Goal: Task Accomplishment & Management: Complete application form

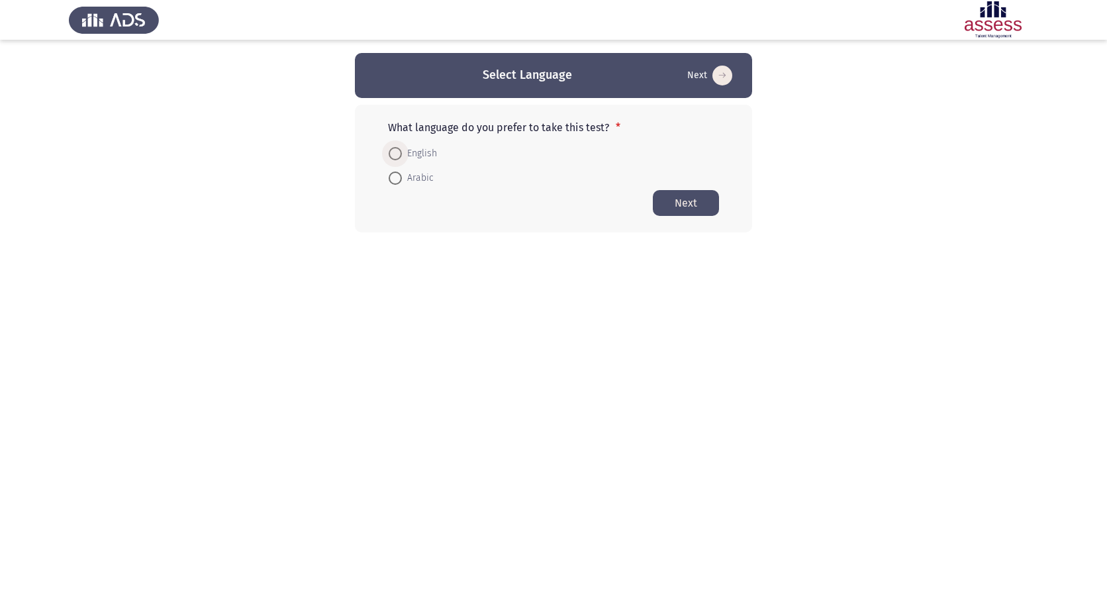
click at [397, 151] on span at bounding box center [395, 153] width 13 height 13
click at [397, 151] on input "English" at bounding box center [395, 153] width 13 height 13
radio input "true"
click at [682, 207] on button "Next" at bounding box center [686, 202] width 66 height 26
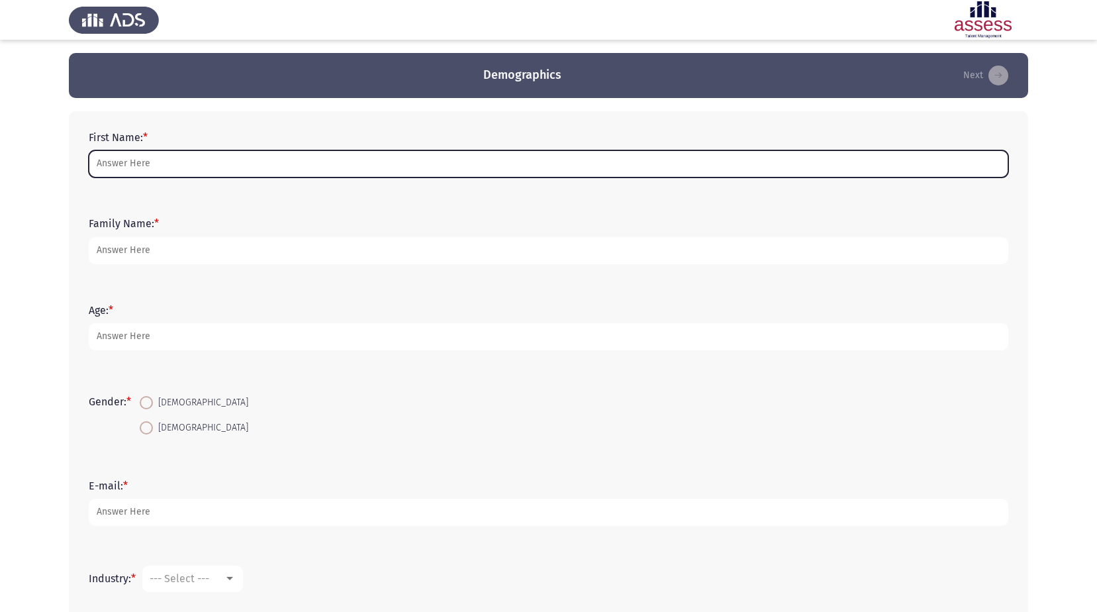
click at [125, 164] on input "First Name: *" at bounding box center [549, 163] width 920 height 27
type input "[PERSON_NAME]"
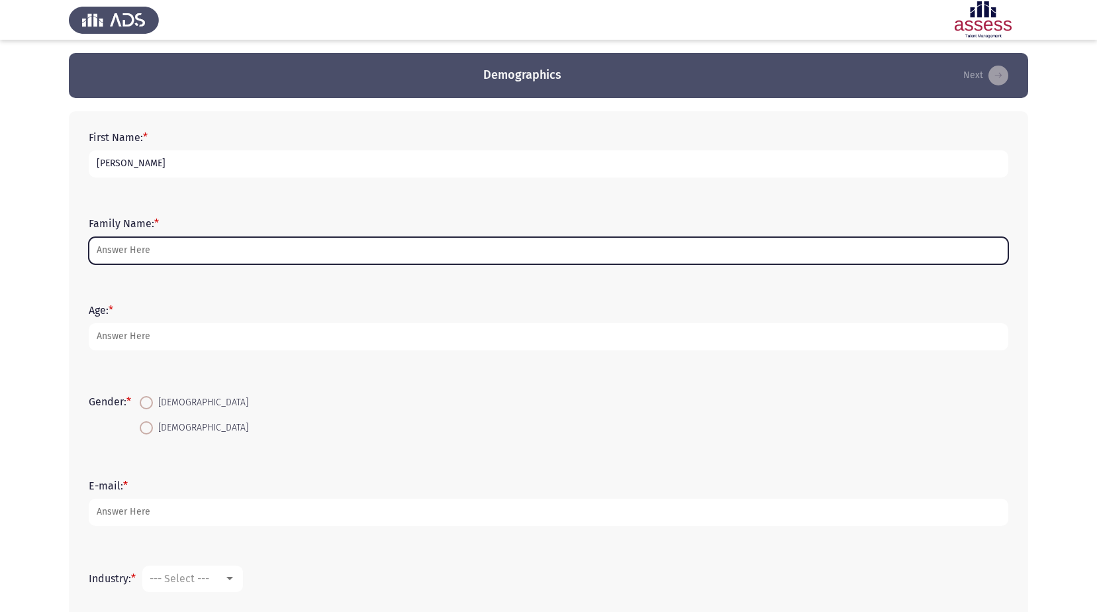
click at [152, 259] on input "Family Name: *" at bounding box center [549, 250] width 920 height 27
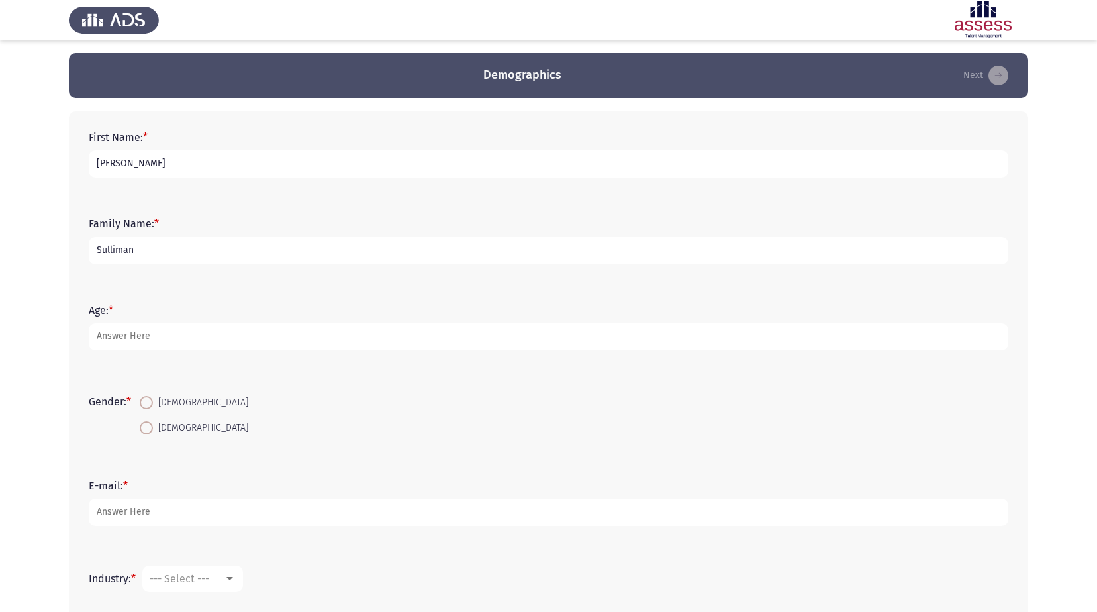
type input "Sulliman"
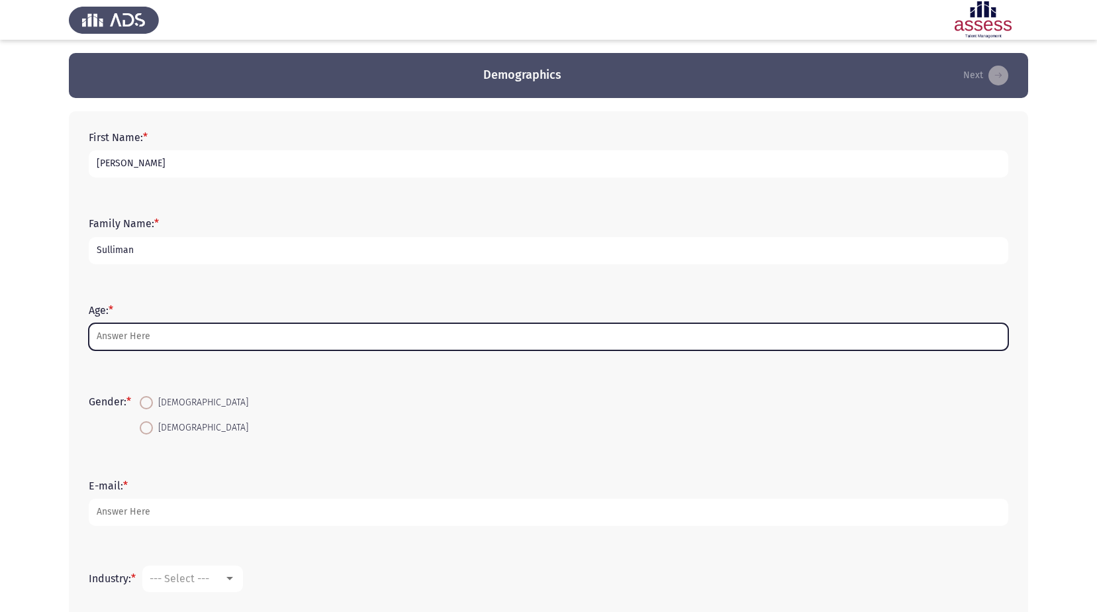
click at [139, 338] on input "Age: *" at bounding box center [549, 336] width 920 height 27
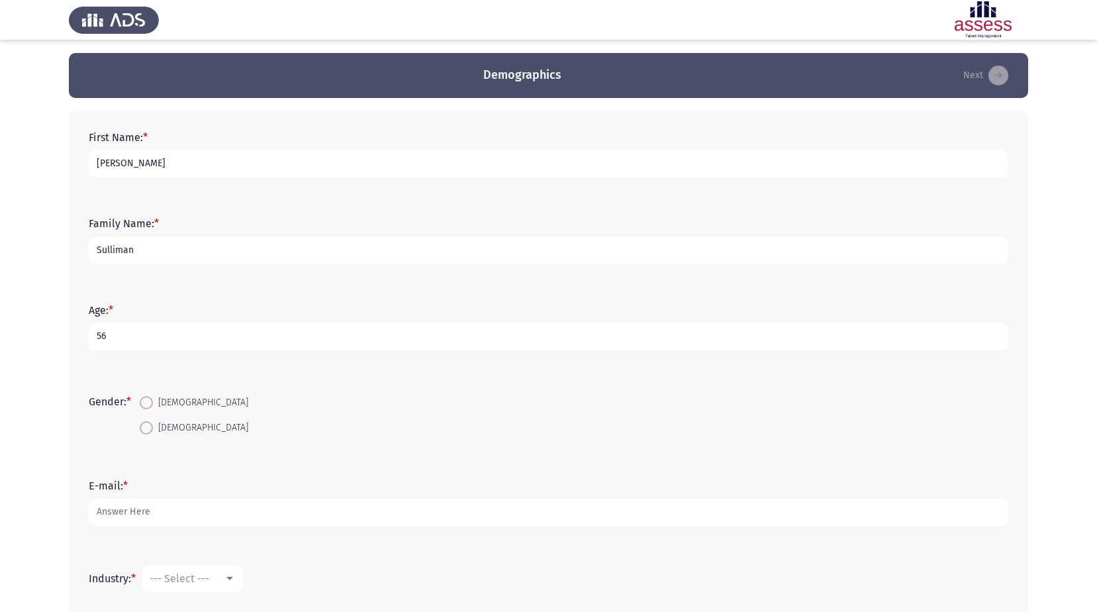
type input "56"
click at [152, 430] on span at bounding box center [146, 427] width 13 height 13
click at [152, 430] on input "[DEMOGRAPHIC_DATA]" at bounding box center [146, 427] width 13 height 13
radio input "true"
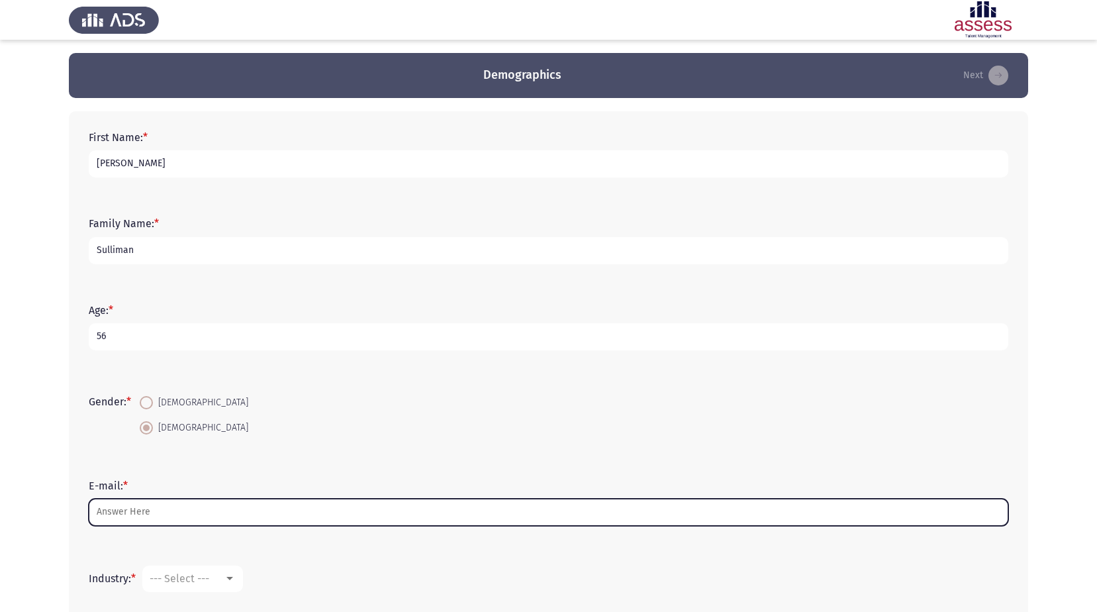
click at [149, 511] on input "E-mail: *" at bounding box center [549, 512] width 920 height 27
type input "M"
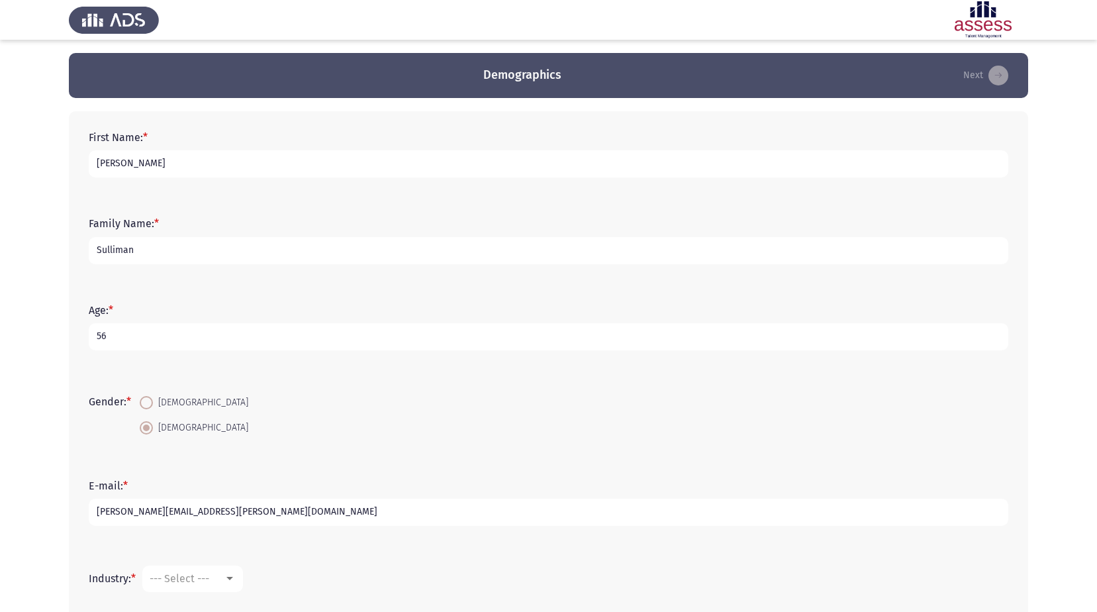
type input "[PERSON_NAME][EMAIL_ADDRESS][PERSON_NAME][DOMAIN_NAME]"
click at [232, 580] on div at bounding box center [229, 578] width 7 height 3
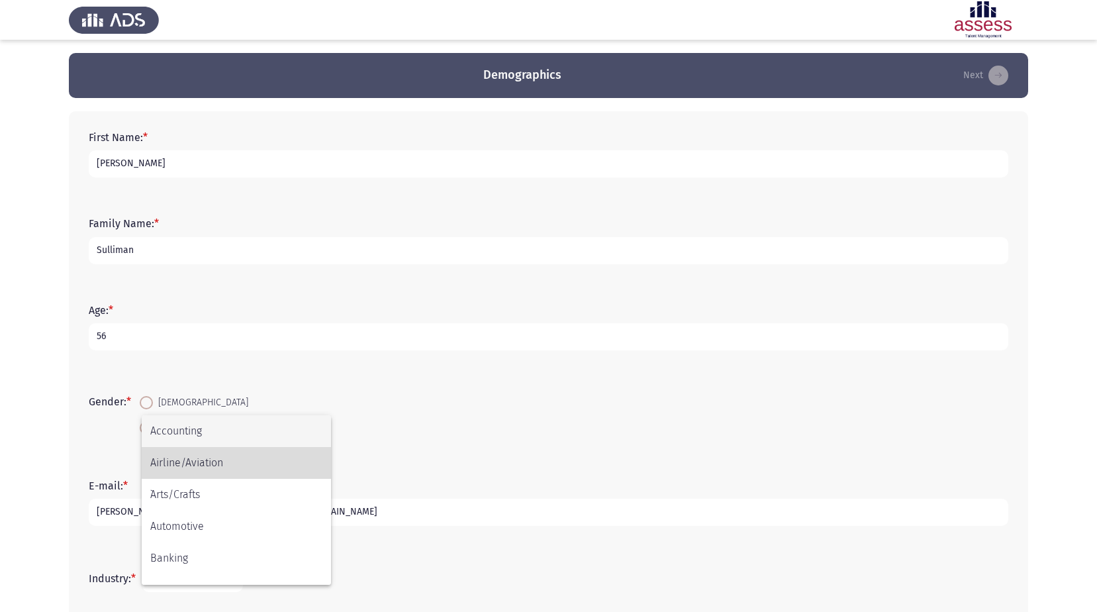
click at [208, 464] on span "Airline/Aviation" at bounding box center [236, 463] width 172 height 32
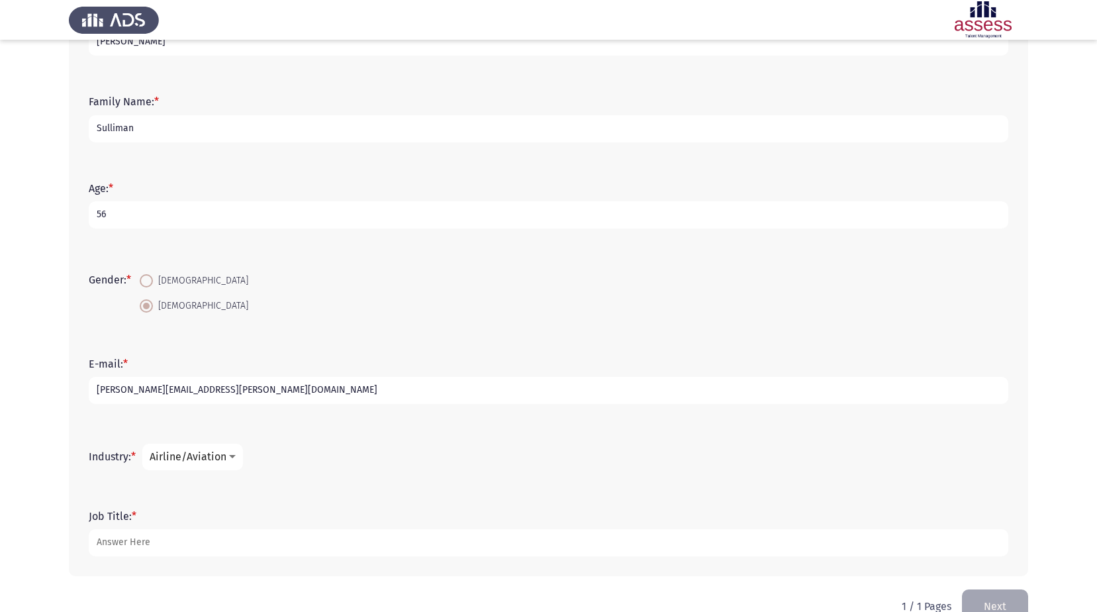
scroll to position [152, 0]
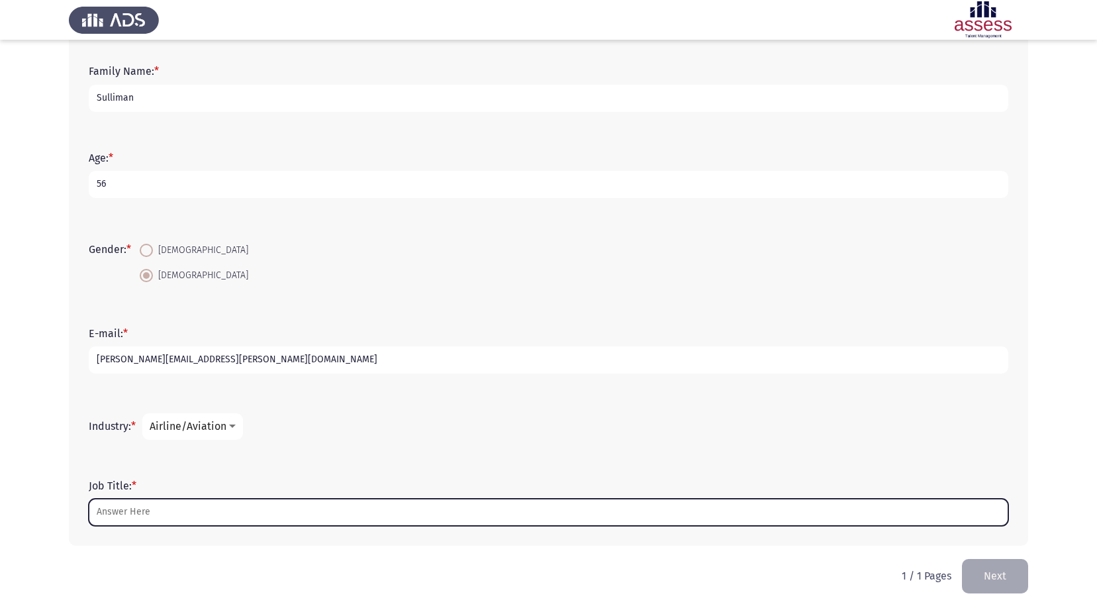
click at [166, 508] on input "Job Title: *" at bounding box center [549, 512] width 920 height 27
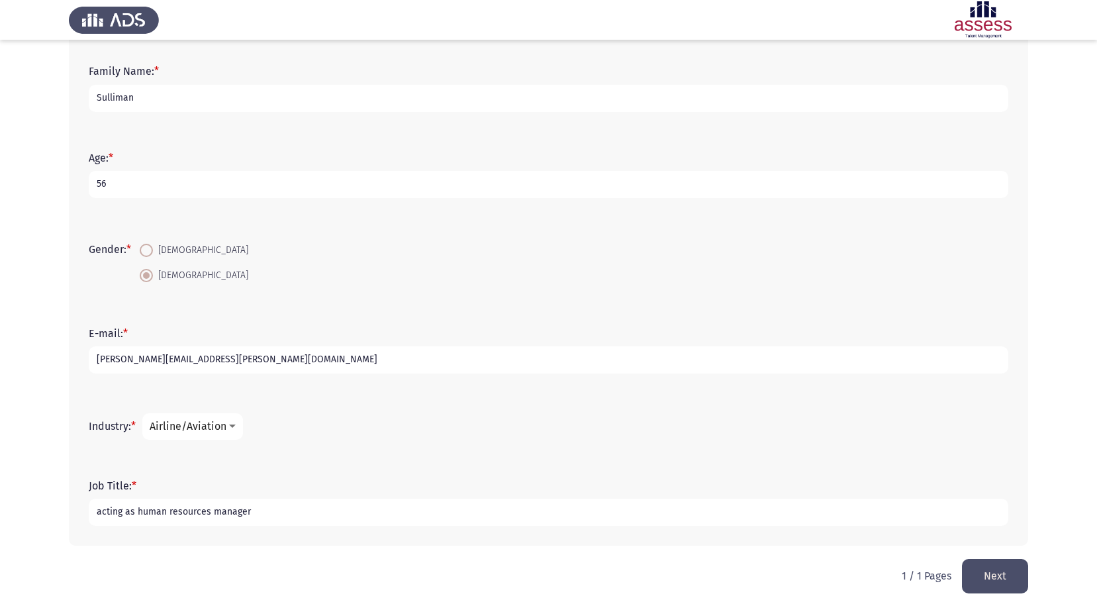
type input "acting as human resources manager"
click at [988, 574] on button "Next" at bounding box center [995, 576] width 66 height 34
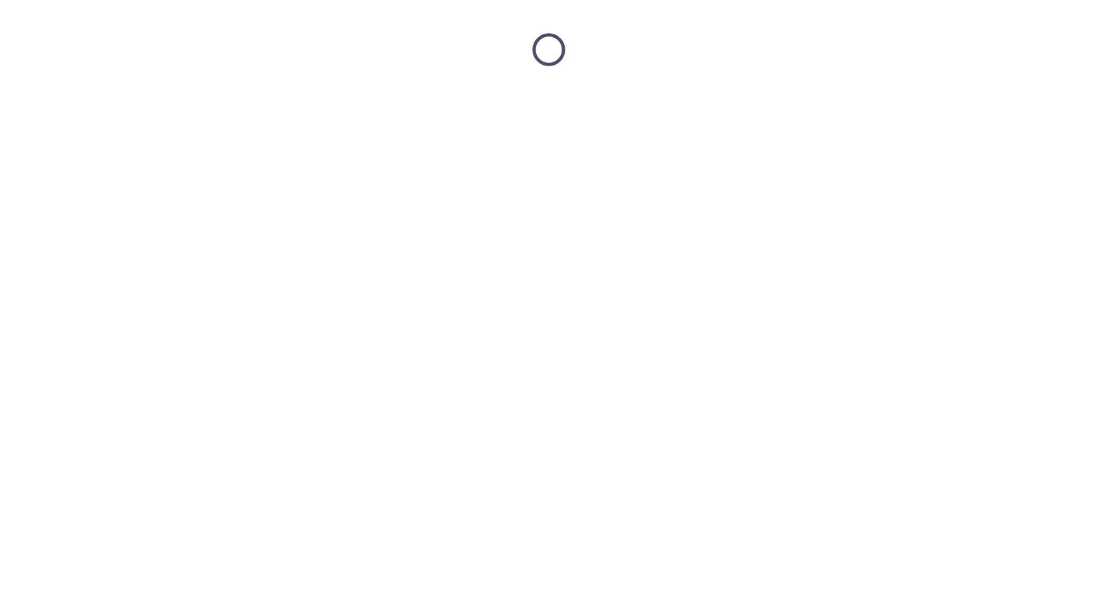
scroll to position [0, 0]
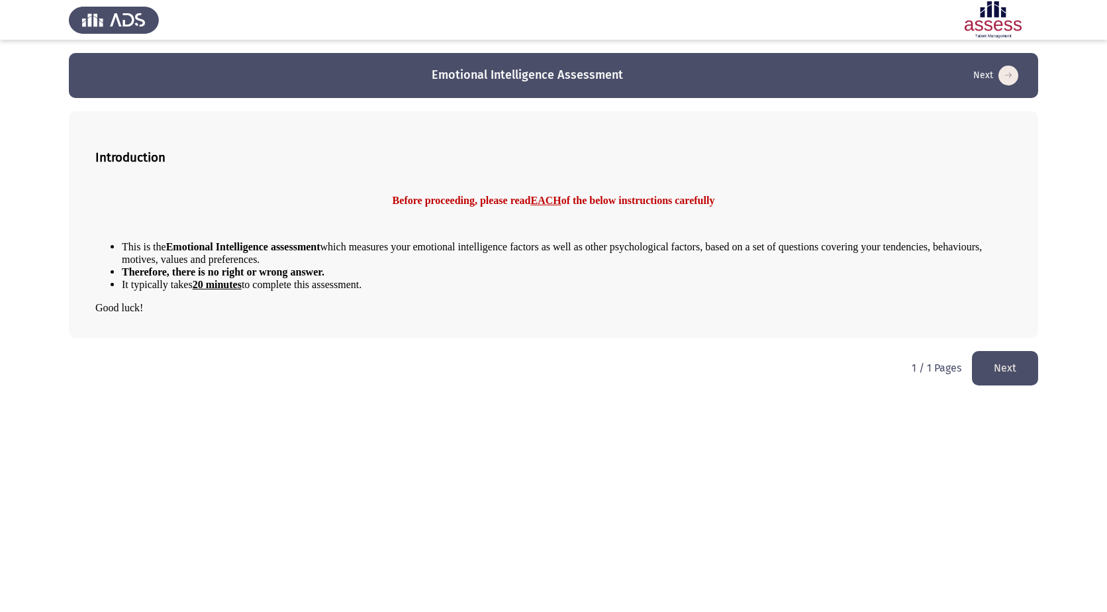
click at [1012, 362] on button "Next" at bounding box center [1005, 368] width 66 height 34
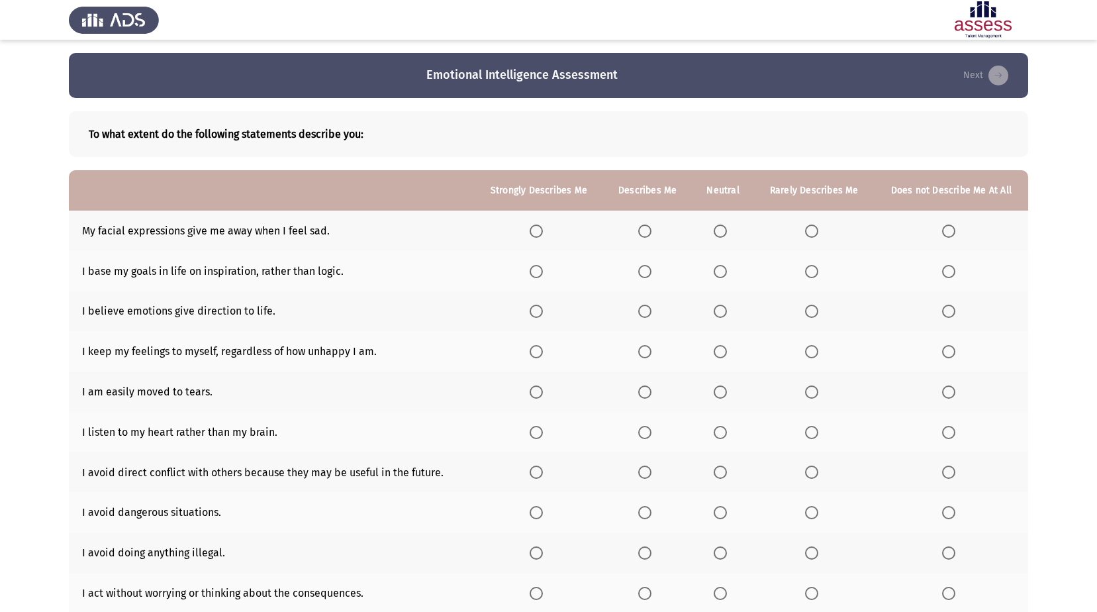
click at [646, 229] on span "Select an option" at bounding box center [644, 230] width 13 height 13
click at [646, 229] on input "Select an option" at bounding box center [644, 230] width 13 height 13
click at [812, 268] on span "Select an option" at bounding box center [811, 271] width 13 height 13
click at [812, 268] on input "Select an option" at bounding box center [811, 271] width 13 height 13
click at [813, 311] on span "Select an option" at bounding box center [811, 311] width 13 height 13
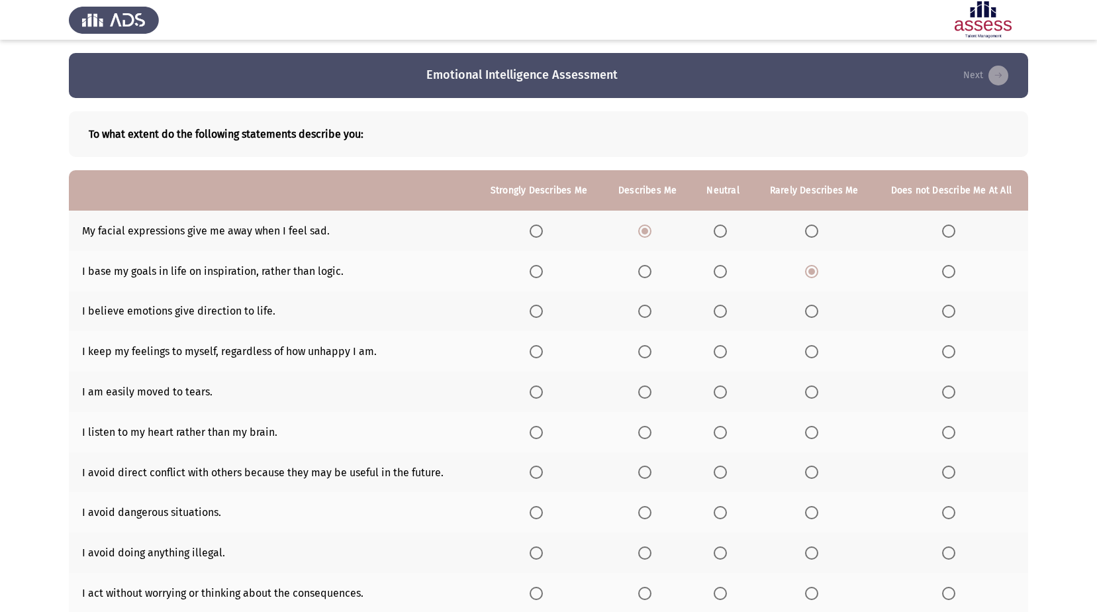
click at [813, 311] on input "Select an option" at bounding box center [811, 311] width 13 height 13
click at [651, 352] on span "Select an option" at bounding box center [644, 351] width 13 height 13
click at [651, 352] on input "Select an option" at bounding box center [644, 351] width 13 height 13
click at [810, 394] on span "Select an option" at bounding box center [811, 391] width 13 height 13
click at [810, 394] on input "Select an option" at bounding box center [811, 391] width 13 height 13
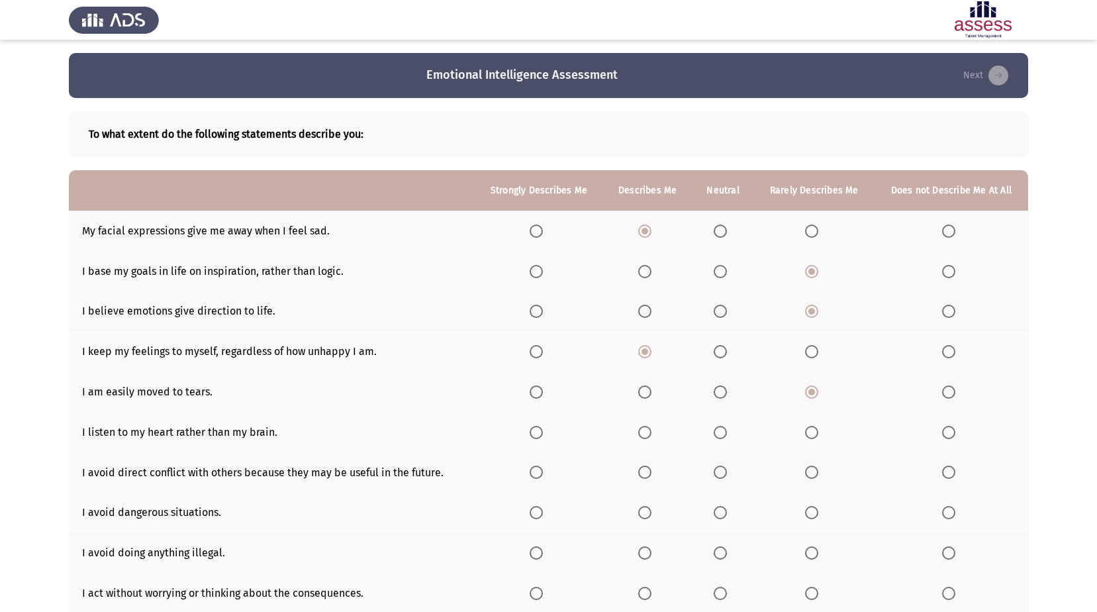
click at [952, 389] on span "Select an option" at bounding box center [948, 391] width 13 height 13
click at [952, 389] on input "Select an option" at bounding box center [948, 391] width 13 height 13
click at [810, 433] on span "Select an option" at bounding box center [811, 432] width 13 height 13
click at [810, 433] on input "Select an option" at bounding box center [811, 432] width 13 height 13
click at [643, 469] on span "Select an option" at bounding box center [644, 471] width 13 height 13
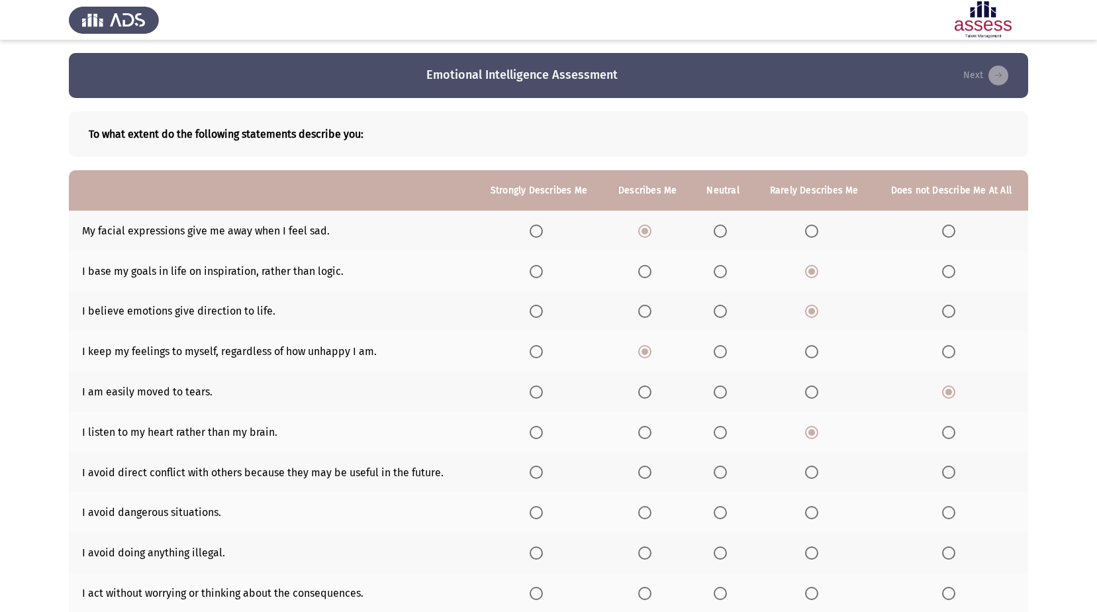
click at [643, 469] on input "Select an option" at bounding box center [644, 471] width 13 height 13
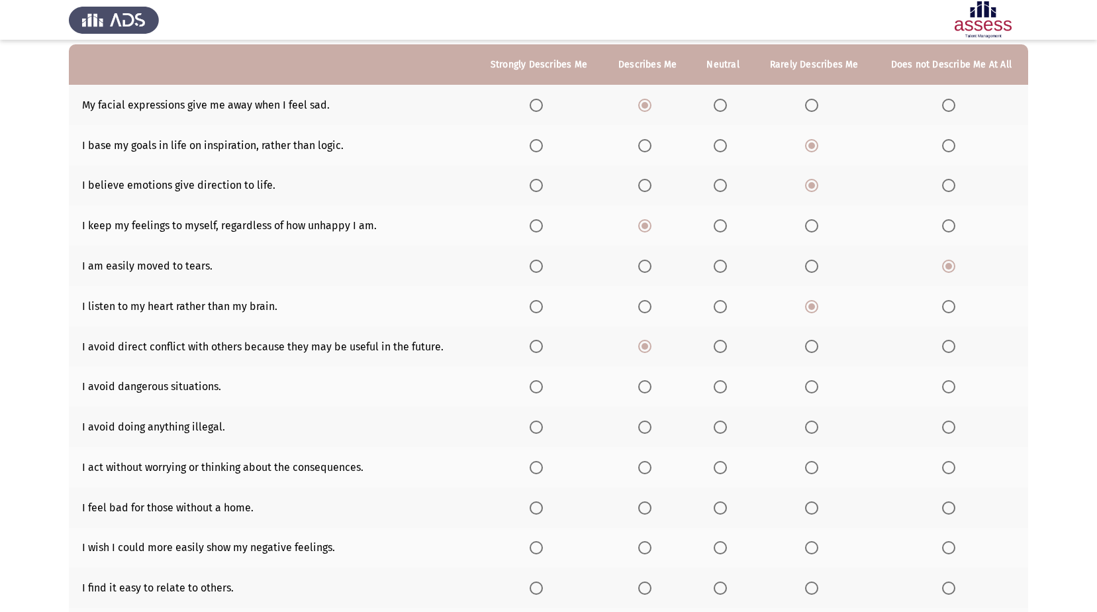
scroll to position [132, 0]
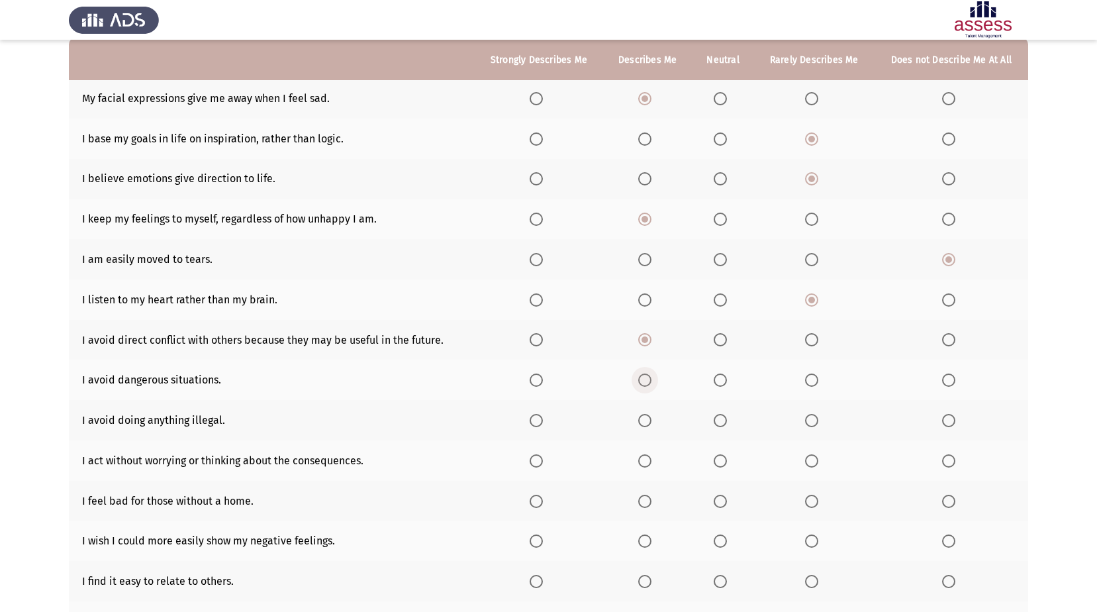
click at [645, 380] on span "Select an option" at bounding box center [645, 380] width 0 height 0
click at [646, 380] on input "Select an option" at bounding box center [644, 379] width 13 height 13
click at [538, 422] on span "Select an option" at bounding box center [536, 420] width 13 height 13
click at [538, 422] on input "Select an option" at bounding box center [536, 420] width 13 height 13
click at [809, 463] on span "Select an option" at bounding box center [811, 460] width 13 height 13
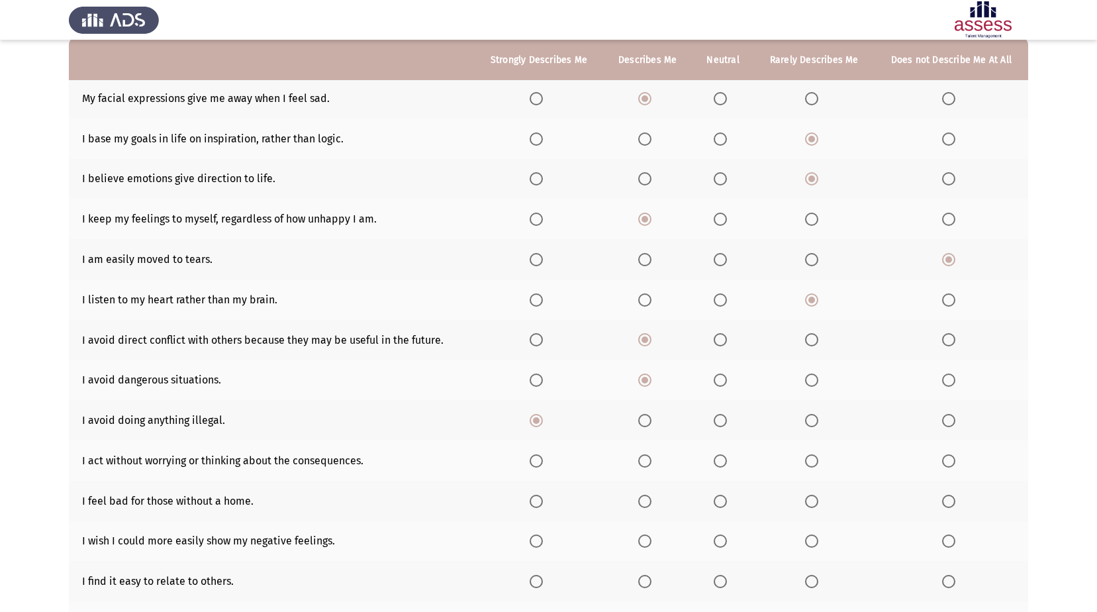
click at [809, 463] on input "Select an option" at bounding box center [811, 460] width 13 height 13
click at [538, 494] on mat-radio-button "Select an option" at bounding box center [539, 501] width 19 height 14
click at [539, 500] on span "Select an option" at bounding box center [536, 501] width 13 height 13
click at [539, 500] on input "Select an option" at bounding box center [536, 501] width 13 height 13
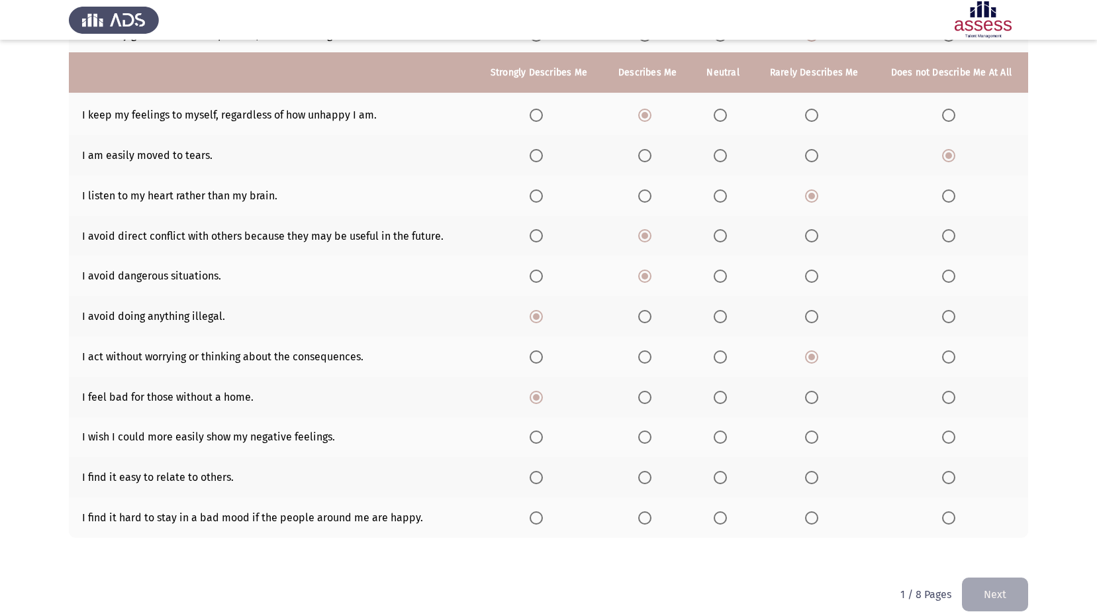
scroll to position [255, 0]
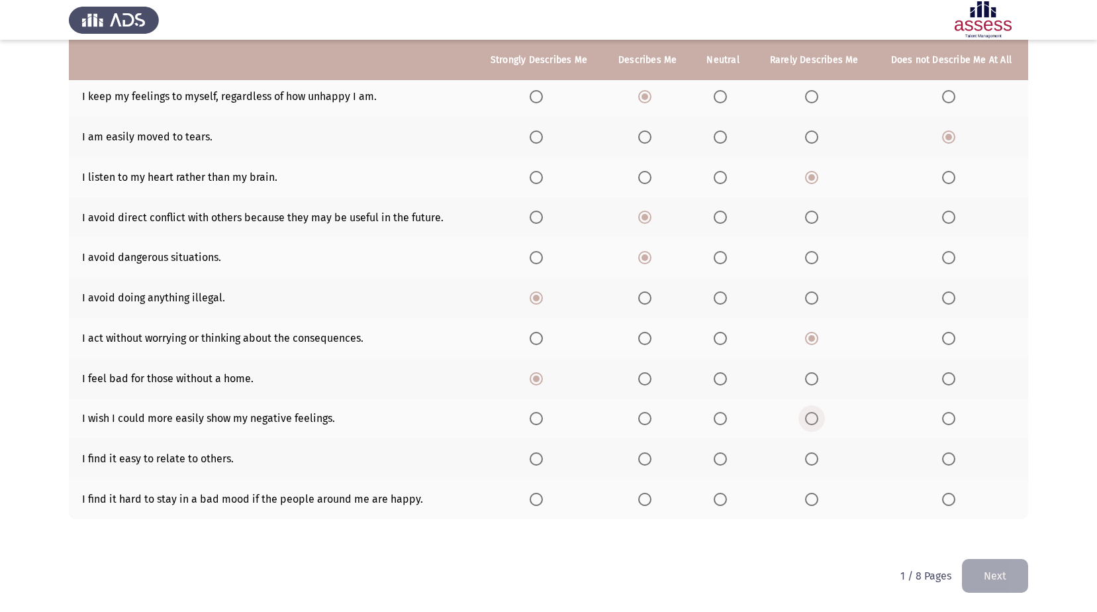
click at [810, 414] on span "Select an option" at bounding box center [811, 418] width 13 height 13
click at [810, 414] on input "Select an option" at bounding box center [811, 418] width 13 height 13
click at [651, 459] on span "Select an option" at bounding box center [644, 458] width 13 height 13
click at [651, 459] on input "Select an option" at bounding box center [644, 458] width 13 height 13
click at [818, 495] on span "Select an option" at bounding box center [811, 499] width 13 height 13
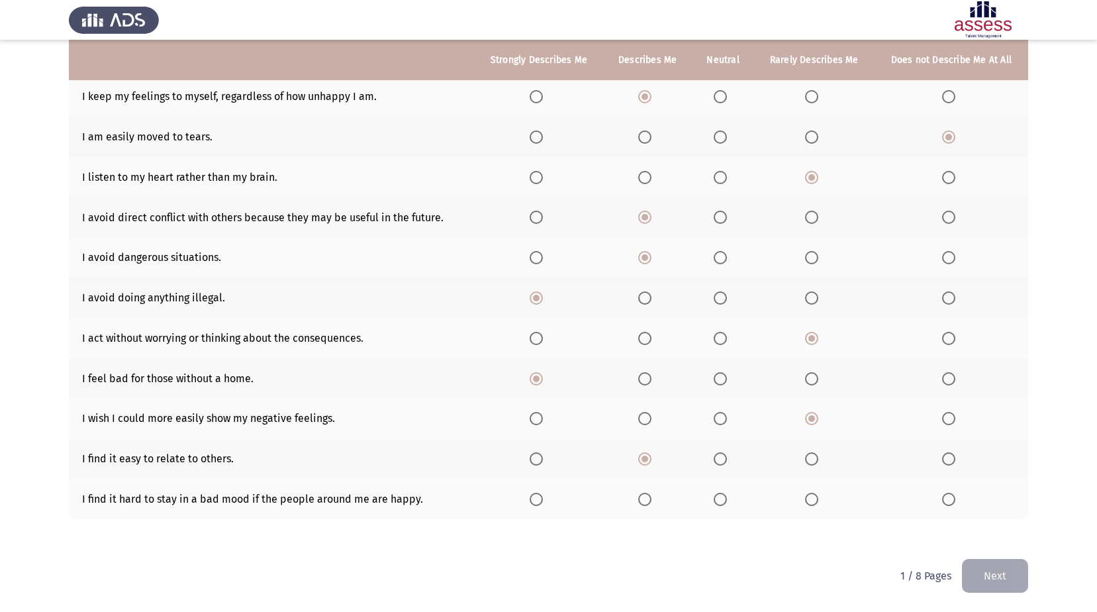
click at [818, 495] on input "Select an option" at bounding box center [811, 499] width 13 height 13
click at [977, 565] on button "Next" at bounding box center [995, 576] width 66 height 34
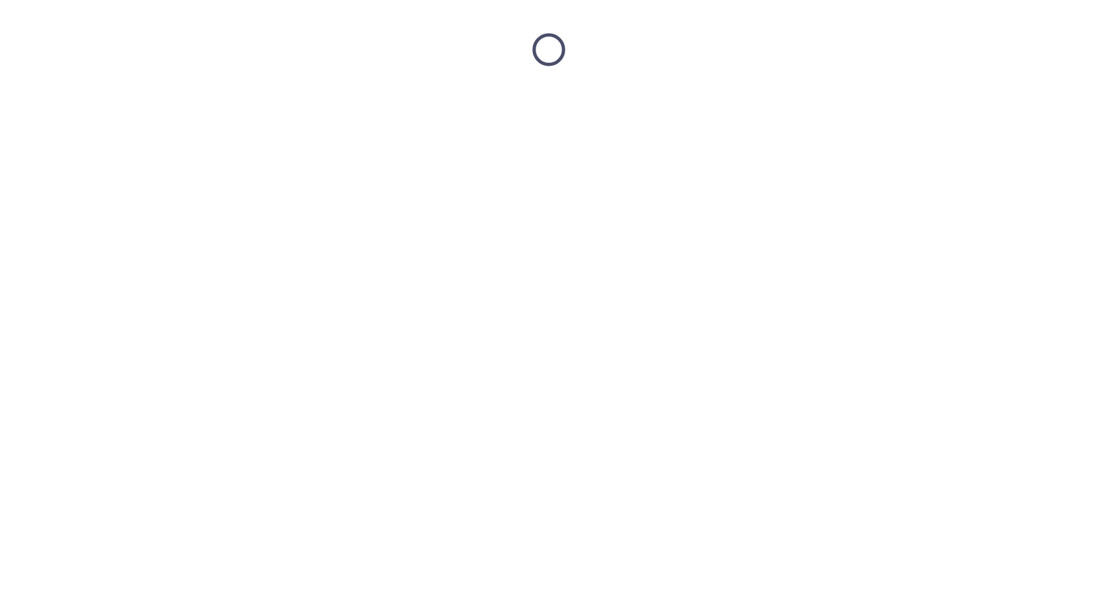
scroll to position [0, 0]
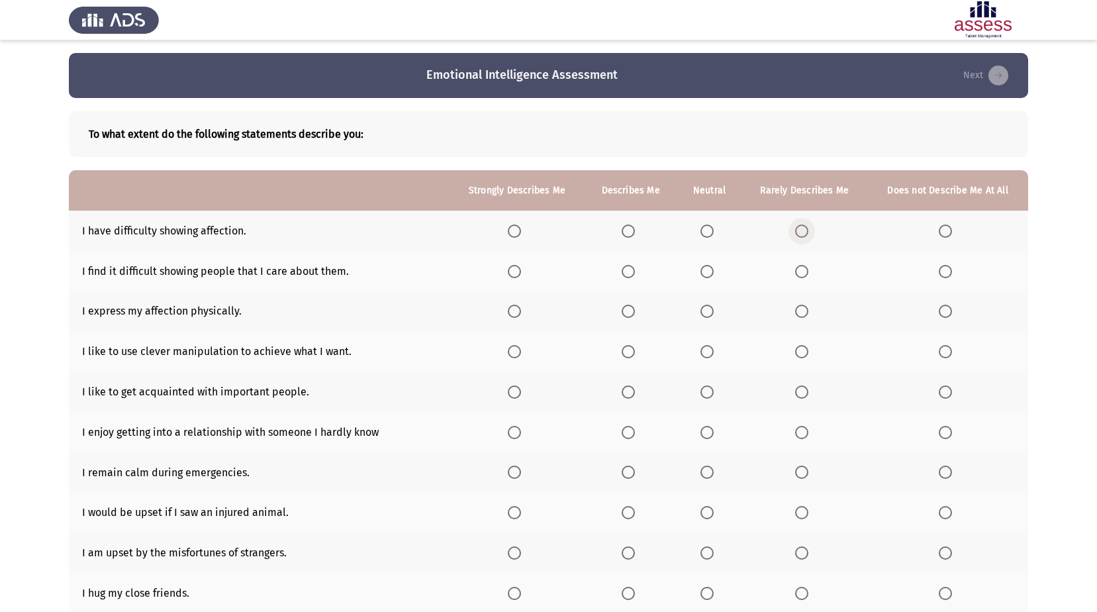
click at [801, 233] on span "Select an option" at bounding box center [801, 230] width 13 height 13
click at [801, 233] on input "Select an option" at bounding box center [801, 230] width 13 height 13
click at [805, 270] on span "Select an option" at bounding box center [801, 271] width 13 height 13
click at [805, 270] on input "Select an option" at bounding box center [801, 271] width 13 height 13
click at [806, 311] on span "Select an option" at bounding box center [801, 311] width 13 height 13
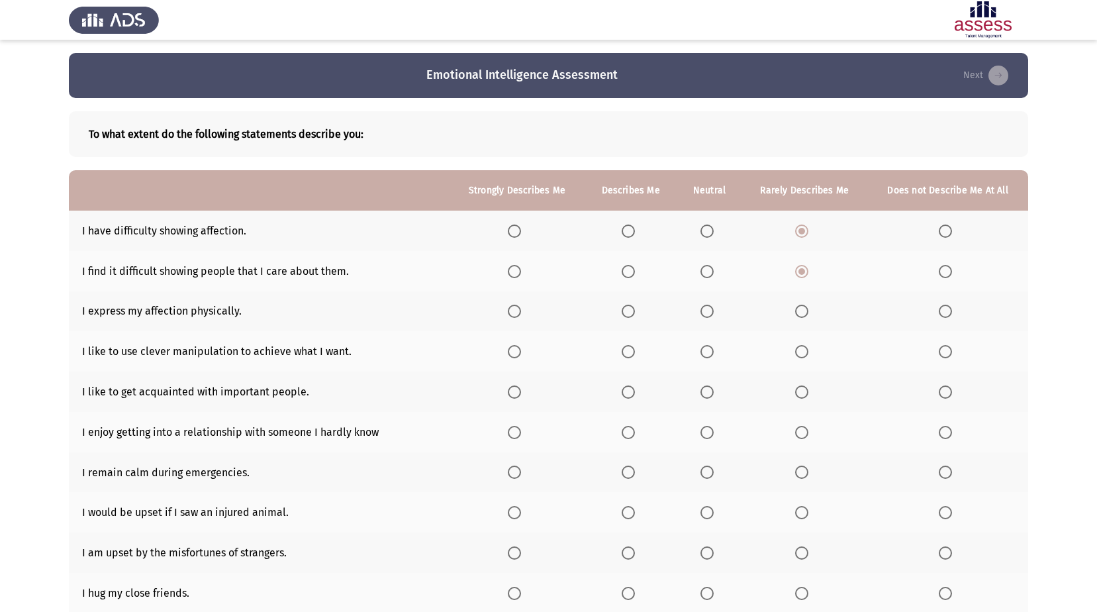
click at [806, 311] on input "Select an option" at bounding box center [801, 311] width 13 height 13
click at [949, 346] on span "Select an option" at bounding box center [945, 351] width 13 height 13
click at [949, 346] on input "Select an option" at bounding box center [945, 351] width 13 height 13
click at [635, 392] on span "Select an option" at bounding box center [628, 391] width 13 height 13
click at [635, 392] on input "Select an option" at bounding box center [628, 391] width 13 height 13
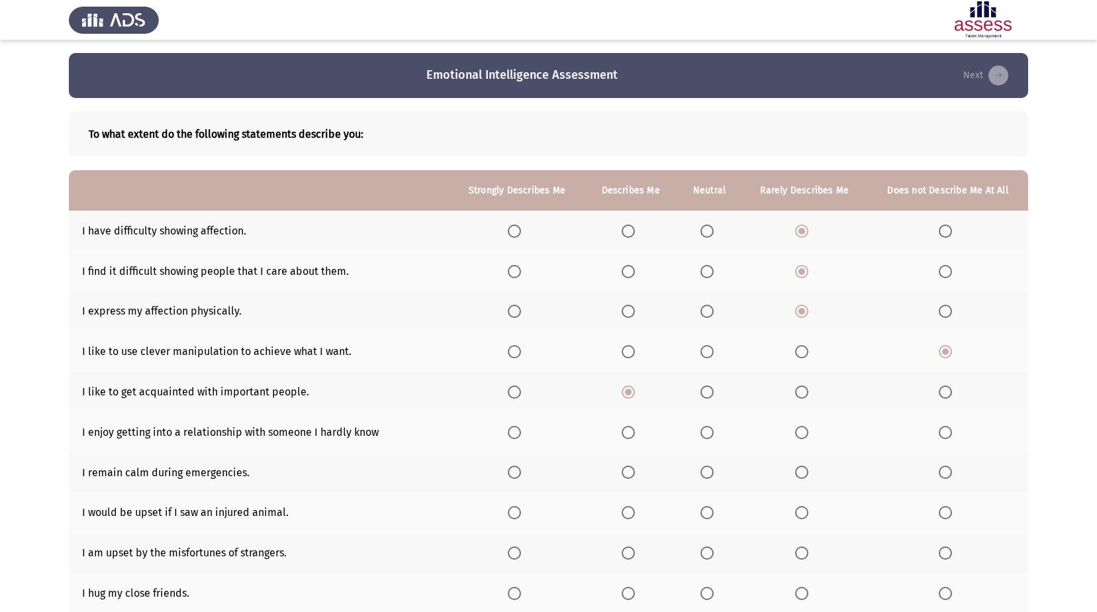
click at [810, 432] on label "Select an option" at bounding box center [804, 432] width 19 height 13
click at [808, 432] on input "Select an option" at bounding box center [801, 432] width 13 height 13
click at [633, 471] on span "Select an option" at bounding box center [628, 471] width 13 height 13
click at [633, 471] on input "Select an option" at bounding box center [628, 471] width 13 height 13
click at [629, 509] on span "Select an option" at bounding box center [628, 512] width 13 height 13
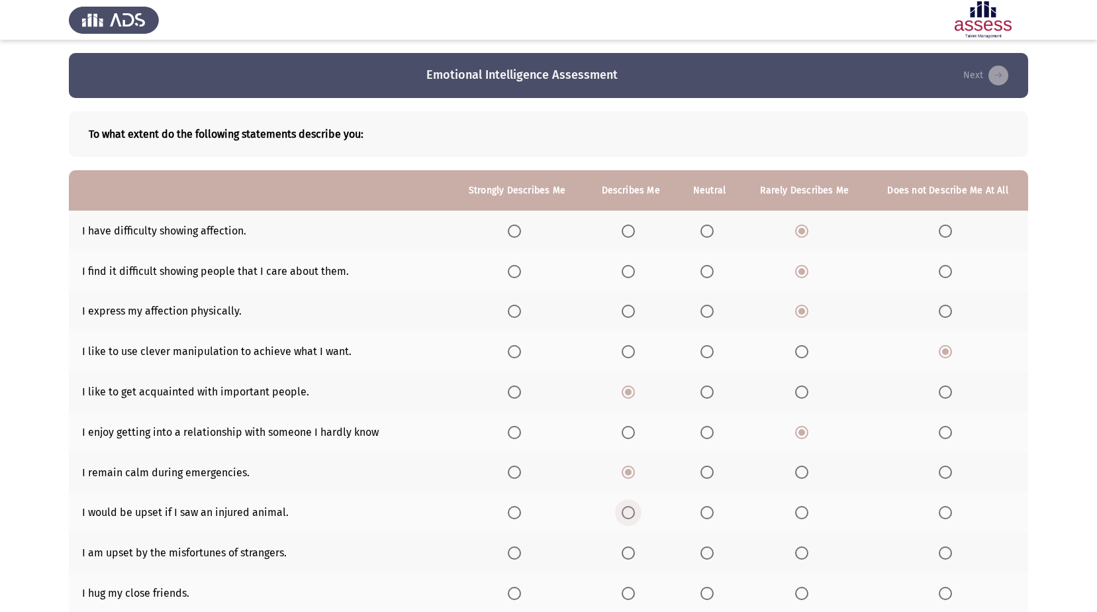
click at [629, 509] on input "Select an option" at bounding box center [628, 512] width 13 height 13
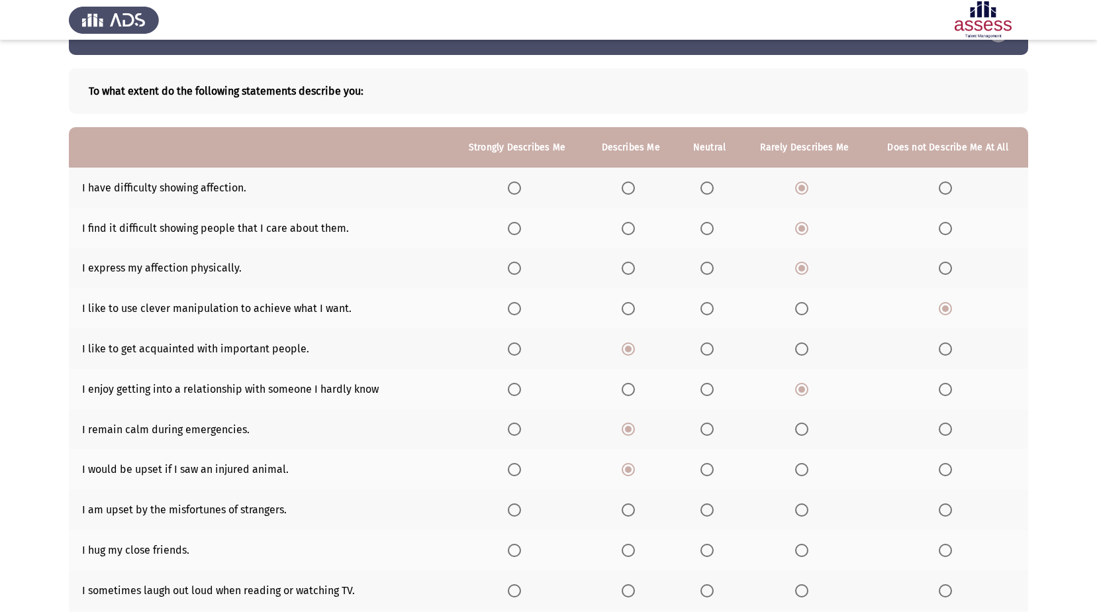
scroll to position [66, 0]
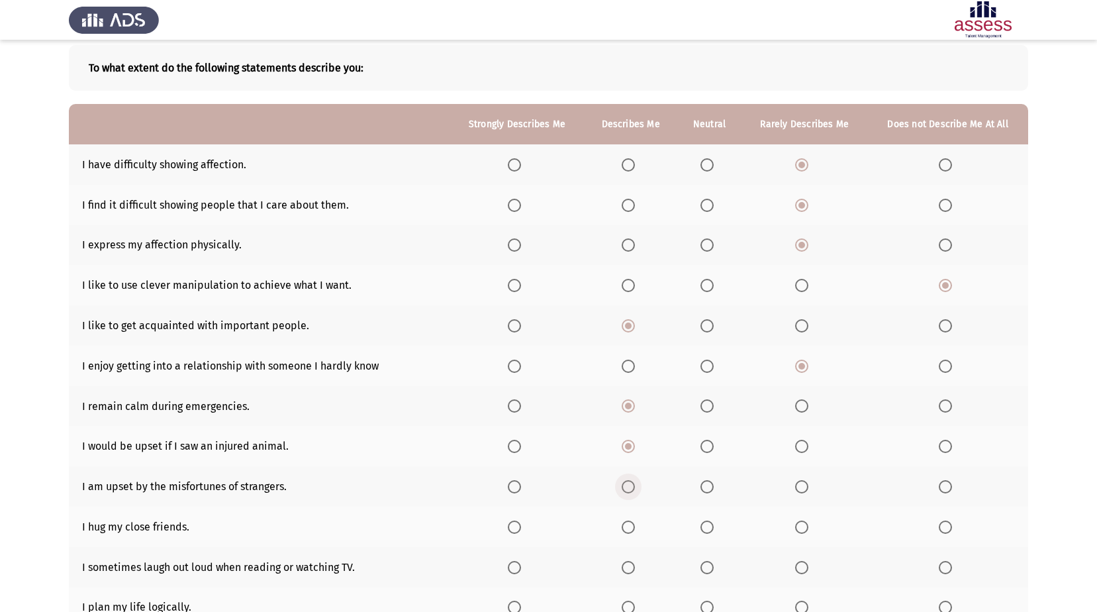
click at [634, 492] on span "Select an option" at bounding box center [628, 486] width 13 height 13
click at [634, 492] on input "Select an option" at bounding box center [628, 486] width 13 height 13
click at [630, 530] on span "Select an option" at bounding box center [628, 526] width 13 height 13
click at [630, 530] on input "Select an option" at bounding box center [628, 526] width 13 height 13
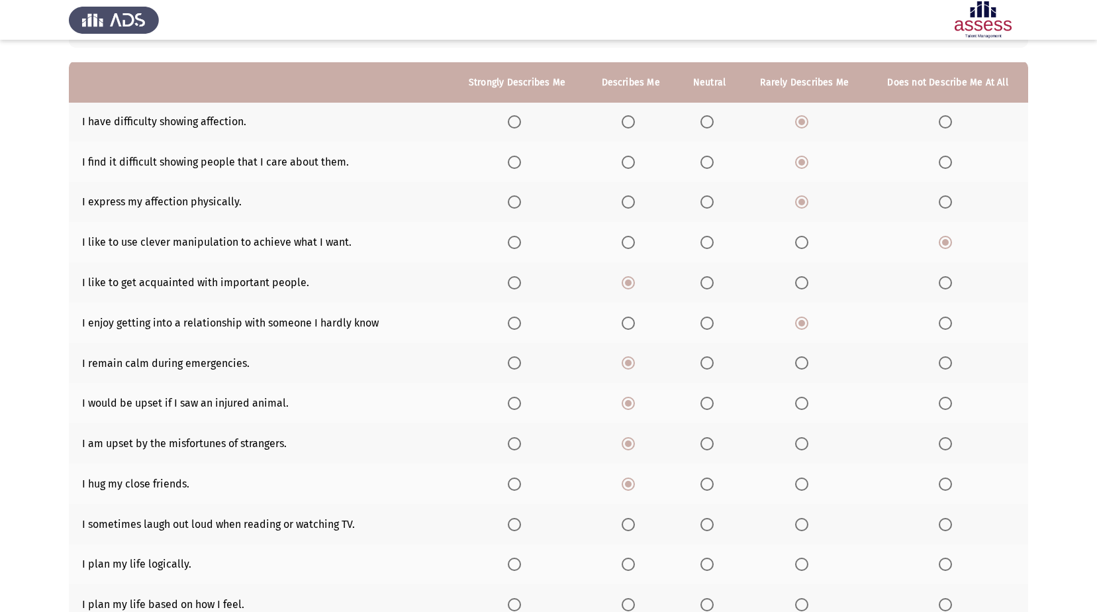
scroll to position [132, 0]
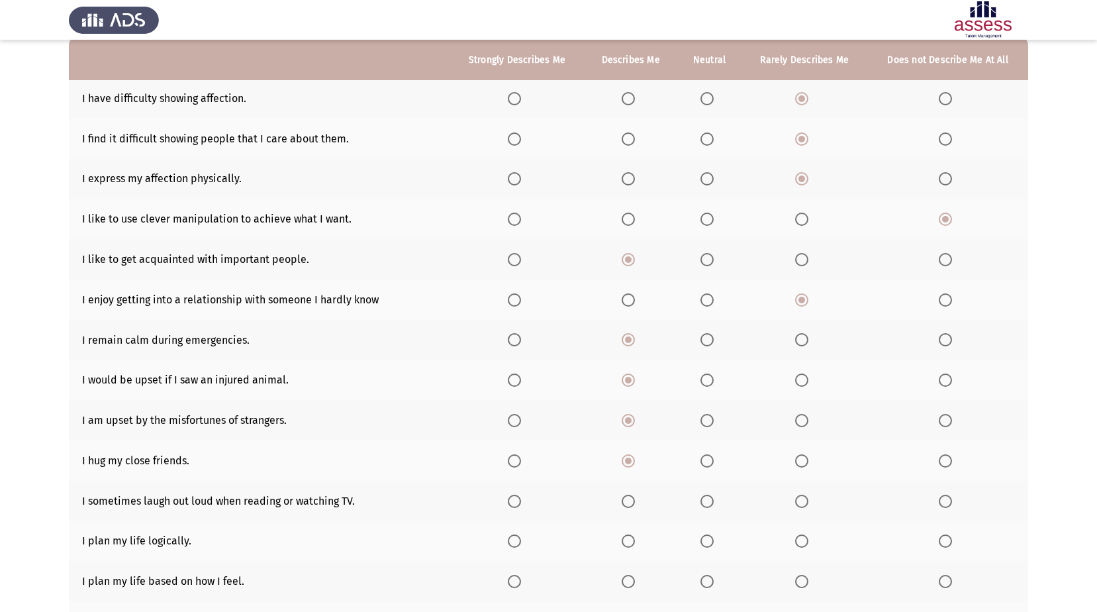
click at [805, 503] on span "Select an option" at bounding box center [801, 501] width 13 height 13
click at [805, 503] on input "Select an option" at bounding box center [801, 501] width 13 height 13
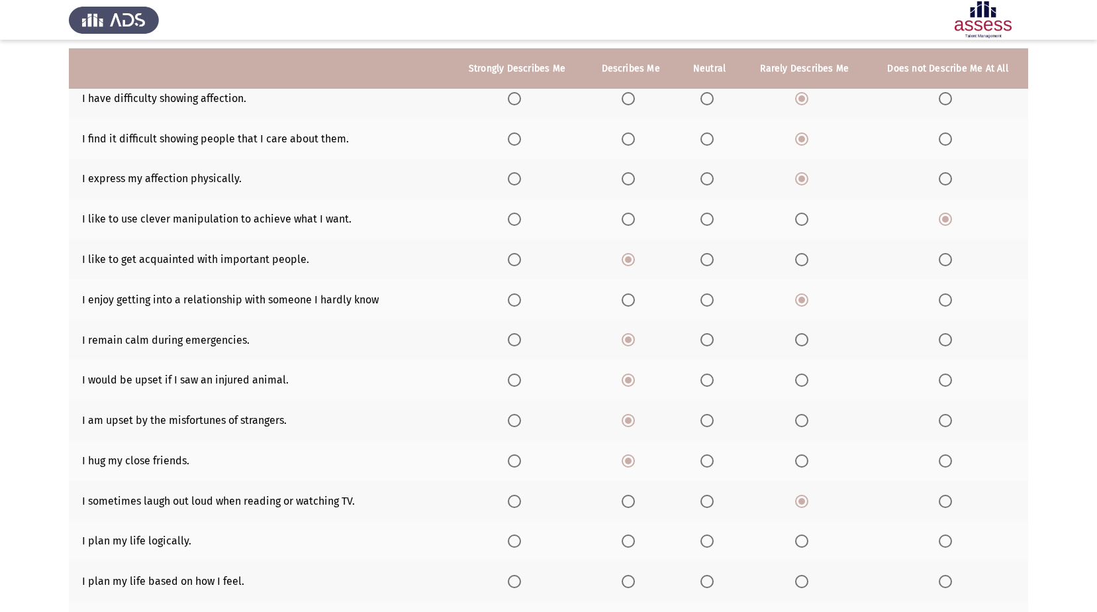
scroll to position [199, 0]
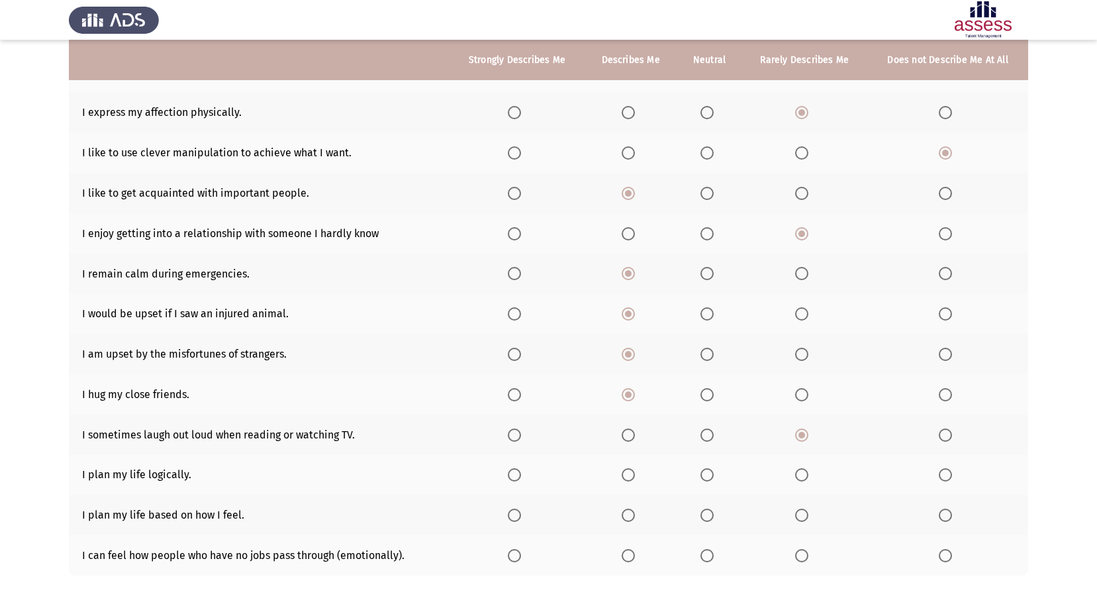
click at [635, 476] on span "Select an option" at bounding box center [628, 474] width 13 height 13
click at [635, 476] on input "Select an option" at bounding box center [628, 474] width 13 height 13
click at [798, 514] on span "Select an option" at bounding box center [801, 514] width 13 height 13
click at [798, 514] on input "Select an option" at bounding box center [801, 514] width 13 height 13
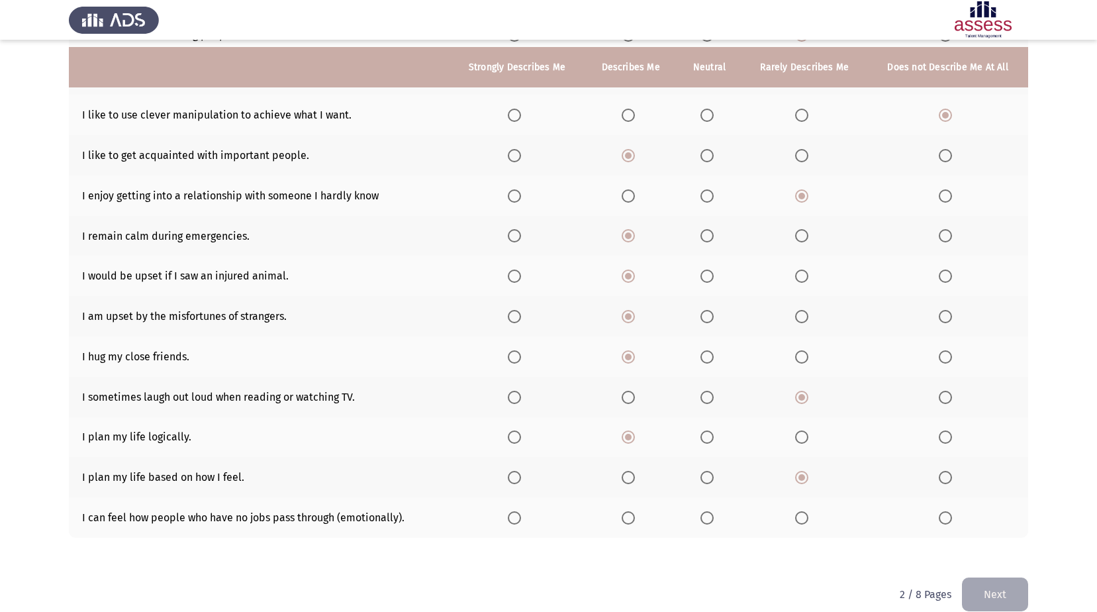
scroll to position [255, 0]
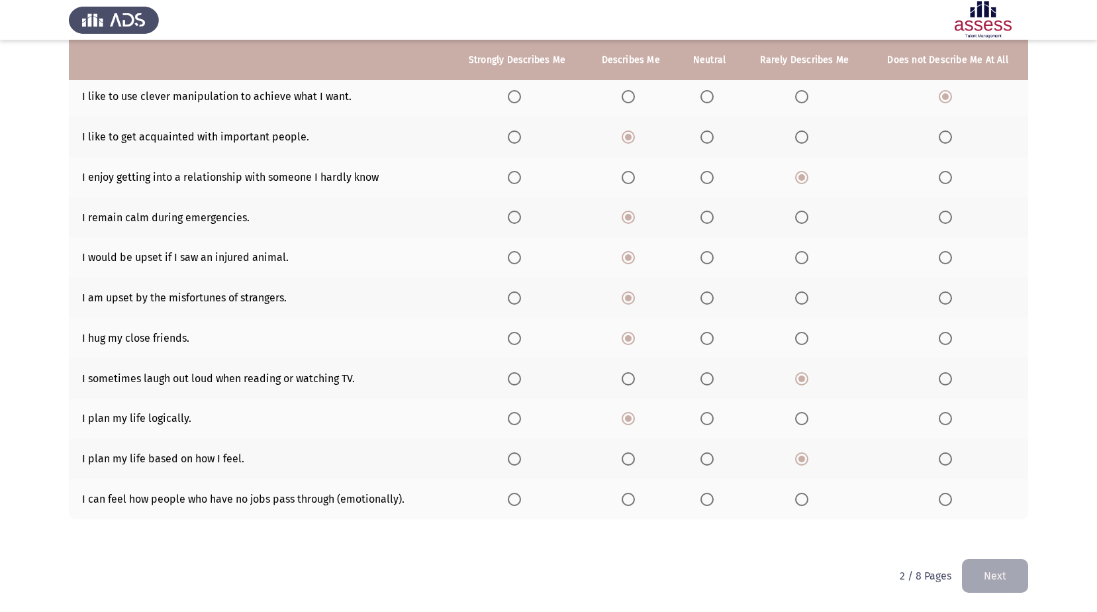
click at [628, 499] on span "Select an option" at bounding box center [628, 499] width 13 height 13
click at [628, 499] on input "Select an option" at bounding box center [628, 499] width 13 height 13
click at [989, 563] on button "Next" at bounding box center [995, 576] width 66 height 34
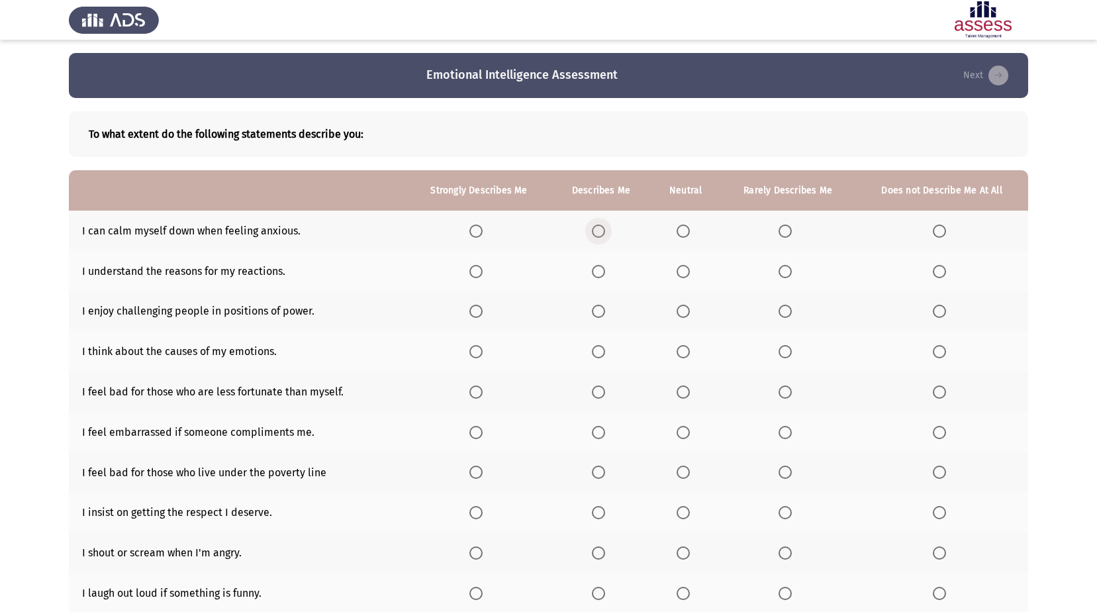
click at [603, 232] on span "Select an option" at bounding box center [598, 230] width 13 height 13
click at [603, 232] on input "Select an option" at bounding box center [598, 230] width 13 height 13
click at [597, 266] on span "Select an option" at bounding box center [598, 271] width 13 height 13
click at [597, 266] on input "Select an option" at bounding box center [598, 271] width 13 height 13
click at [784, 306] on span "Select an option" at bounding box center [785, 311] width 13 height 13
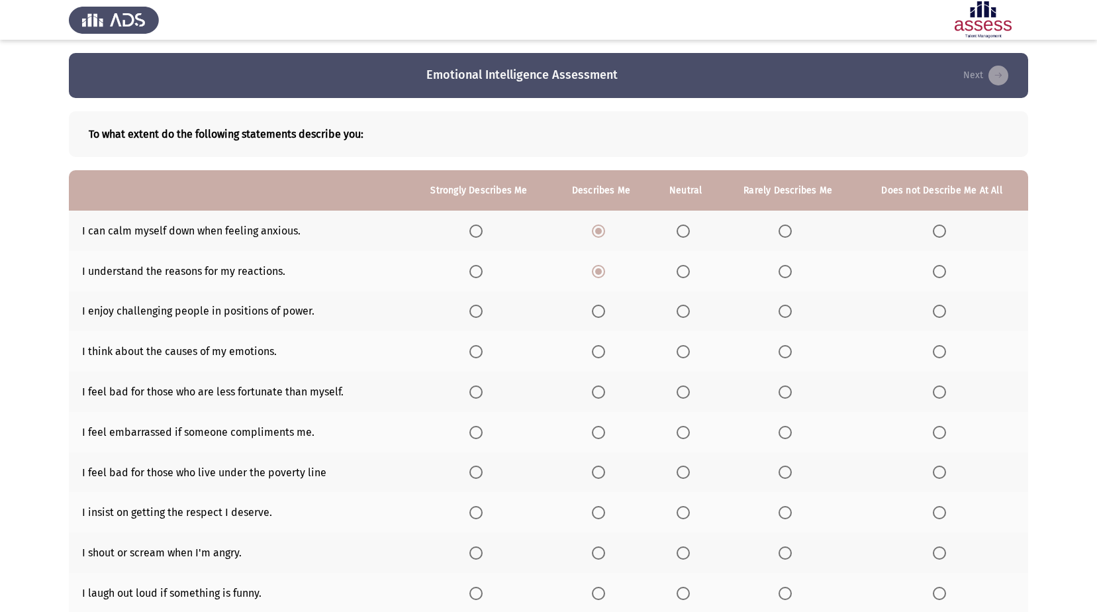
click at [784, 306] on input "Select an option" at bounding box center [785, 311] width 13 height 13
click at [597, 352] on span "Select an option" at bounding box center [598, 351] width 13 height 13
click at [597, 352] on input "Select an option" at bounding box center [598, 351] width 13 height 13
click at [597, 393] on span "Select an option" at bounding box center [598, 391] width 13 height 13
click at [597, 393] on input "Select an option" at bounding box center [598, 391] width 13 height 13
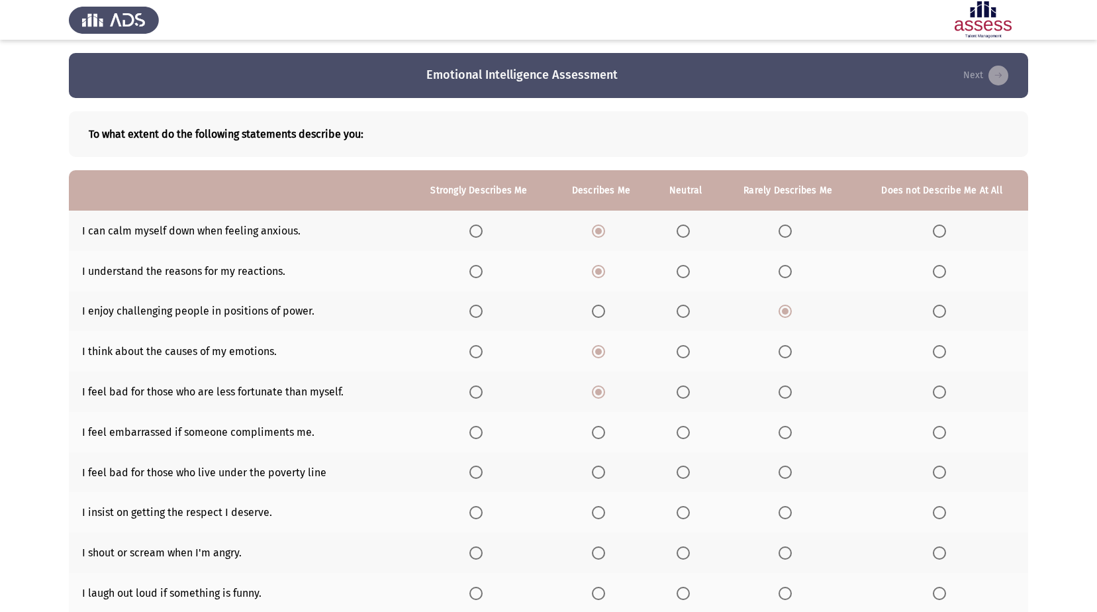
click at [605, 436] on span "Select an option" at bounding box center [598, 432] width 13 height 13
click at [605, 436] on input "Select an option" at bounding box center [598, 432] width 13 height 13
click at [604, 469] on span "Select an option" at bounding box center [598, 471] width 13 height 13
click at [604, 469] on input "Select an option" at bounding box center [598, 471] width 13 height 13
click at [789, 512] on span "Select an option" at bounding box center [785, 512] width 13 height 13
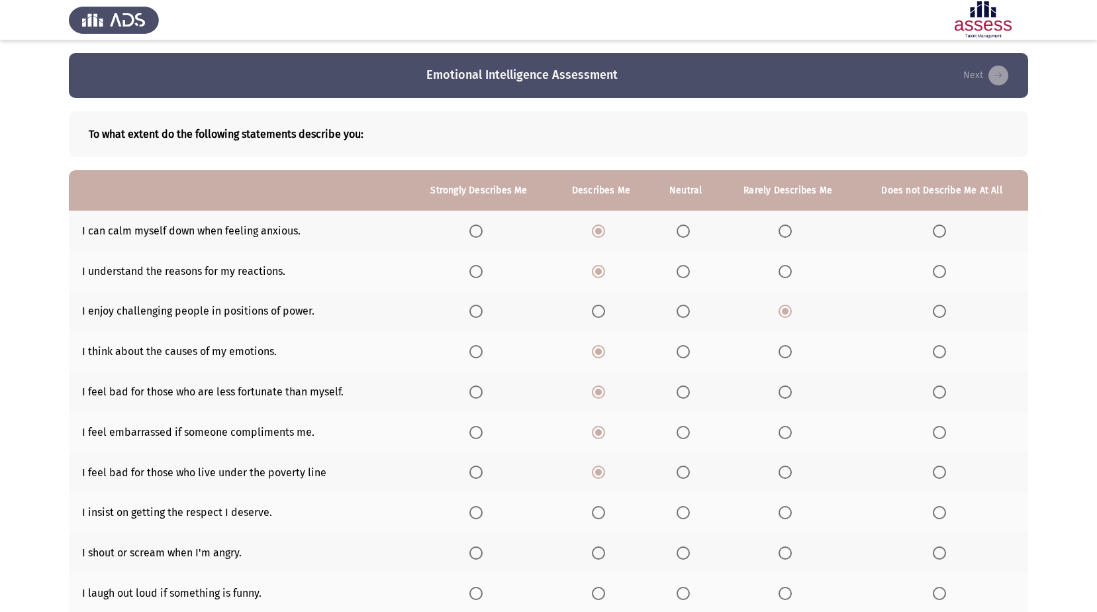
click at [789, 512] on input "Select an option" at bounding box center [785, 512] width 13 height 13
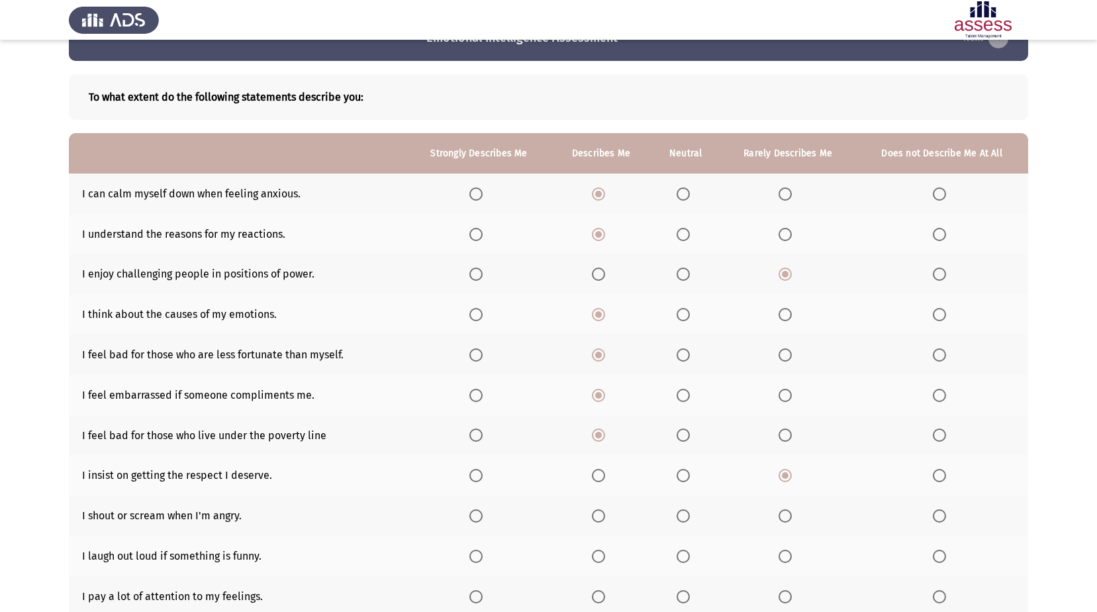
scroll to position [66, 0]
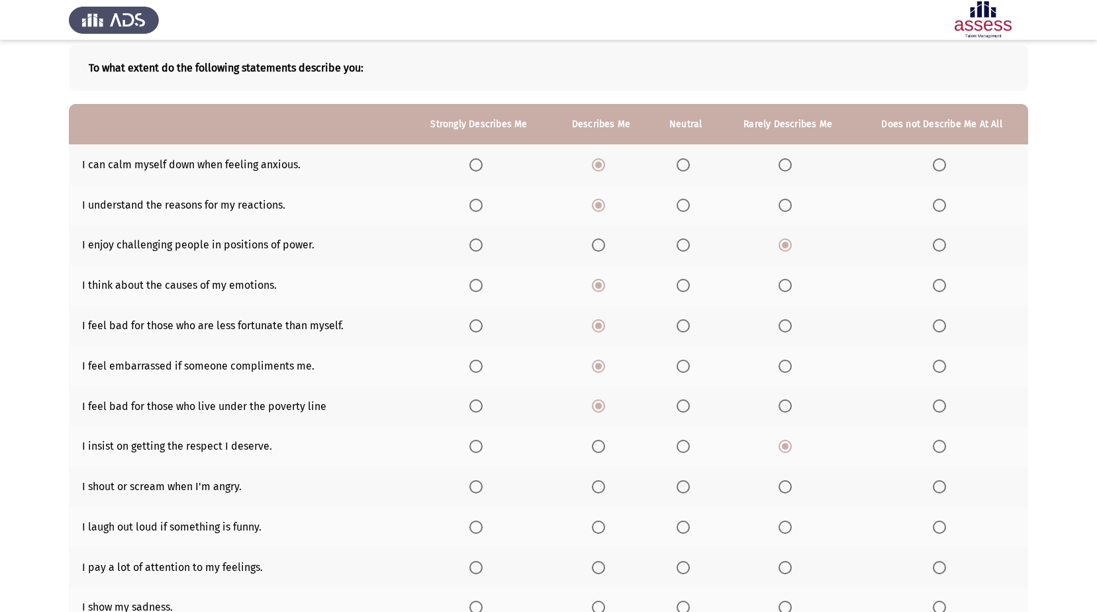
click at [787, 488] on span "Select an option" at bounding box center [785, 486] width 13 height 13
click at [787, 488] on input "Select an option" at bounding box center [785, 486] width 13 height 13
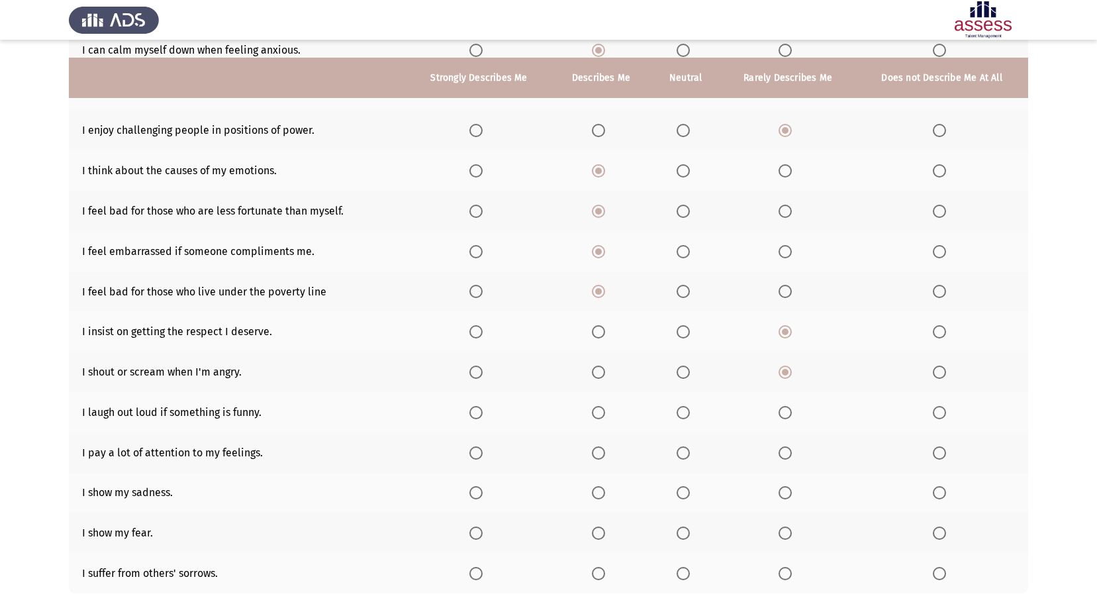
scroll to position [199, 0]
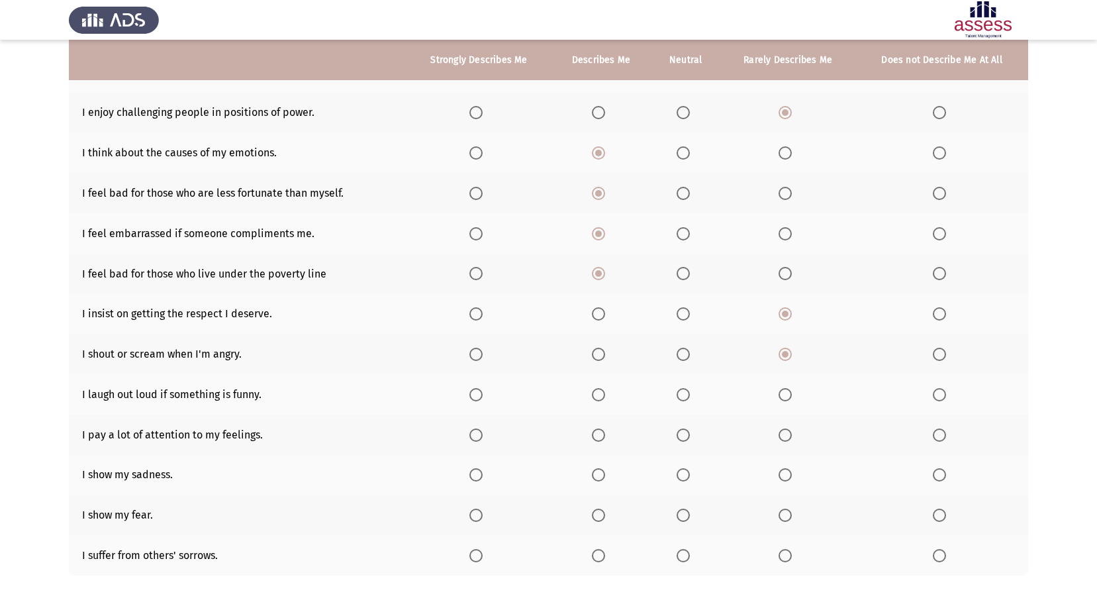
click at [603, 393] on span "Select an option" at bounding box center [598, 394] width 13 height 13
click at [603, 393] on input "Select an option" at bounding box center [598, 394] width 13 height 13
click at [791, 435] on span "Select an option" at bounding box center [785, 434] width 13 height 13
click at [791, 435] on input "Select an option" at bounding box center [785, 434] width 13 height 13
click at [787, 471] on span "Select an option" at bounding box center [785, 474] width 13 height 13
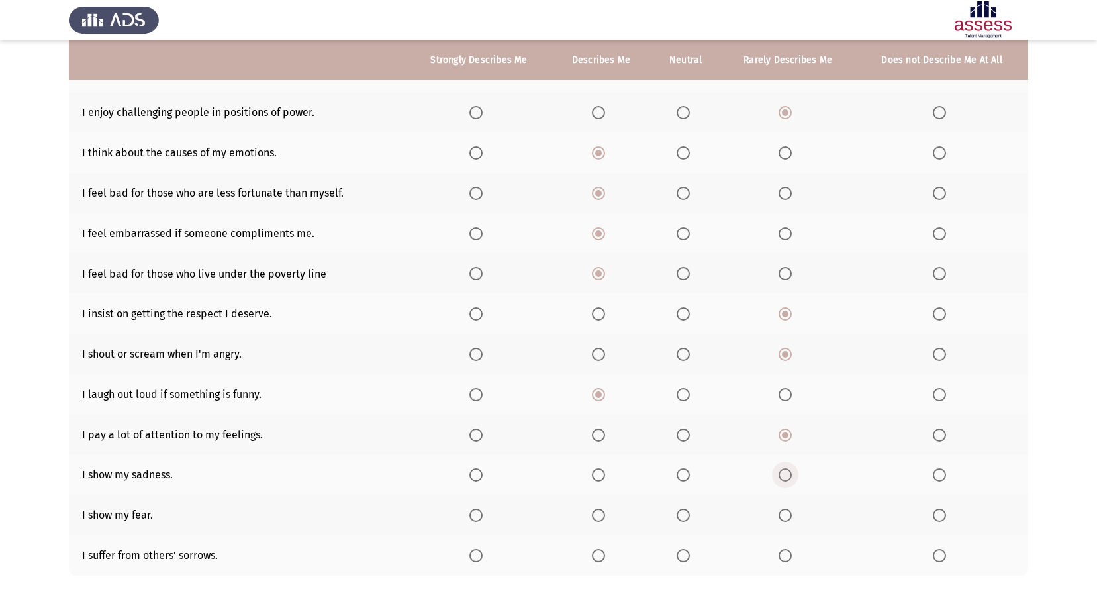
click at [787, 471] on input "Select an option" at bounding box center [785, 474] width 13 height 13
click at [781, 515] on span "Select an option" at bounding box center [785, 514] width 13 height 13
click at [781, 515] on input "Select an option" at bounding box center [785, 514] width 13 height 13
click at [605, 554] on span "Select an option" at bounding box center [598, 555] width 13 height 13
click at [605, 554] on input "Select an option" at bounding box center [598, 555] width 13 height 13
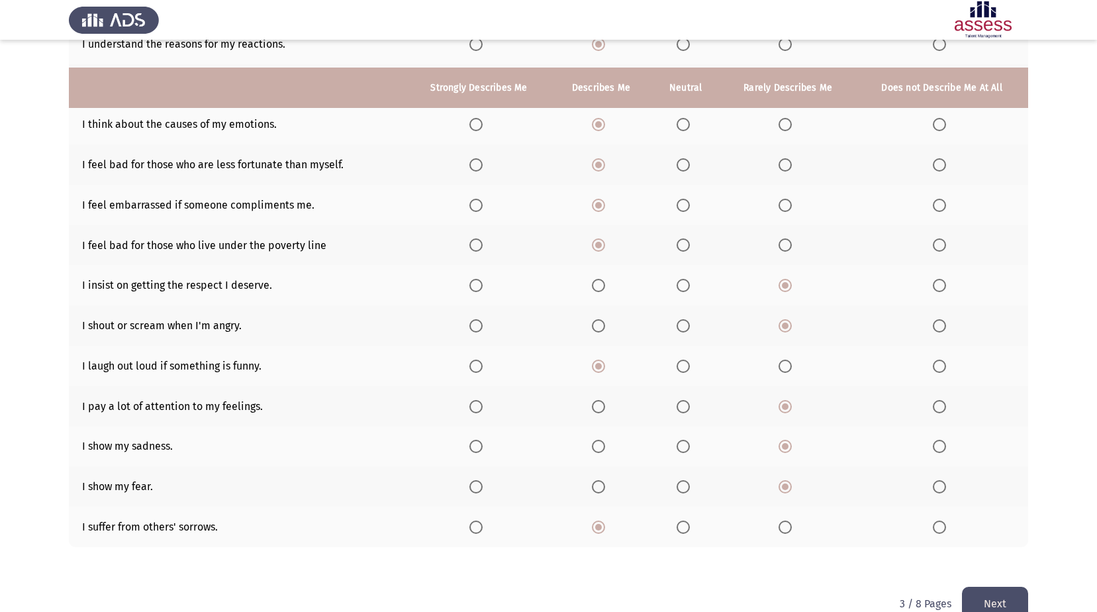
scroll to position [255, 0]
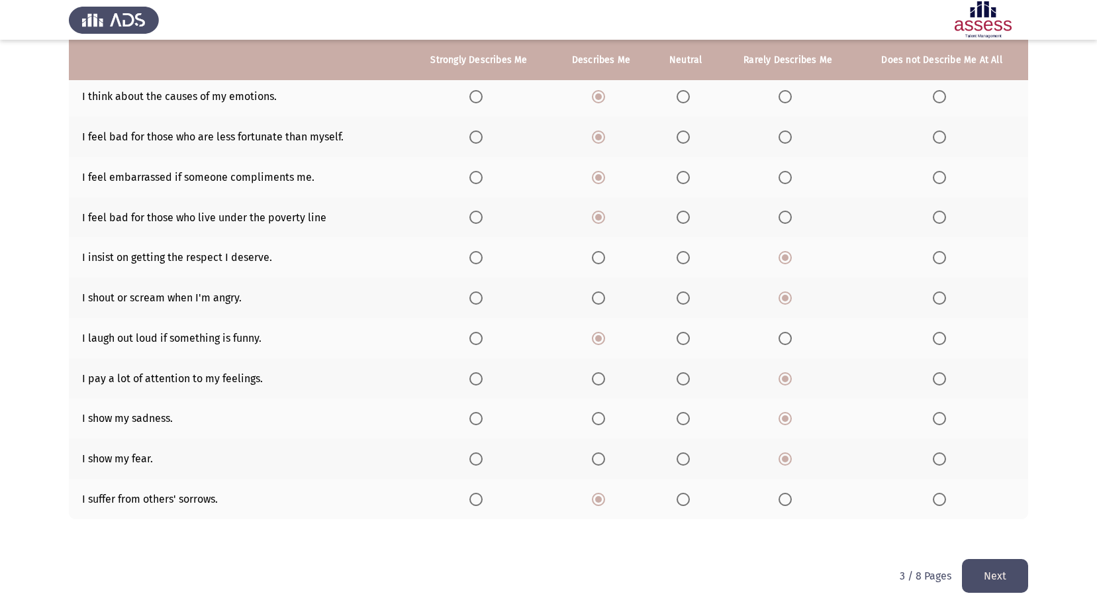
click at [985, 573] on button "Next" at bounding box center [995, 576] width 66 height 34
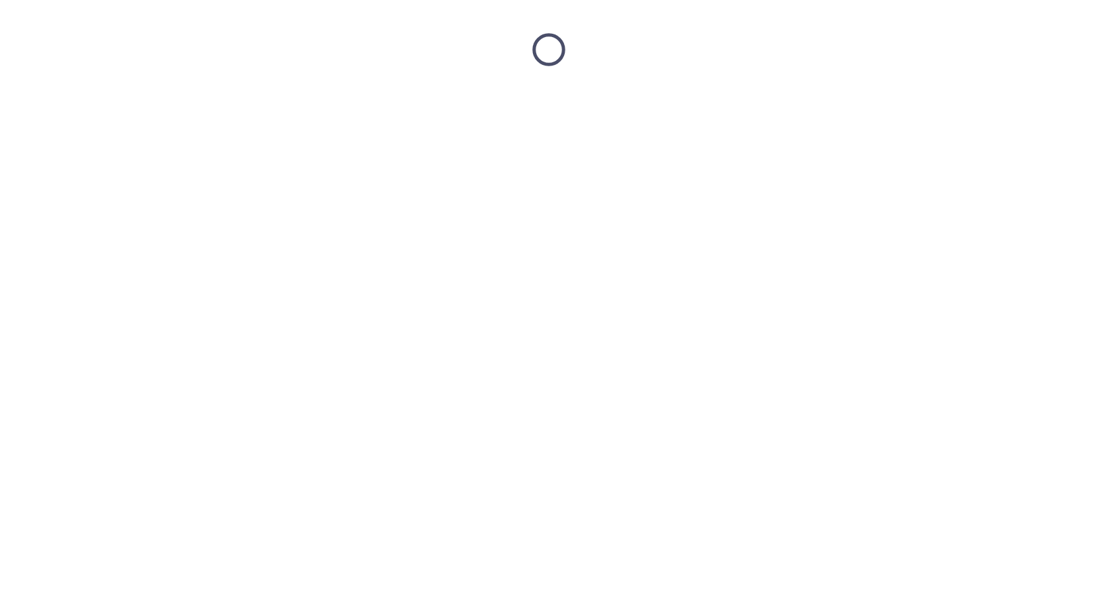
scroll to position [0, 0]
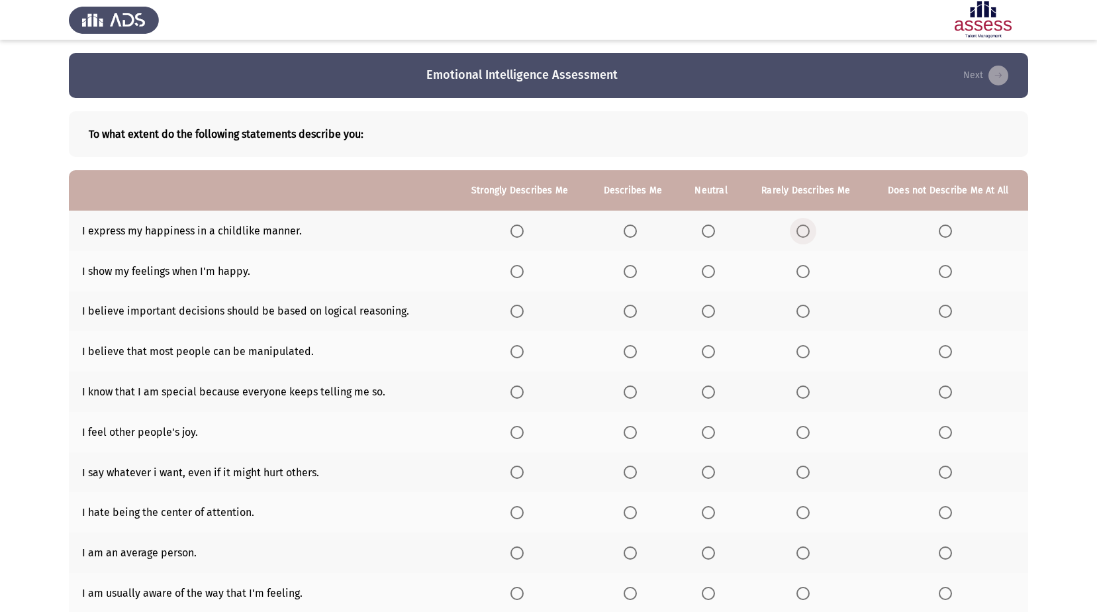
click at [802, 230] on span "Select an option" at bounding box center [803, 230] width 13 height 13
click at [802, 230] on input "Select an option" at bounding box center [803, 230] width 13 height 13
click at [627, 275] on span "Select an option" at bounding box center [630, 271] width 13 height 13
click at [627, 275] on input "Select an option" at bounding box center [630, 271] width 13 height 13
click at [633, 313] on span "Select an option" at bounding box center [630, 311] width 13 height 13
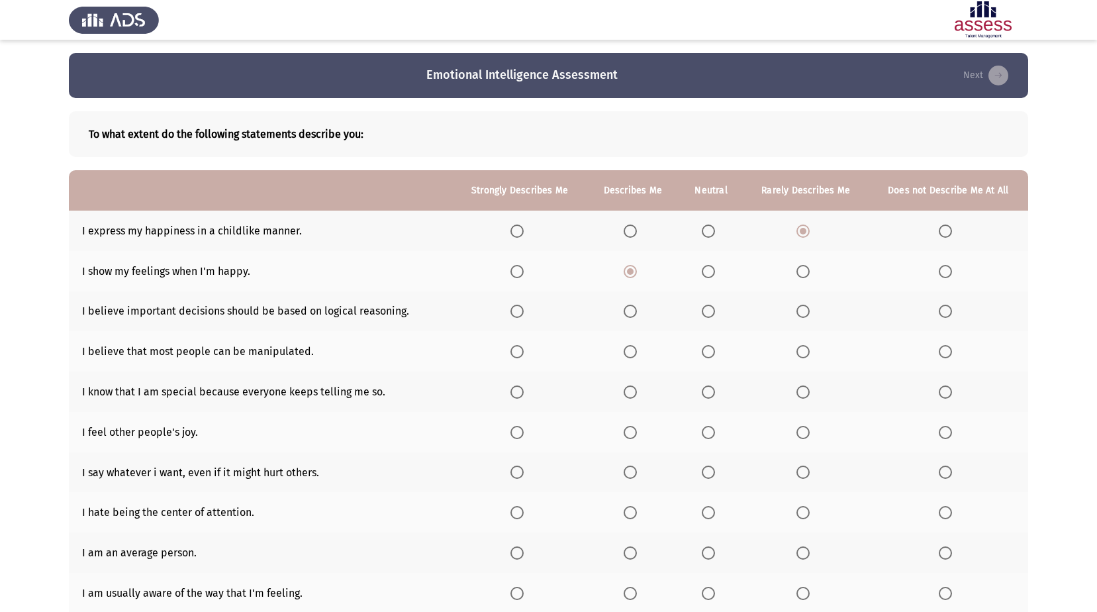
click at [633, 313] on input "Select an option" at bounding box center [630, 311] width 13 height 13
click at [793, 345] on th at bounding box center [806, 351] width 125 height 40
click at [808, 348] on span "Select an option" at bounding box center [803, 351] width 13 height 13
click at [808, 348] on input "Select an option" at bounding box center [803, 351] width 13 height 13
click at [811, 391] on label "Select an option" at bounding box center [806, 391] width 19 height 13
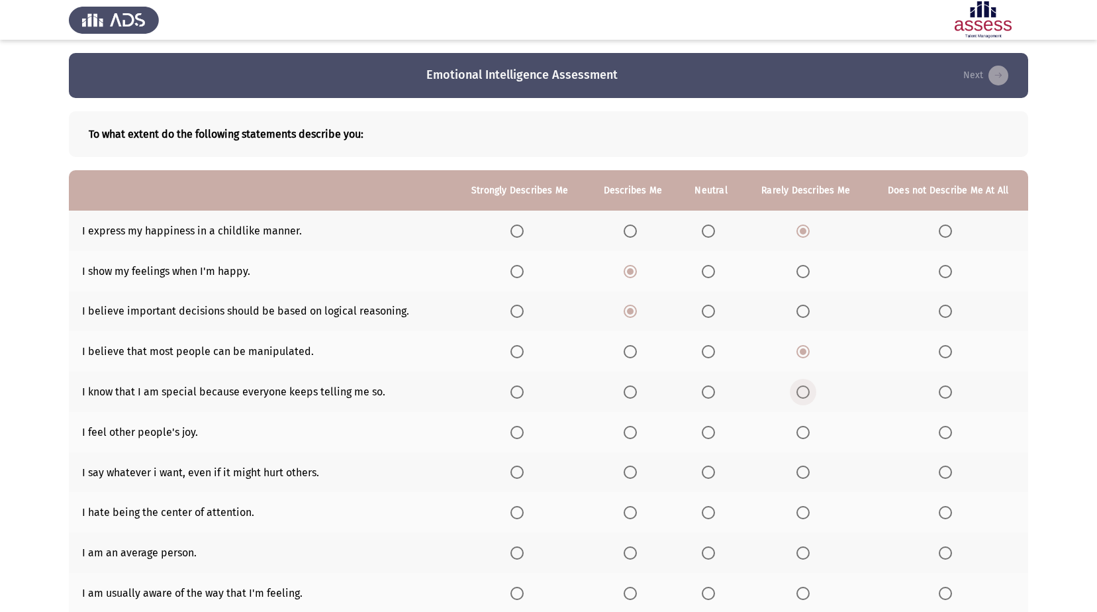
click at [810, 391] on input "Select an option" at bounding box center [803, 391] width 13 height 13
click at [633, 431] on span "Select an option" at bounding box center [630, 432] width 13 height 13
click at [633, 431] on input "Select an option" at bounding box center [630, 432] width 13 height 13
click at [807, 475] on span "Select an option" at bounding box center [803, 471] width 13 height 13
click at [807, 475] on input "Select an option" at bounding box center [803, 471] width 13 height 13
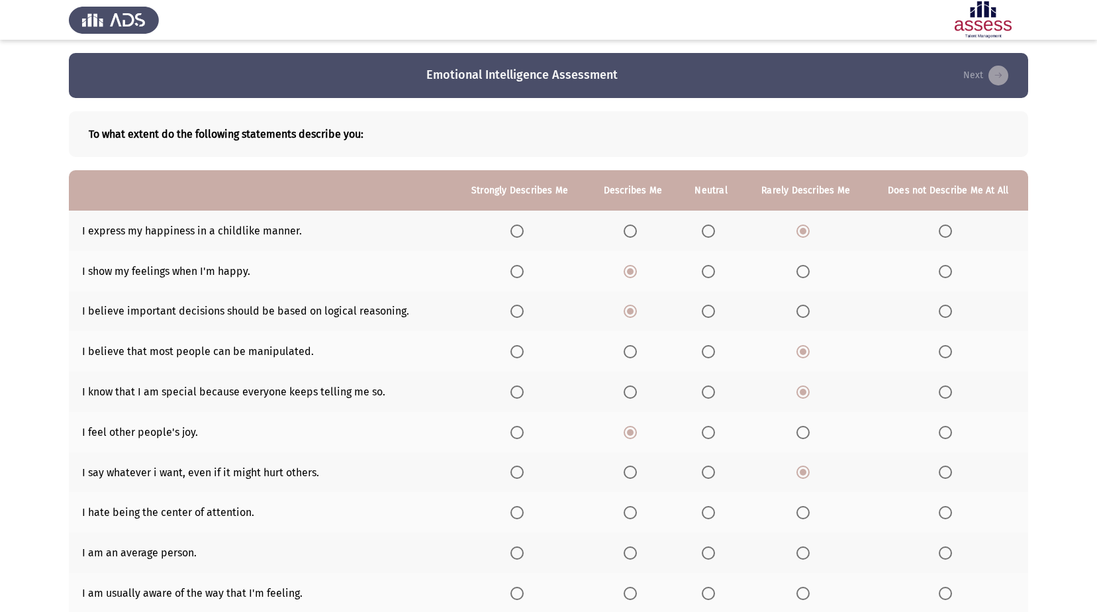
click at [950, 467] on span "Select an option" at bounding box center [945, 471] width 13 height 13
click at [950, 467] on input "Select an option" at bounding box center [945, 471] width 13 height 13
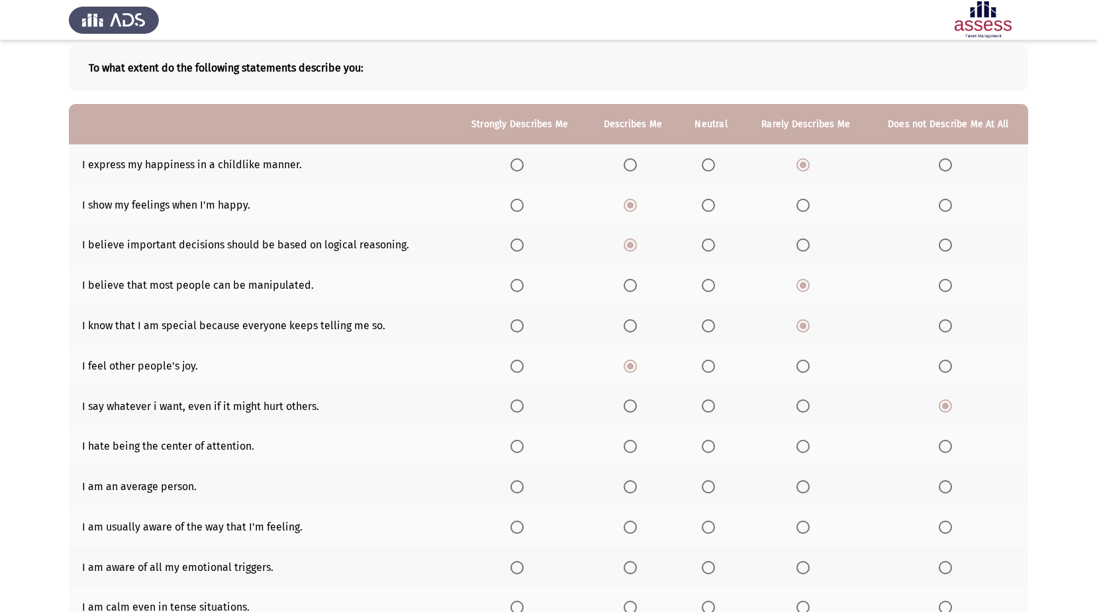
scroll to position [132, 0]
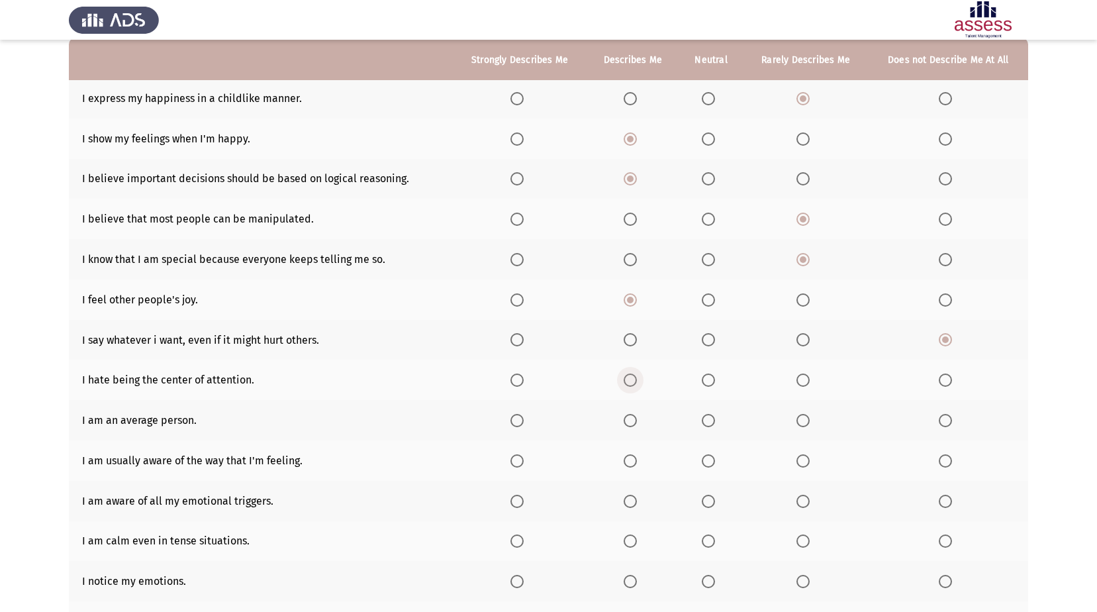
click at [632, 378] on span "Select an option" at bounding box center [630, 379] width 13 height 13
click at [632, 378] on input "Select an option" at bounding box center [630, 379] width 13 height 13
click at [631, 416] on span "Select an option" at bounding box center [630, 420] width 13 height 13
click at [631, 416] on input "Select an option" at bounding box center [630, 420] width 13 height 13
click at [629, 459] on span "Select an option" at bounding box center [630, 460] width 13 height 13
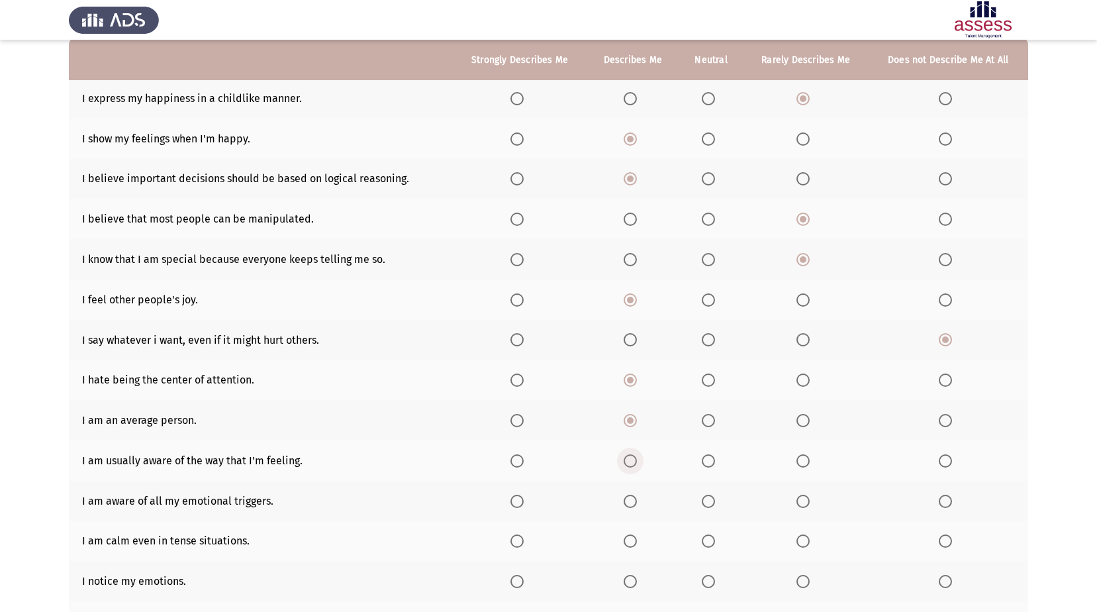
click at [629, 459] on input "Select an option" at bounding box center [630, 460] width 13 height 13
click at [635, 497] on span "Select an option" at bounding box center [630, 501] width 13 height 13
click at [635, 497] on input "Select an option" at bounding box center [630, 501] width 13 height 13
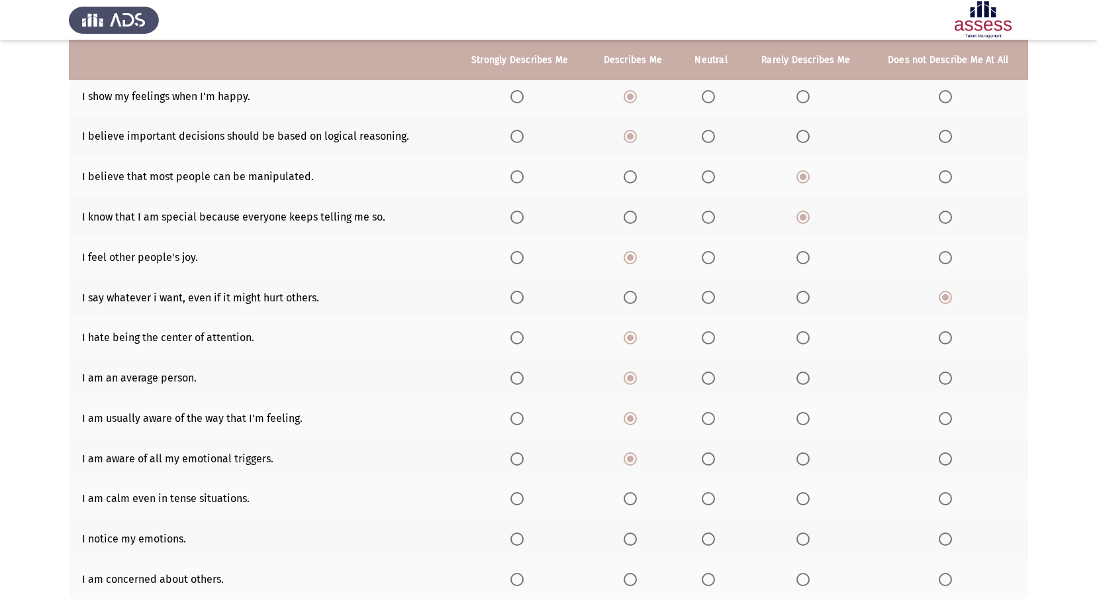
scroll to position [199, 0]
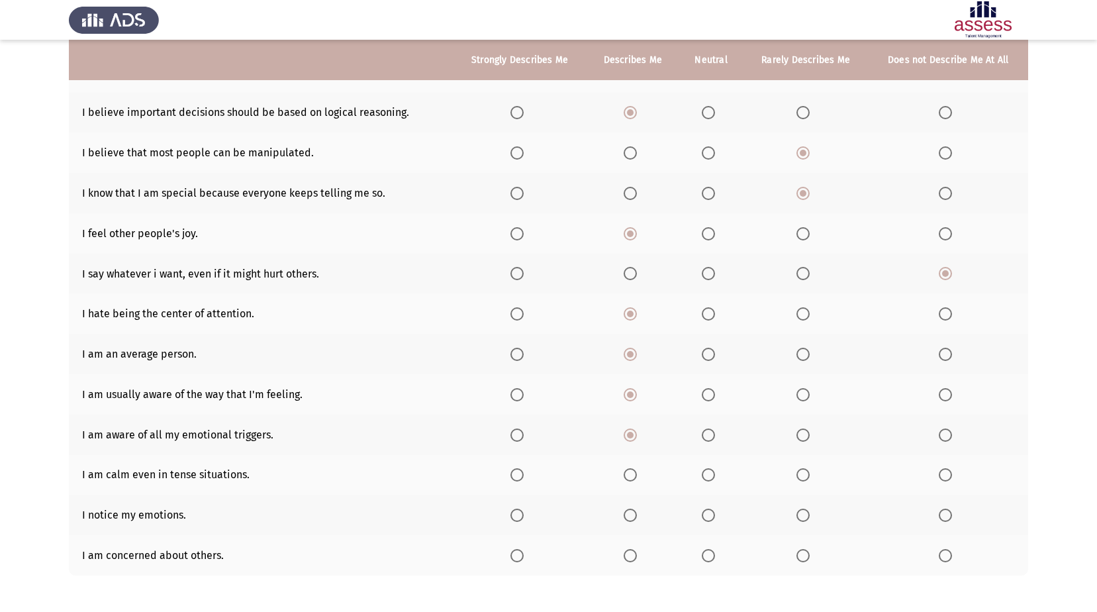
click at [637, 472] on span "Select an option" at bounding box center [630, 474] width 13 height 13
click at [637, 472] on input "Select an option" at bounding box center [630, 474] width 13 height 13
click at [628, 510] on span "Select an option" at bounding box center [630, 514] width 13 height 13
click at [628, 510] on input "Select an option" at bounding box center [630, 514] width 13 height 13
click at [630, 554] on span "Select an option" at bounding box center [630, 555] width 13 height 13
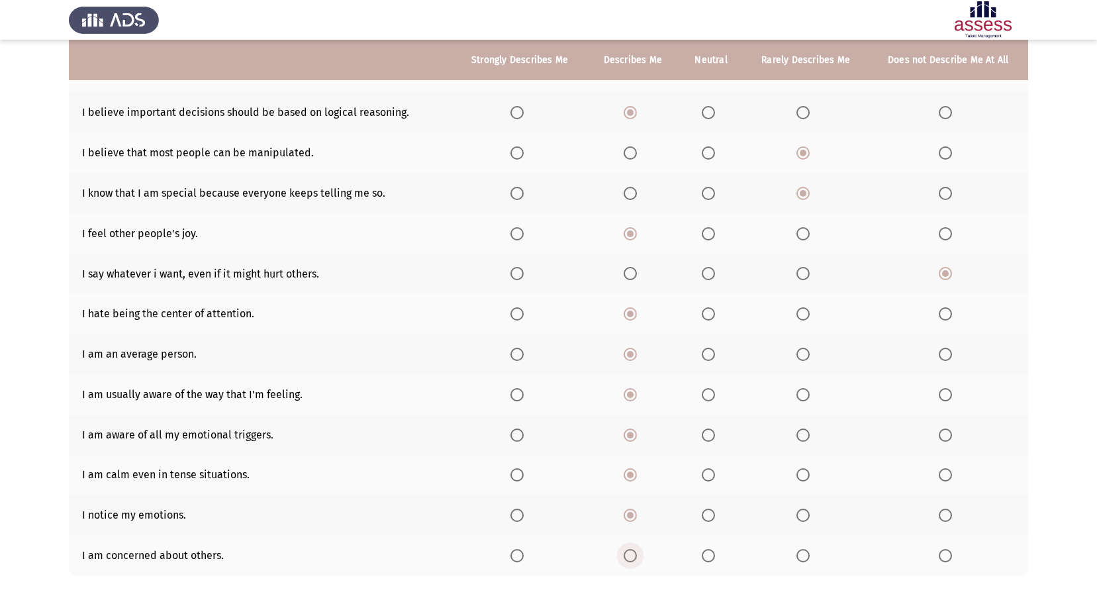
click at [630, 554] on input "Select an option" at bounding box center [630, 555] width 13 height 13
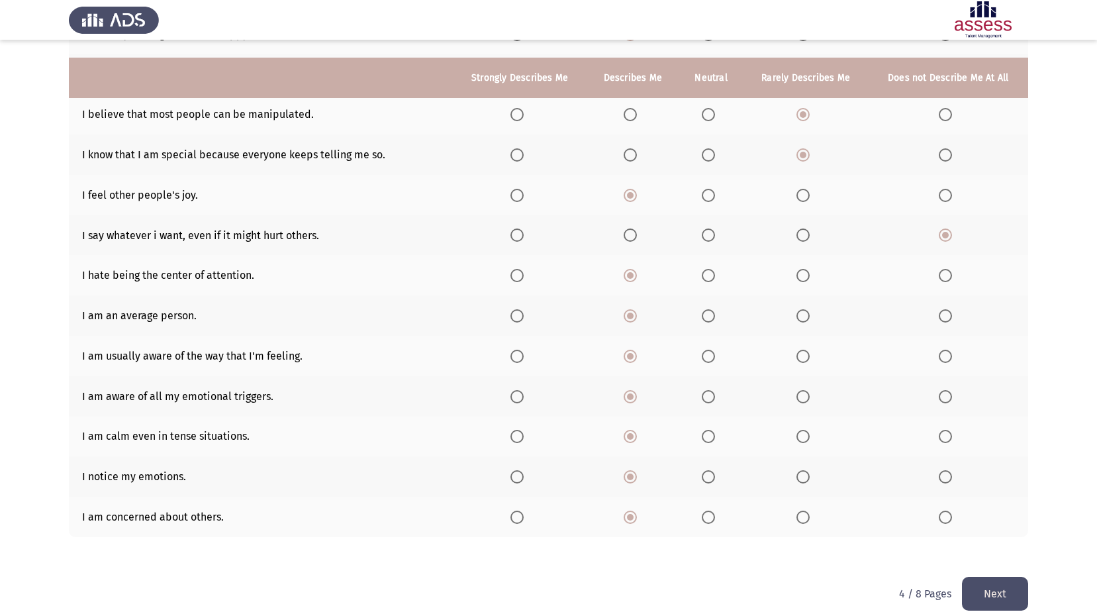
scroll to position [255, 0]
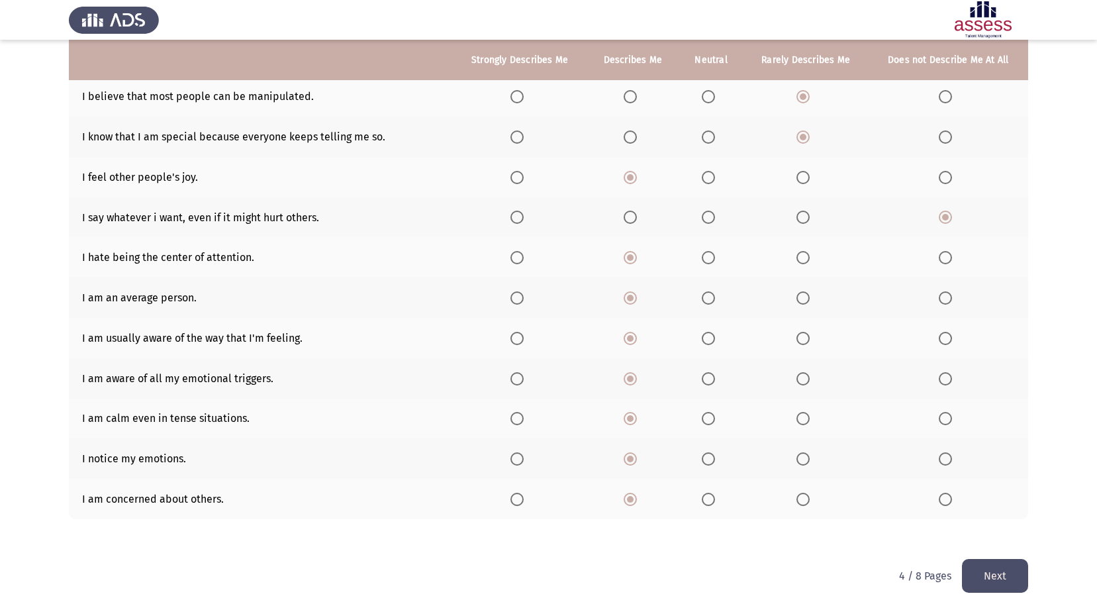
click at [991, 575] on button "Next" at bounding box center [995, 576] width 66 height 34
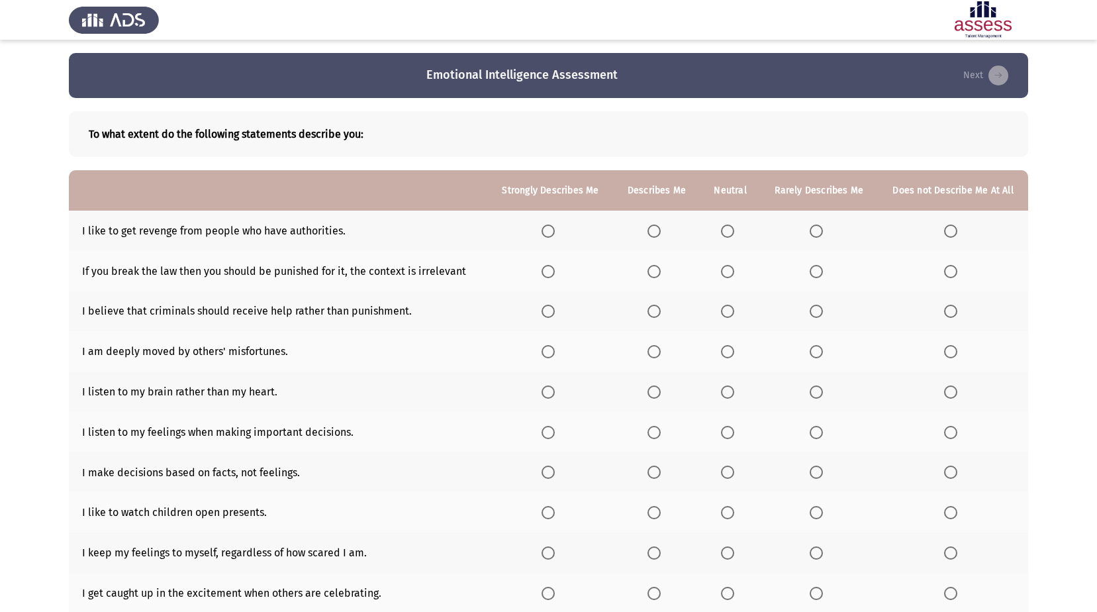
click at [946, 231] on span "Select an option" at bounding box center [950, 230] width 13 height 13
click at [946, 231] on input "Select an option" at bounding box center [950, 230] width 13 height 13
click at [648, 264] on th at bounding box center [657, 271] width 87 height 40
click at [655, 272] on span "Select an option" at bounding box center [654, 271] width 13 height 13
click at [655, 272] on input "Select an option" at bounding box center [654, 271] width 13 height 13
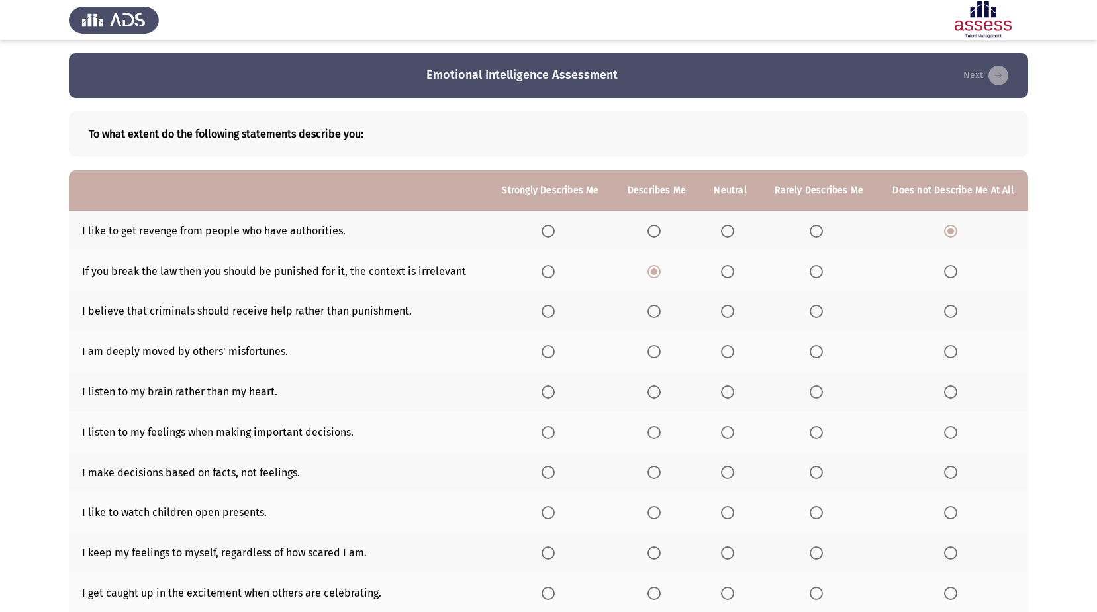
click at [820, 312] on span "Select an option" at bounding box center [816, 311] width 13 height 13
click at [820, 312] on input "Select an option" at bounding box center [816, 311] width 13 height 13
click at [653, 354] on span "Select an option" at bounding box center [654, 351] width 13 height 13
click at [653, 354] on input "Select an option" at bounding box center [654, 351] width 13 height 13
click at [661, 392] on span "Select an option" at bounding box center [654, 391] width 13 height 13
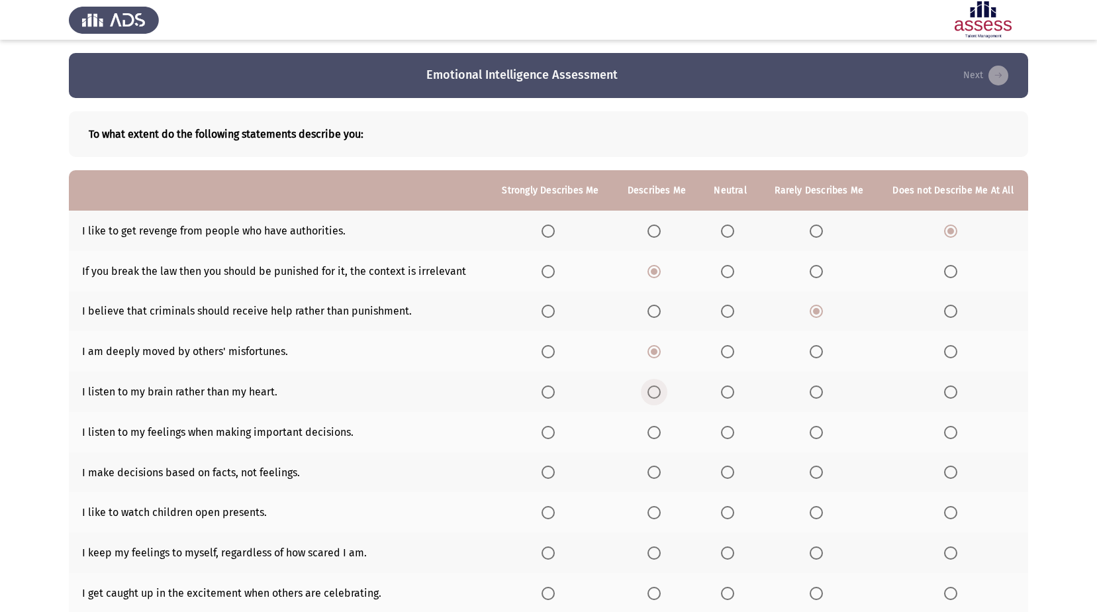
click at [661, 392] on input "Select an option" at bounding box center [654, 391] width 13 height 13
click at [818, 434] on span "Select an option" at bounding box center [816, 432] width 13 height 13
click at [818, 434] on input "Select an option" at bounding box center [816, 432] width 13 height 13
click at [658, 471] on span "Select an option" at bounding box center [654, 471] width 13 height 13
click at [658, 471] on input "Select an option" at bounding box center [654, 471] width 13 height 13
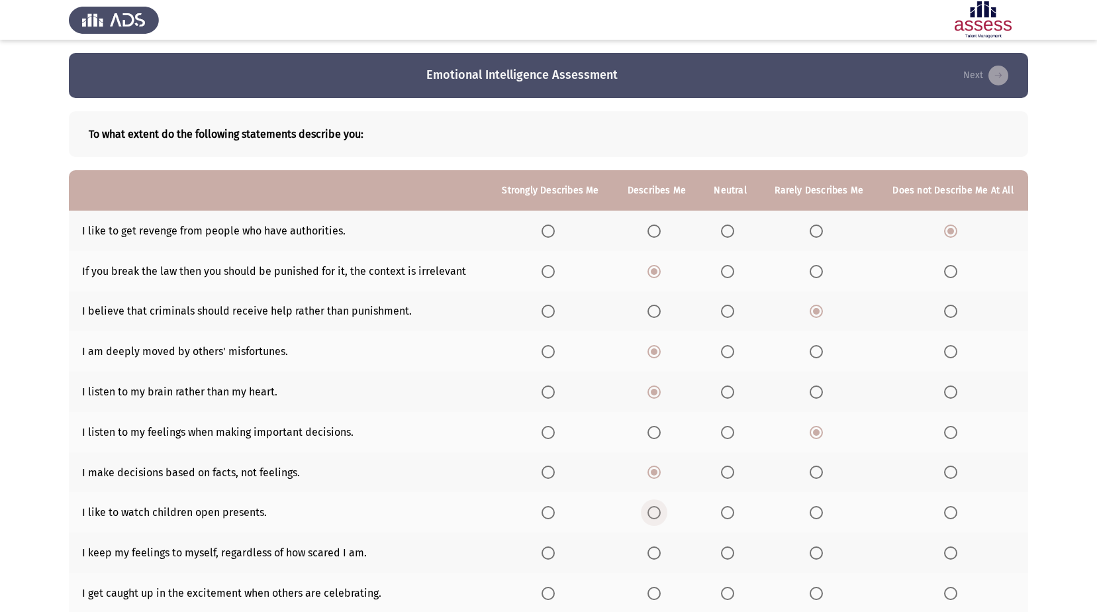
click at [663, 514] on label "Select an option" at bounding box center [657, 512] width 19 height 13
click at [661, 514] on input "Select an option" at bounding box center [654, 512] width 13 height 13
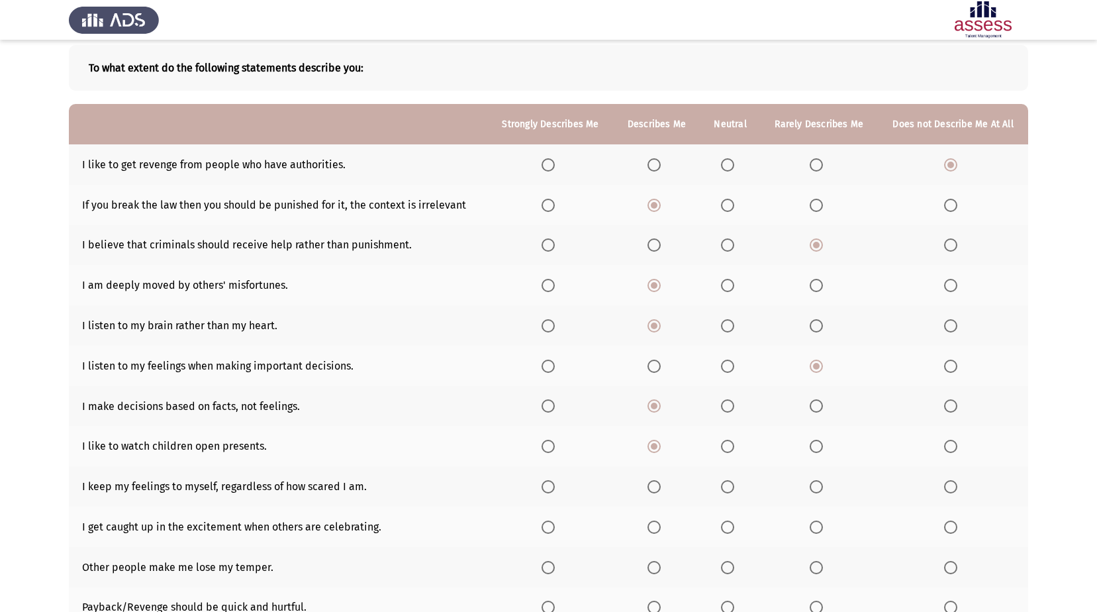
scroll to position [132, 0]
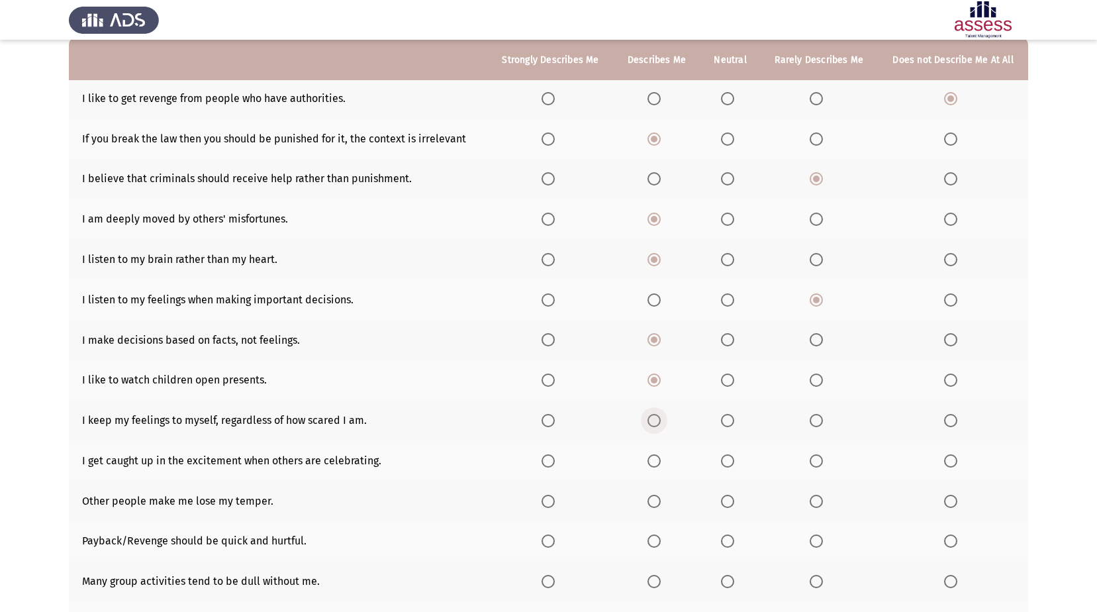
click at [665, 419] on label "Select an option" at bounding box center [657, 420] width 19 height 13
click at [661, 419] on input "Select an option" at bounding box center [654, 420] width 13 height 13
click at [657, 461] on span "Select an option" at bounding box center [654, 460] width 13 height 13
click at [657, 461] on input "Select an option" at bounding box center [654, 460] width 13 height 13
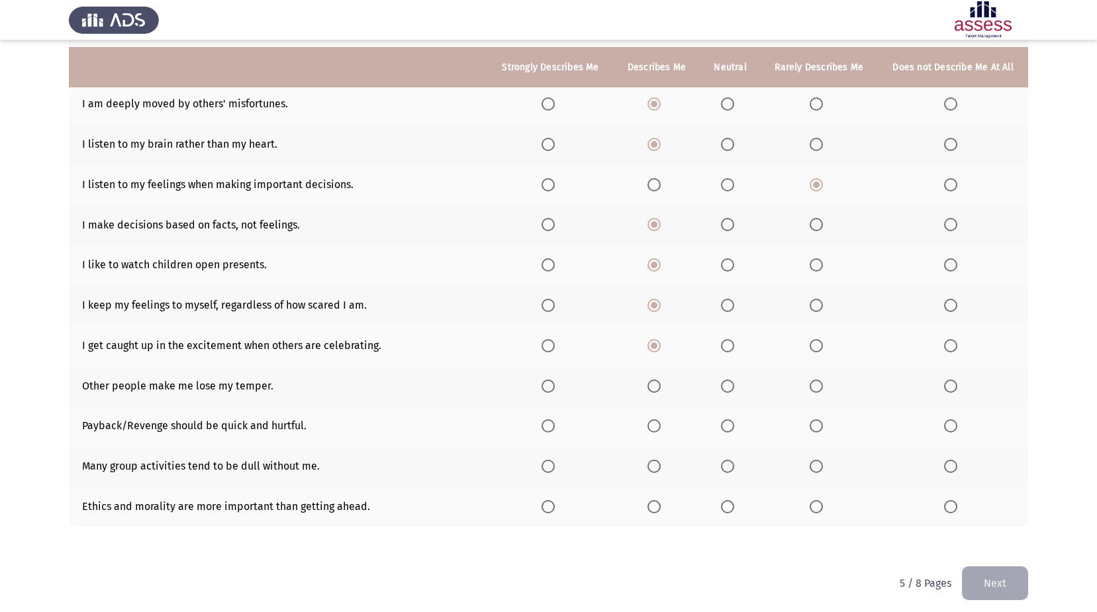
scroll to position [255, 0]
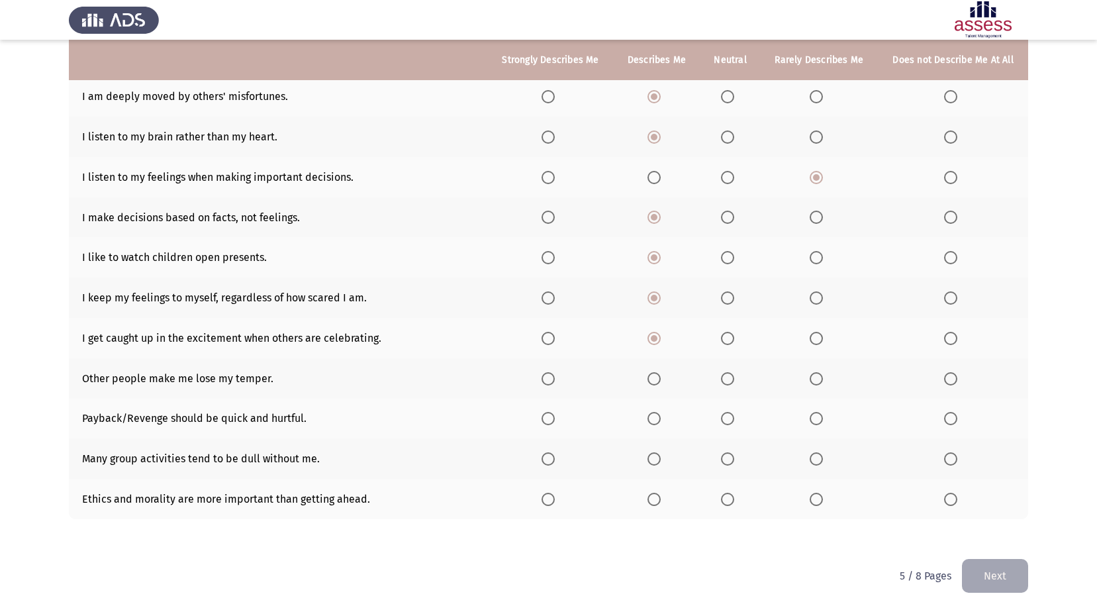
click at [812, 373] on span "Select an option" at bounding box center [816, 378] width 13 height 13
click at [812, 373] on input "Select an option" at bounding box center [816, 378] width 13 height 13
click at [961, 418] on label "Select an option" at bounding box center [953, 418] width 19 height 13
click at [957, 418] on input "Select an option" at bounding box center [950, 418] width 13 height 13
click at [828, 458] on label "Select an option" at bounding box center [819, 458] width 19 height 13
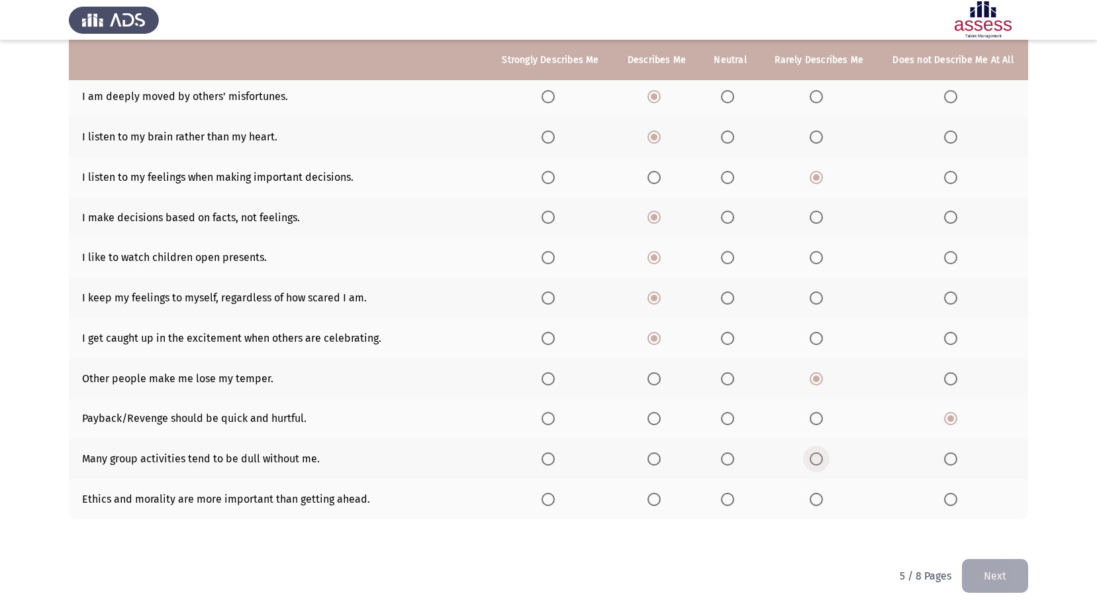
click at [823, 458] on input "Select an option" at bounding box center [816, 458] width 13 height 13
click at [657, 500] on span "Select an option" at bounding box center [654, 499] width 13 height 13
click at [657, 500] on input "Select an option" at bounding box center [654, 499] width 13 height 13
click at [1008, 571] on button "Next" at bounding box center [995, 576] width 66 height 34
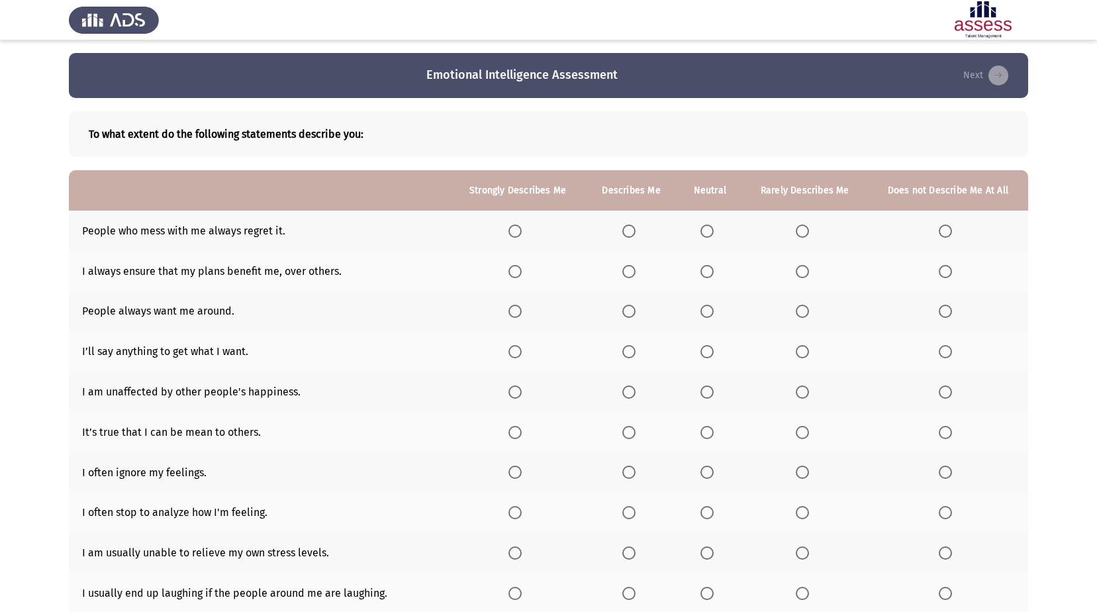
click at [806, 230] on span "Select an option" at bounding box center [802, 230] width 13 height 13
click at [806, 230] on input "Select an option" at bounding box center [802, 230] width 13 height 13
click at [804, 275] on span "Select an option" at bounding box center [802, 271] width 13 height 13
click at [804, 275] on input "Select an option" at bounding box center [802, 271] width 13 height 13
click at [803, 310] on span "Select an option" at bounding box center [802, 311] width 13 height 13
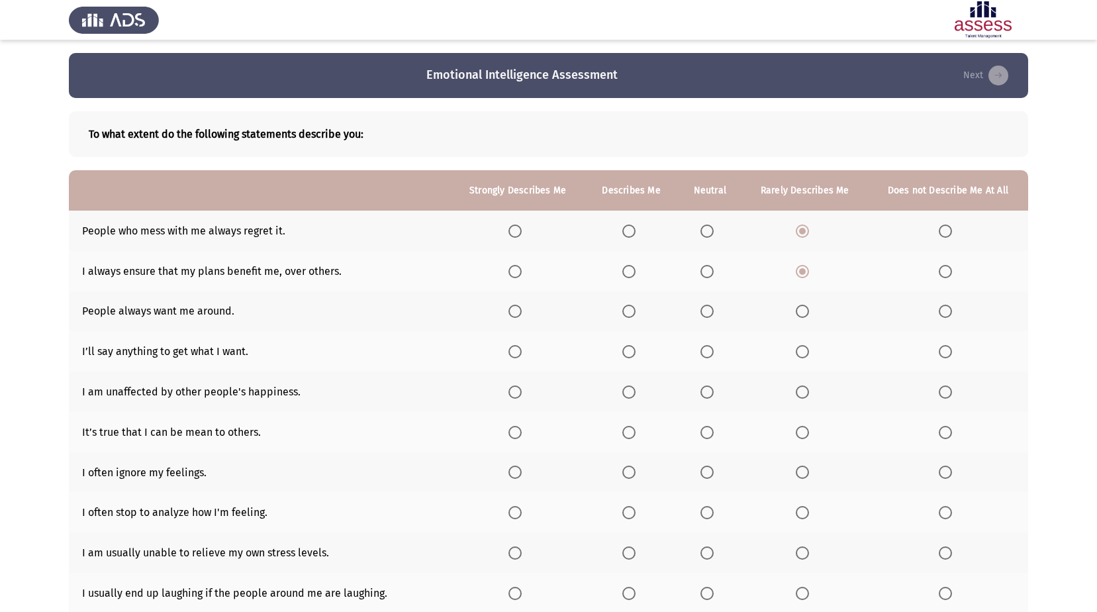
click at [803, 310] on input "Select an option" at bounding box center [802, 311] width 13 height 13
click at [945, 355] on span "Select an option" at bounding box center [945, 351] width 13 height 13
click at [945, 355] on input "Select an option" at bounding box center [945, 351] width 13 height 13
click at [800, 389] on span "Select an option" at bounding box center [802, 391] width 13 height 13
click at [800, 389] on input "Select an option" at bounding box center [802, 391] width 13 height 13
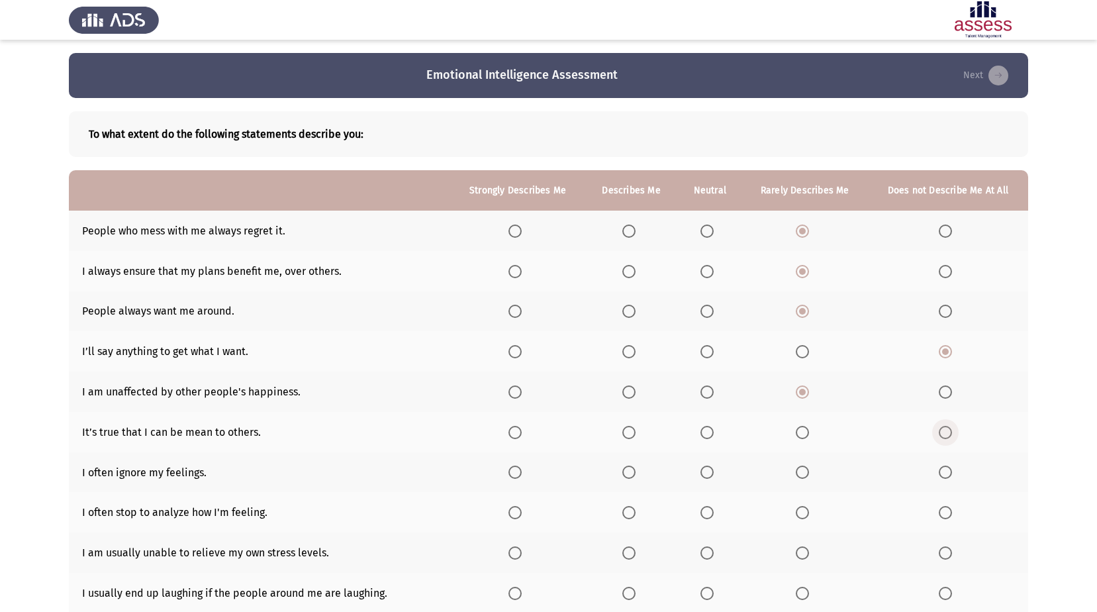
click at [949, 434] on span "Select an option" at bounding box center [945, 432] width 13 height 13
click at [949, 434] on input "Select an option" at bounding box center [945, 432] width 13 height 13
click at [804, 472] on span "Select an option" at bounding box center [802, 471] width 13 height 13
click at [804, 472] on input "Select an option" at bounding box center [802, 471] width 13 height 13
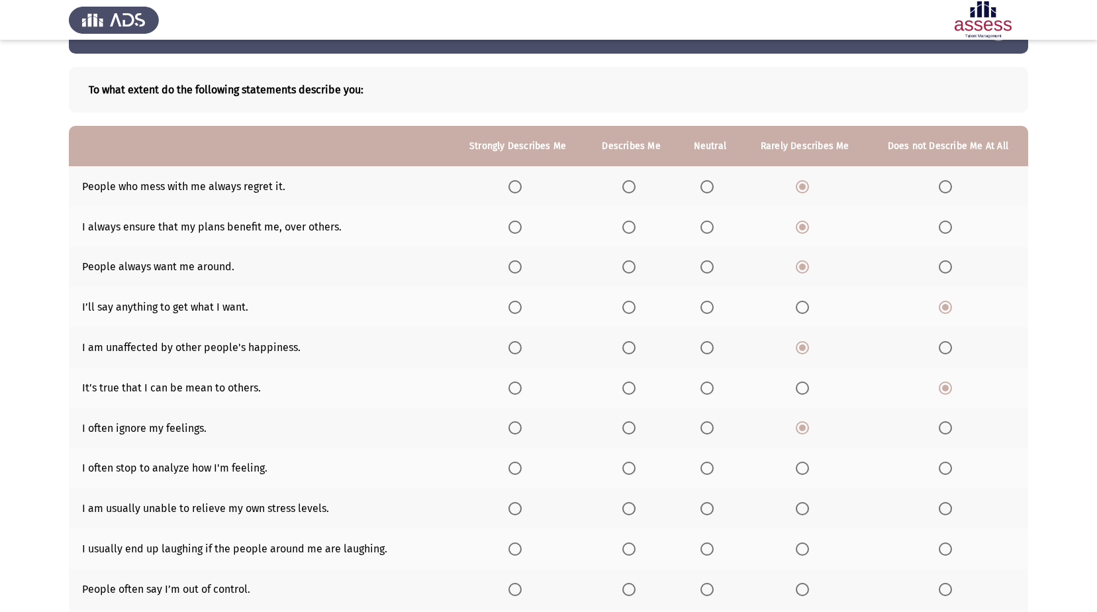
scroll to position [66, 0]
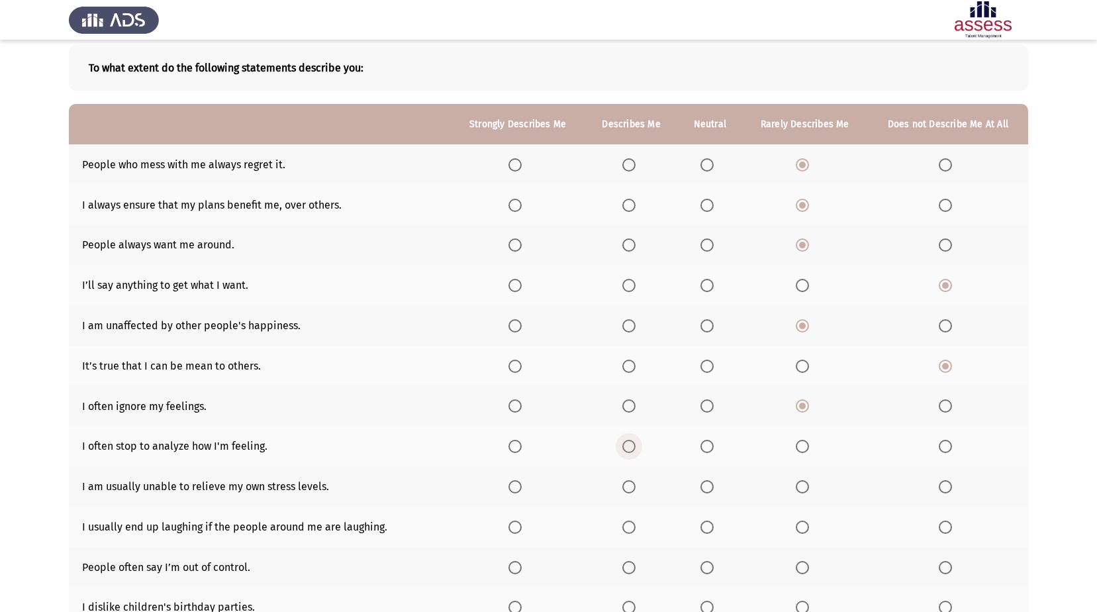
click at [631, 447] on span "Select an option" at bounding box center [628, 446] width 13 height 13
click at [631, 447] on input "Select an option" at bounding box center [628, 446] width 13 height 13
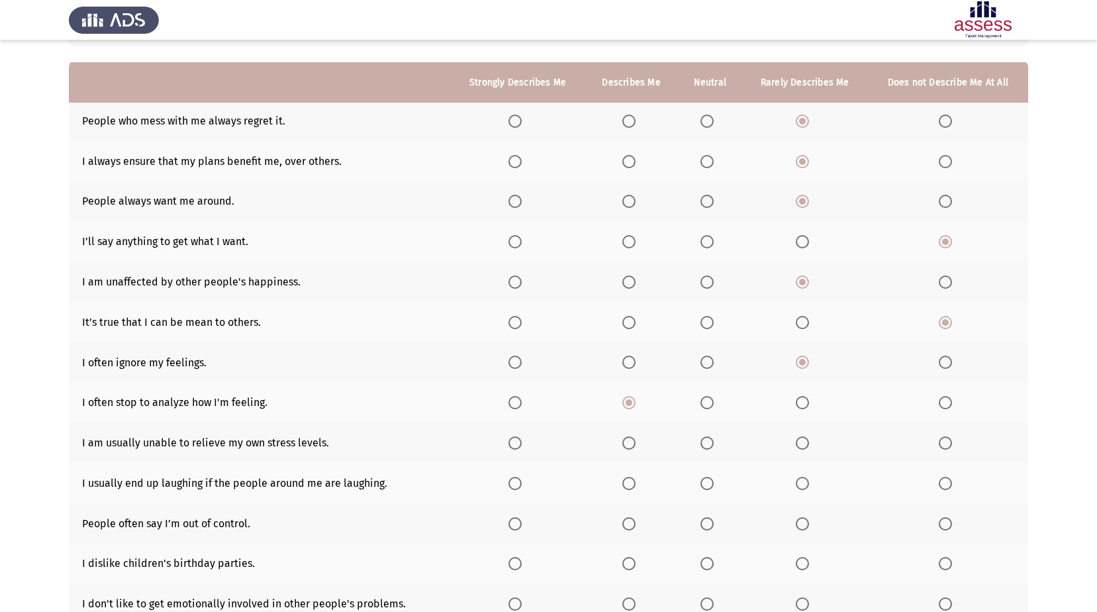
scroll to position [132, 0]
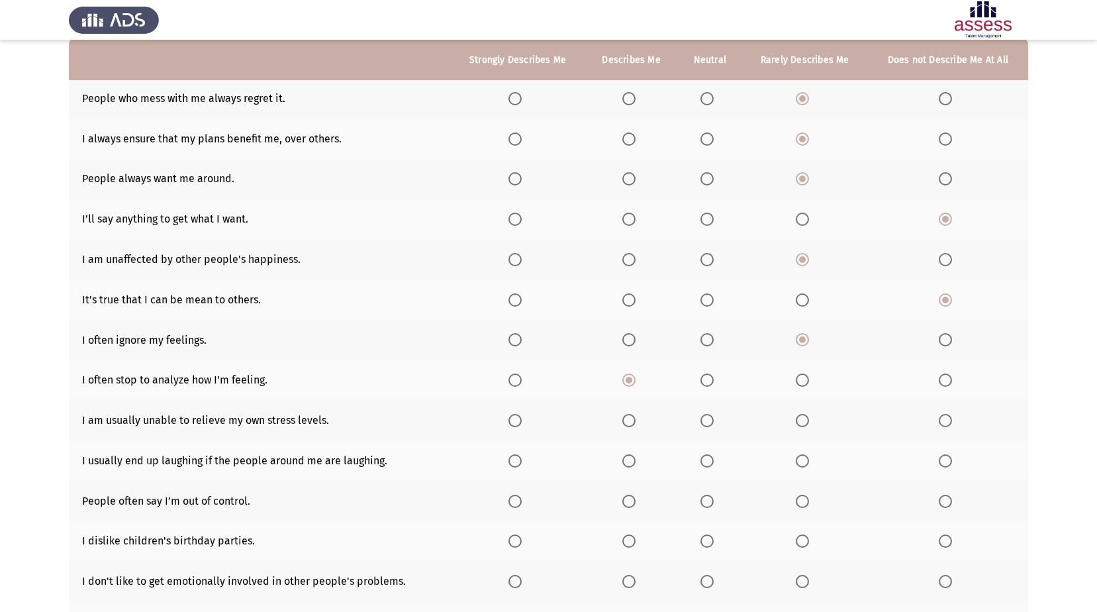
click at [806, 420] on span "Select an option" at bounding box center [802, 420] width 13 height 13
click at [806, 420] on input "Select an option" at bounding box center [802, 420] width 13 height 13
click at [804, 458] on span "Select an option" at bounding box center [802, 460] width 13 height 13
click at [804, 458] on input "Select an option" at bounding box center [802, 460] width 13 height 13
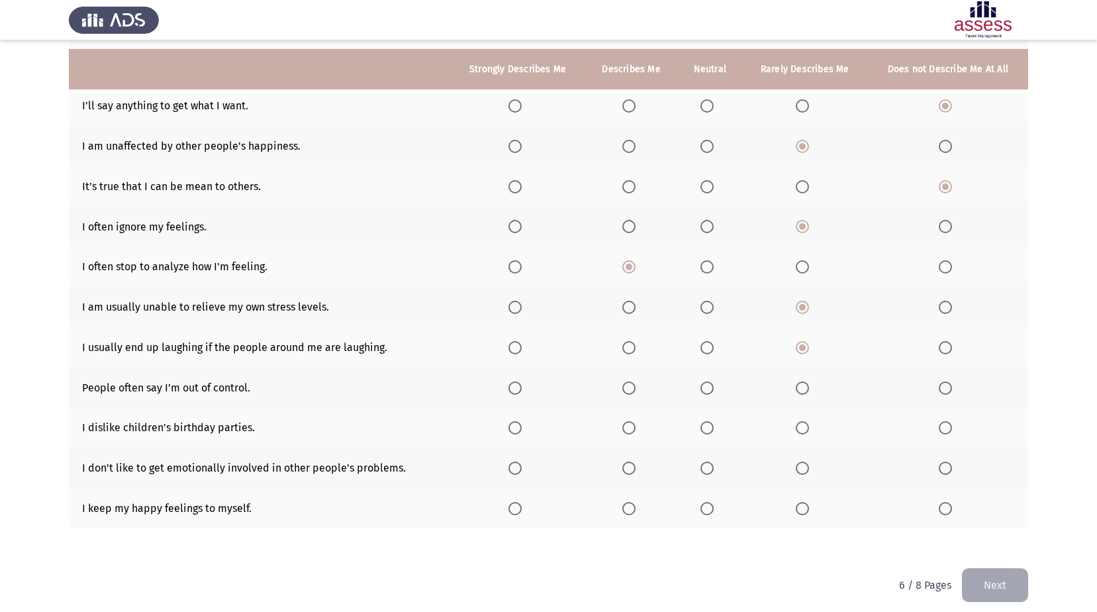
scroll to position [255, 0]
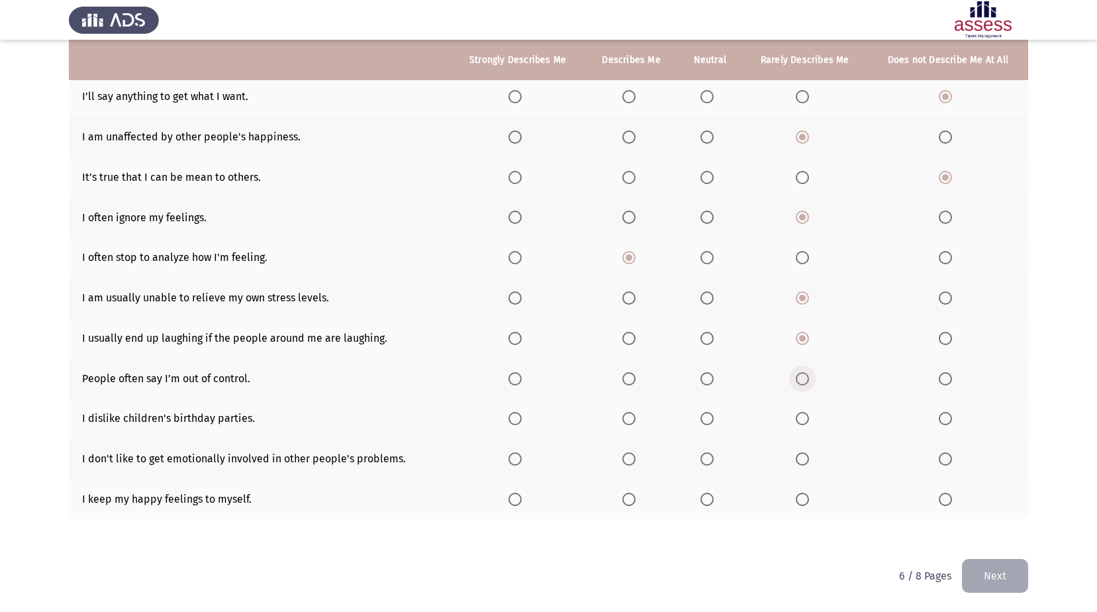
click at [800, 379] on span "Select an option" at bounding box center [802, 378] width 13 height 13
click at [800, 379] on input "Select an option" at bounding box center [802, 378] width 13 height 13
click at [802, 418] on span "Select an option" at bounding box center [802, 418] width 0 height 0
click at [802, 418] on input "Select an option" at bounding box center [802, 418] width 13 height 13
click at [809, 450] on th at bounding box center [804, 458] width 125 height 40
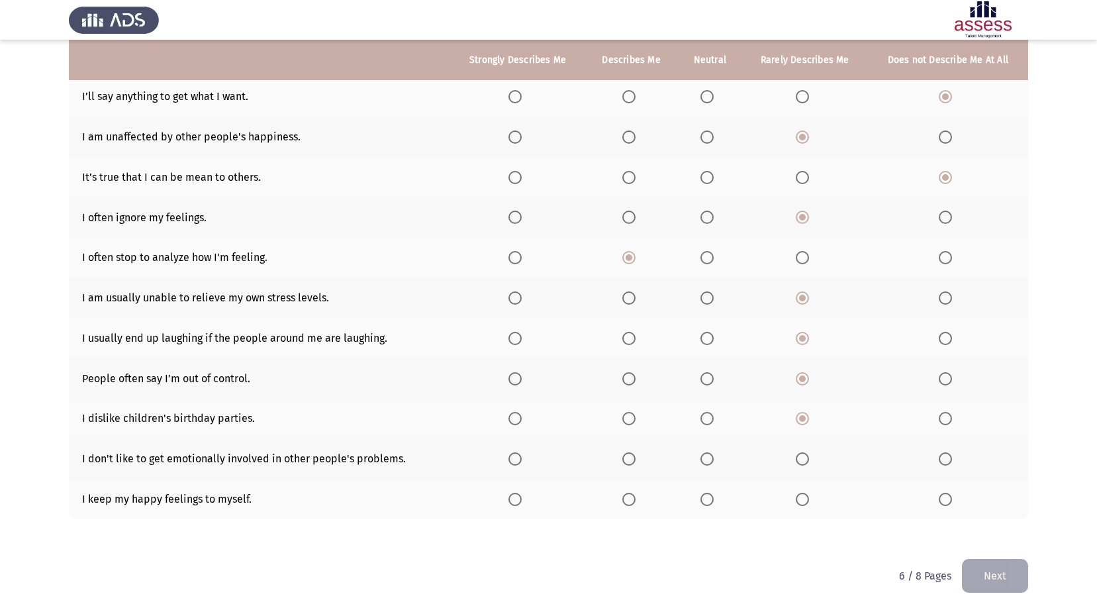
click at [803, 461] on span "Select an option" at bounding box center [802, 458] width 13 height 13
click at [803, 461] on input "Select an option" at bounding box center [802, 458] width 13 height 13
click at [808, 499] on span "Select an option" at bounding box center [802, 499] width 13 height 13
click at [808, 499] on input "Select an option" at bounding box center [802, 499] width 13 height 13
click at [992, 574] on button "Next" at bounding box center [995, 576] width 66 height 34
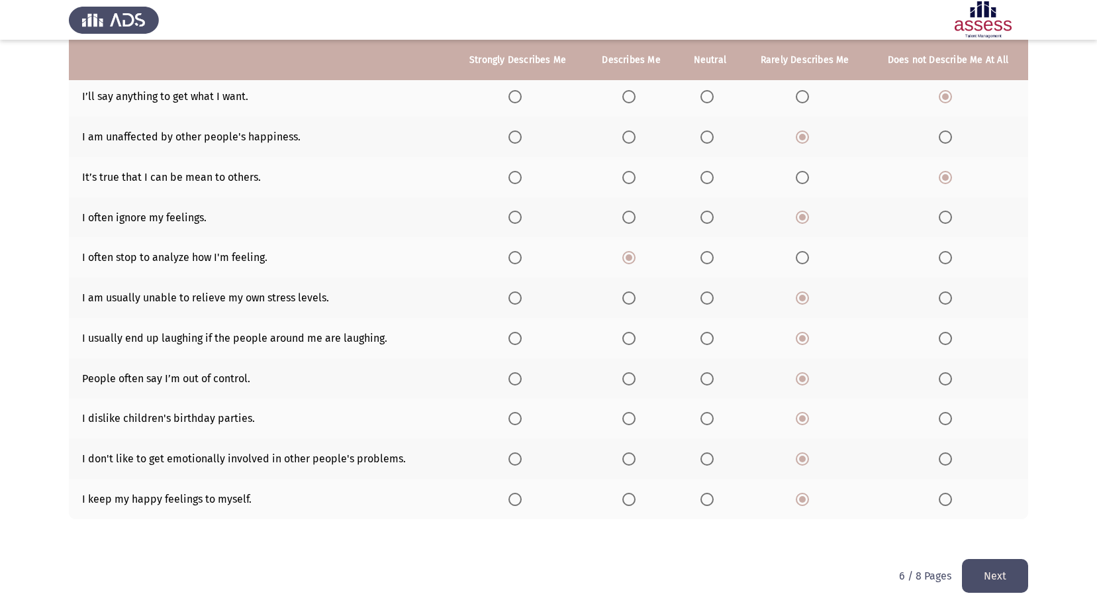
scroll to position [0, 0]
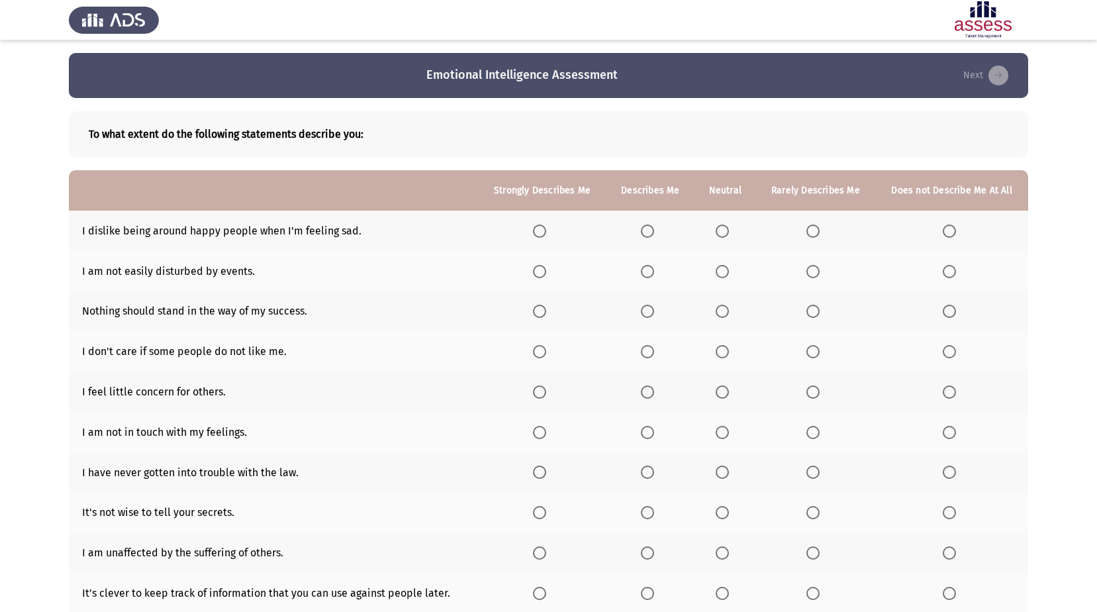
click at [647, 232] on span "Select an option" at bounding box center [647, 230] width 13 height 13
click at [647, 232] on input "Select an option" at bounding box center [647, 230] width 13 height 13
drag, startPoint x: 810, startPoint y: 272, endPoint x: 733, endPoint y: 310, distance: 85.6
click at [744, 307] on tbody "I dislike being around happy people when I'm feeling sad. I am not easily distu…" at bounding box center [548, 492] width 959 height 563
click at [652, 270] on span "Select an option" at bounding box center [647, 271] width 13 height 13
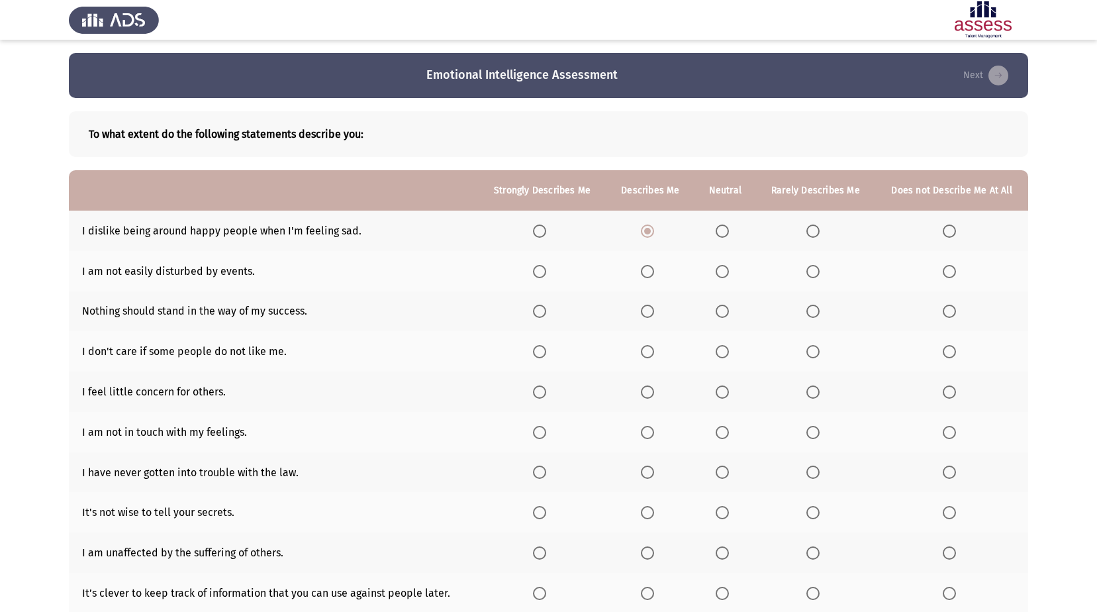
click at [652, 270] on input "Select an option" at bounding box center [647, 271] width 13 height 13
click at [812, 309] on span "Select an option" at bounding box center [812, 311] width 13 height 13
click at [812, 309] on input "Select an option" at bounding box center [812, 311] width 13 height 13
click at [650, 354] on span "Select an option" at bounding box center [647, 351] width 13 height 13
click at [650, 354] on input "Select an option" at bounding box center [647, 351] width 13 height 13
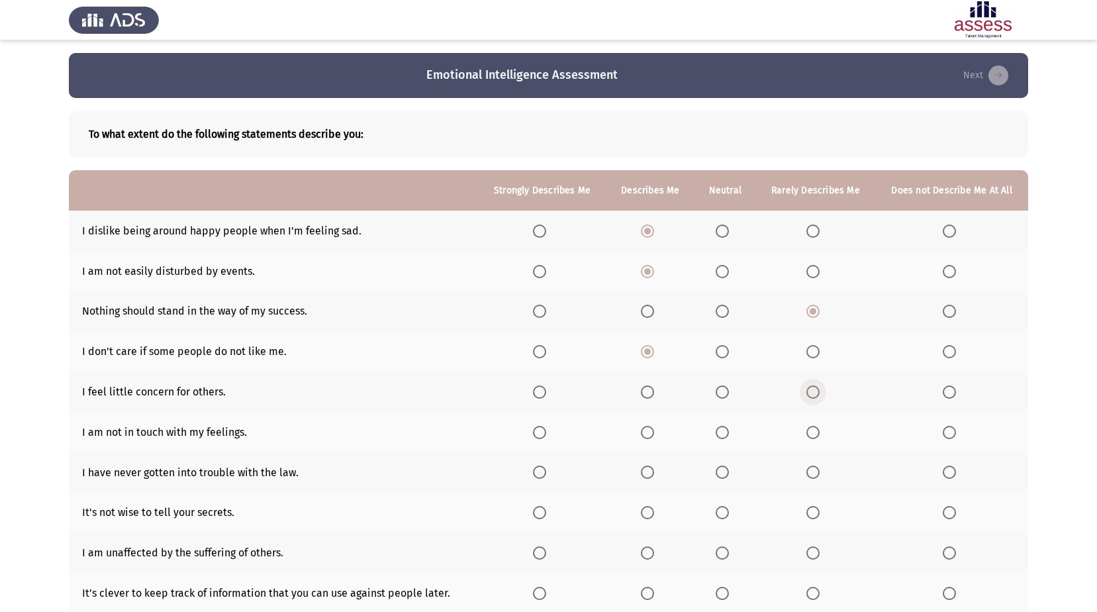
click at [816, 393] on span "Select an option" at bounding box center [812, 391] width 13 height 13
click at [816, 393] on input "Select an option" at bounding box center [812, 391] width 13 height 13
click at [816, 428] on span "Select an option" at bounding box center [812, 432] width 13 height 13
click at [816, 428] on input "Select an option" at bounding box center [812, 432] width 13 height 13
click at [544, 472] on span "Select an option" at bounding box center [539, 471] width 13 height 13
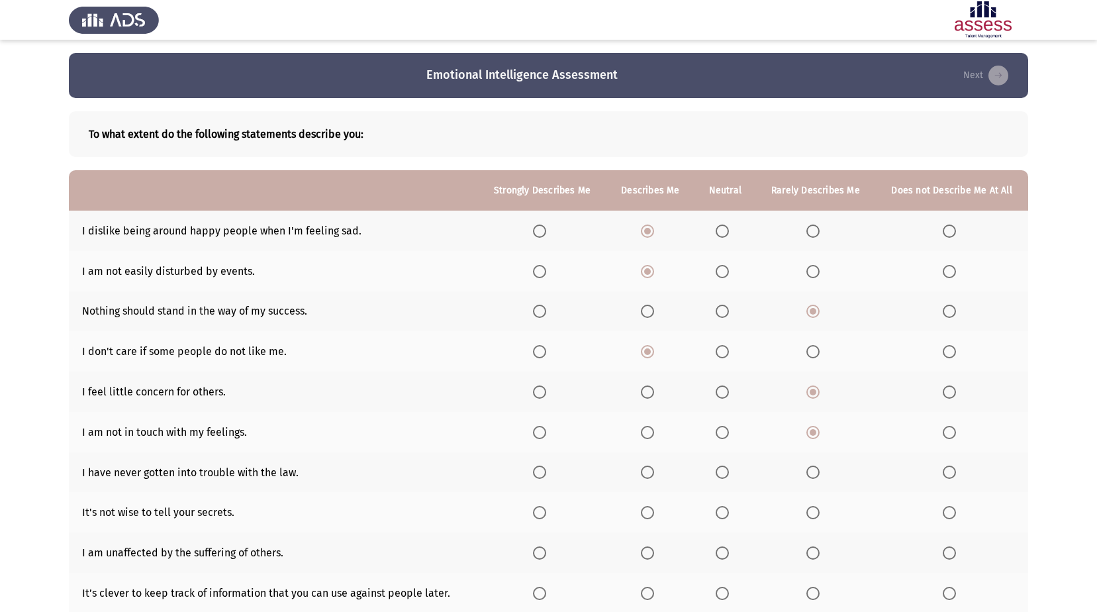
click at [544, 472] on input "Select an option" at bounding box center [539, 471] width 13 height 13
click at [651, 508] on span "Select an option" at bounding box center [647, 512] width 13 height 13
click at [651, 508] on input "Select an option" at bounding box center [647, 512] width 13 height 13
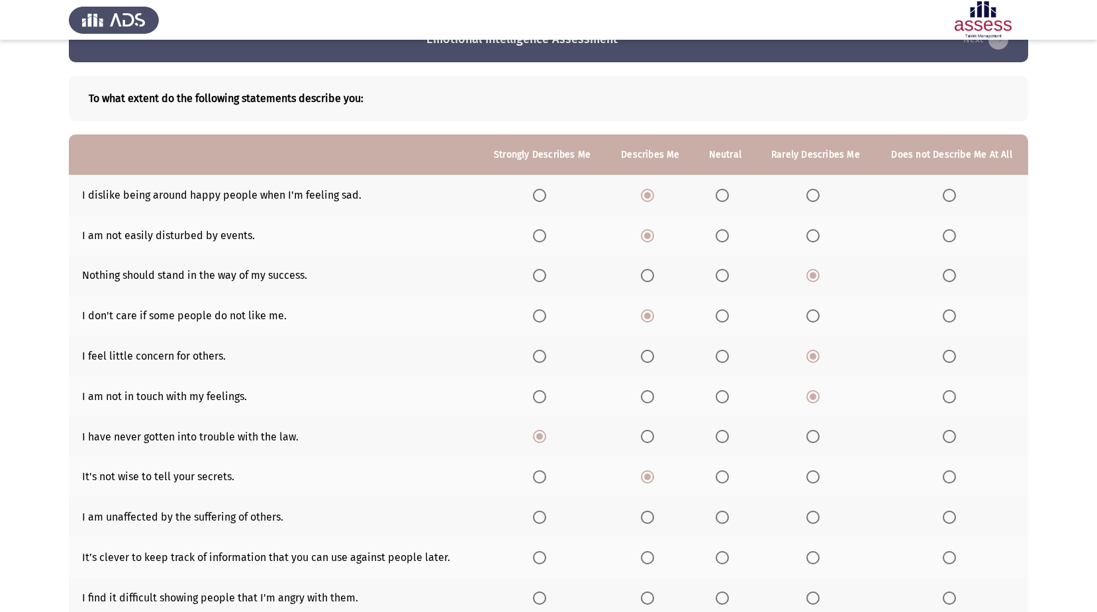
scroll to position [66, 0]
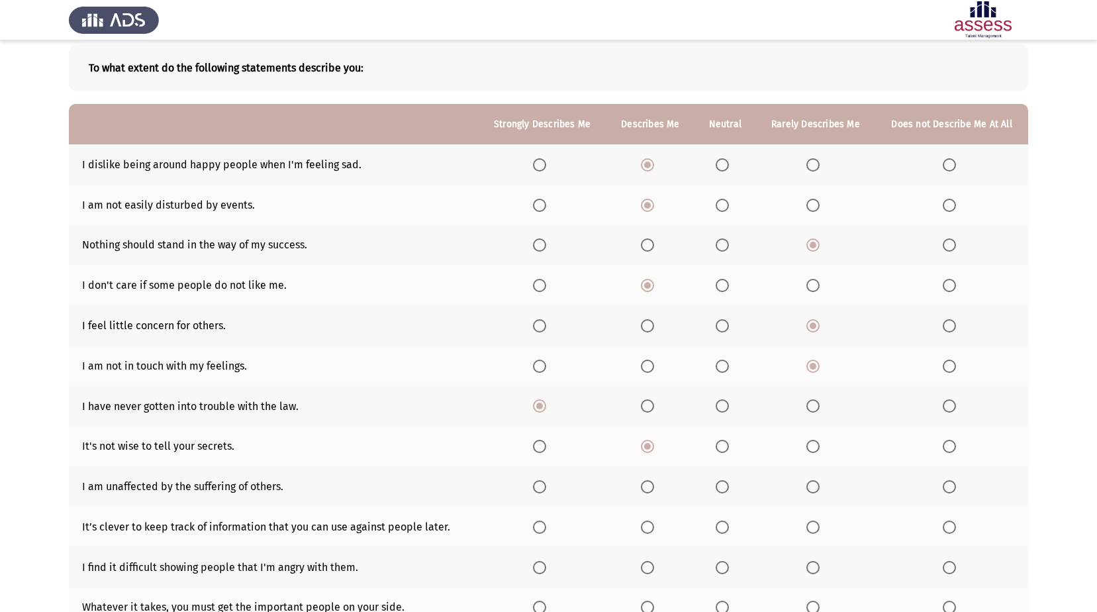
click at [820, 485] on span "Select an option" at bounding box center [812, 486] width 13 height 13
click at [820, 485] on input "Select an option" at bounding box center [812, 486] width 13 height 13
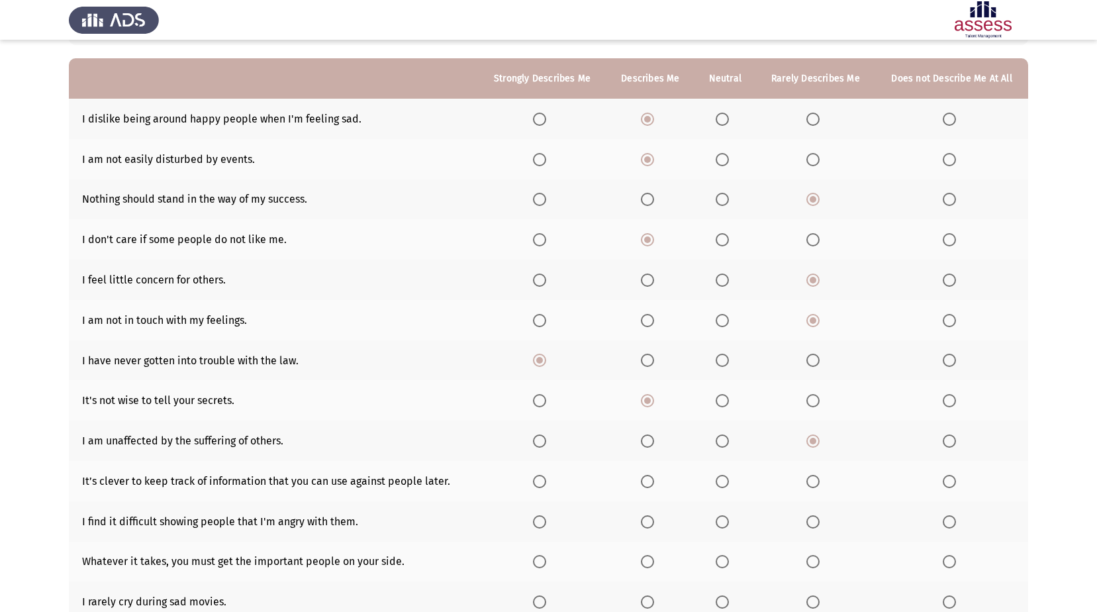
scroll to position [132, 0]
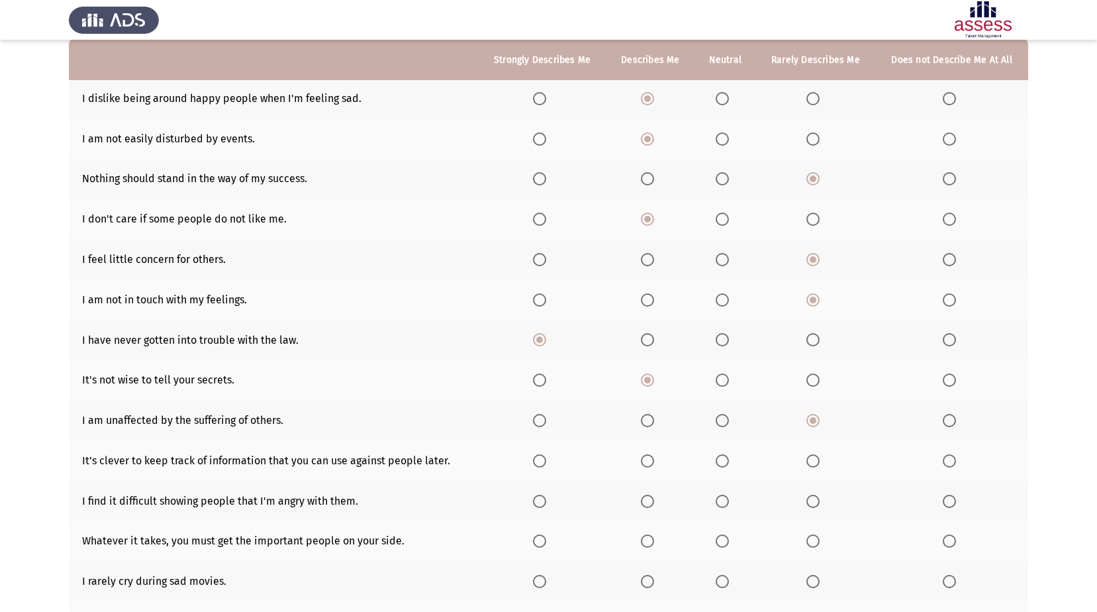
click at [952, 458] on span "Select an option" at bounding box center [949, 460] width 13 height 13
click at [952, 458] on input "Select an option" at bounding box center [949, 460] width 13 height 13
click at [653, 501] on span "Select an option" at bounding box center [647, 501] width 13 height 13
click at [653, 501] on input "Select an option" at bounding box center [647, 501] width 13 height 13
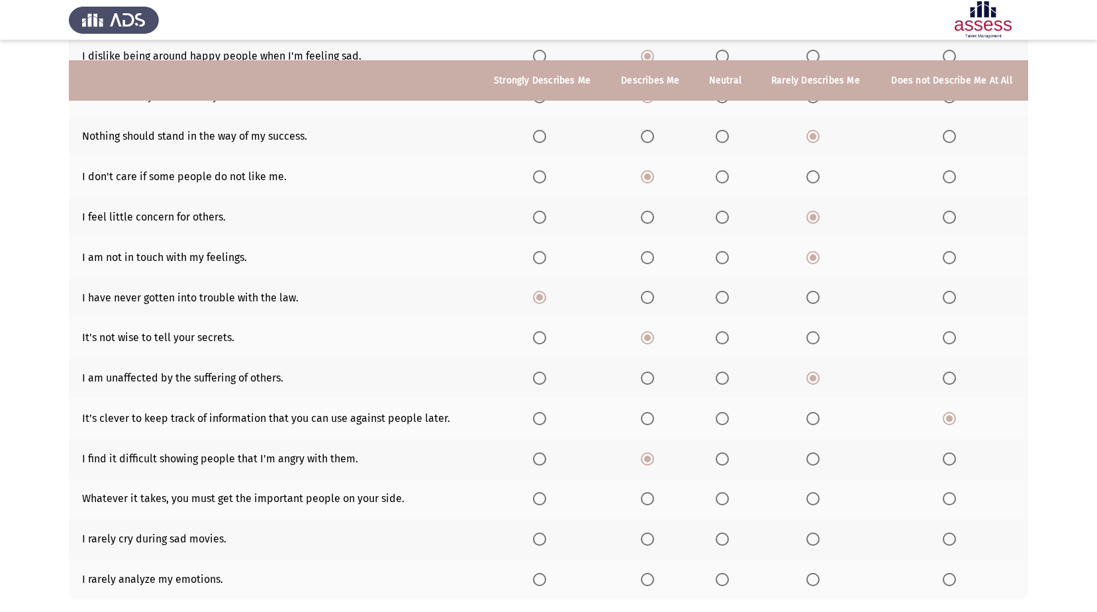
scroll to position [199, 0]
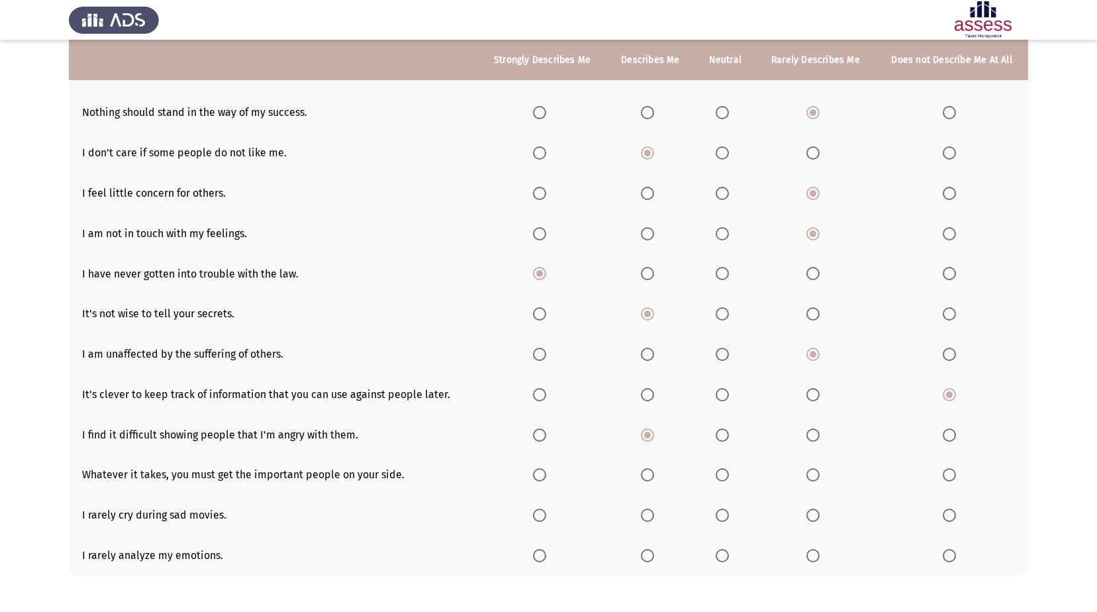
click at [811, 472] on span "Select an option" at bounding box center [812, 474] width 13 height 13
click at [811, 472] on input "Select an option" at bounding box center [812, 474] width 13 height 13
click at [813, 515] on span "Select an option" at bounding box center [813, 515] width 0 height 0
click at [814, 515] on input "Select an option" at bounding box center [812, 514] width 13 height 13
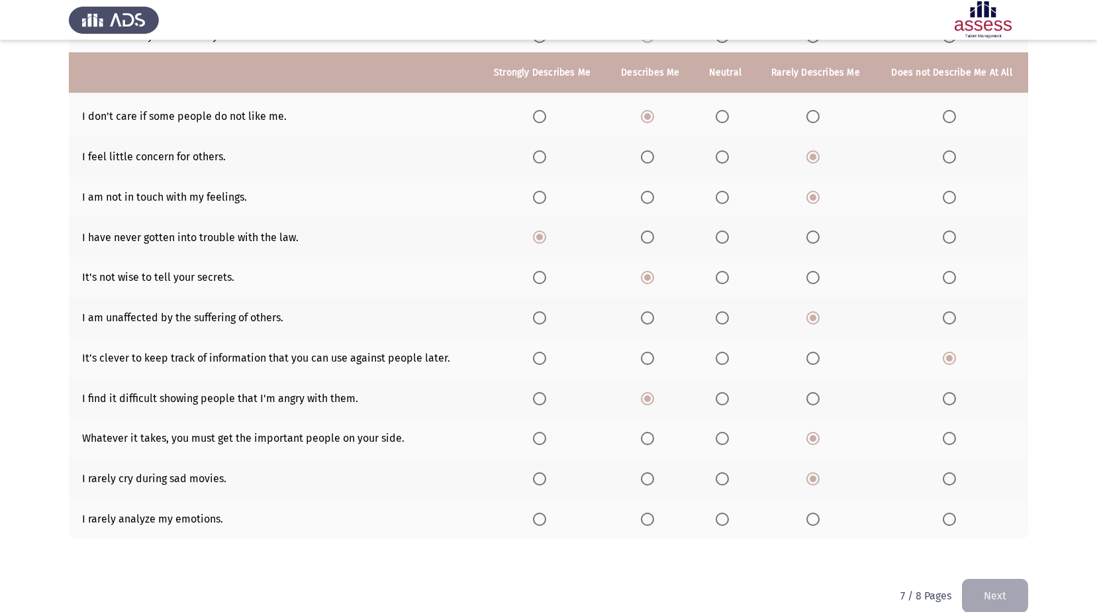
scroll to position [255, 0]
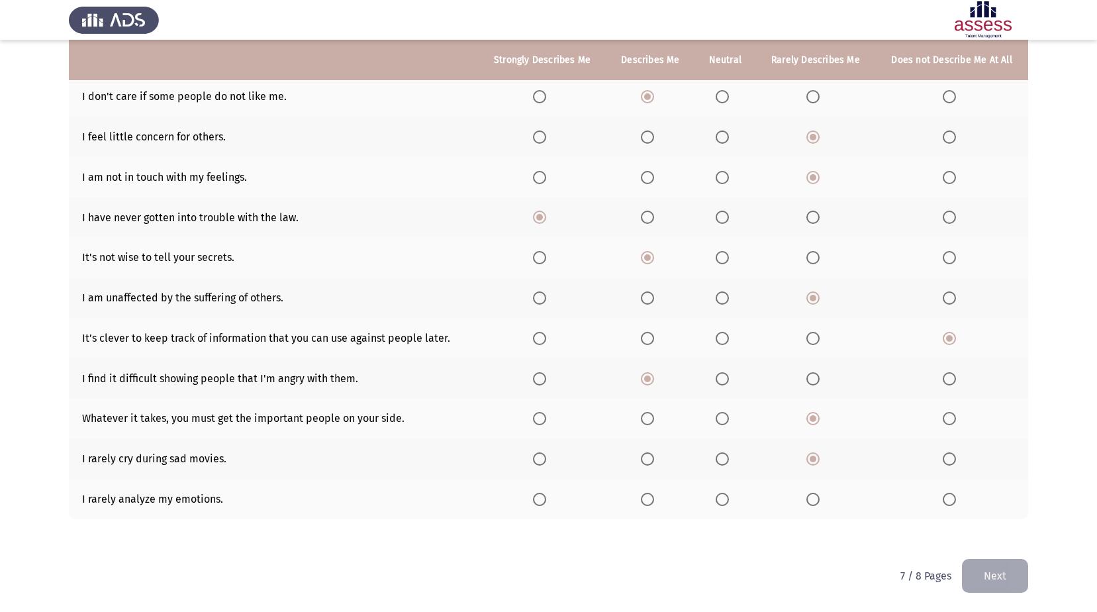
click at [812, 500] on span "Select an option" at bounding box center [812, 499] width 13 height 13
click at [812, 500] on input "Select an option" at bounding box center [812, 499] width 13 height 13
click at [986, 568] on button "Next" at bounding box center [995, 576] width 66 height 34
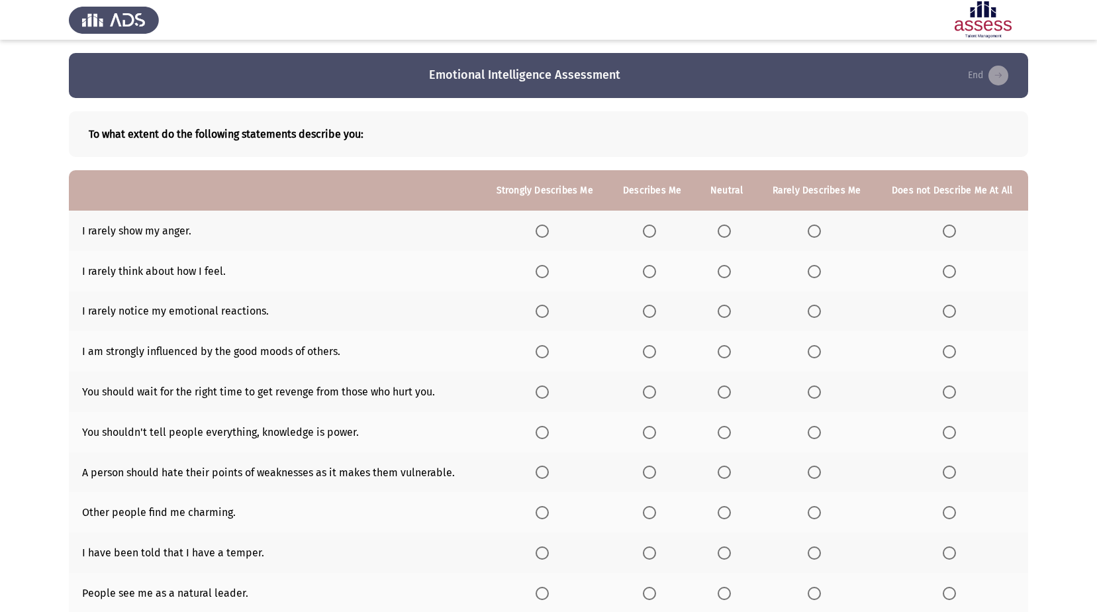
click at [816, 231] on span "Select an option" at bounding box center [814, 230] width 13 height 13
click at [816, 231] on input "Select an option" at bounding box center [814, 230] width 13 height 13
click at [812, 269] on span "Select an option" at bounding box center [814, 271] width 13 height 13
click at [812, 269] on input "Select an option" at bounding box center [814, 271] width 13 height 13
click at [814, 310] on span "Select an option" at bounding box center [814, 311] width 13 height 13
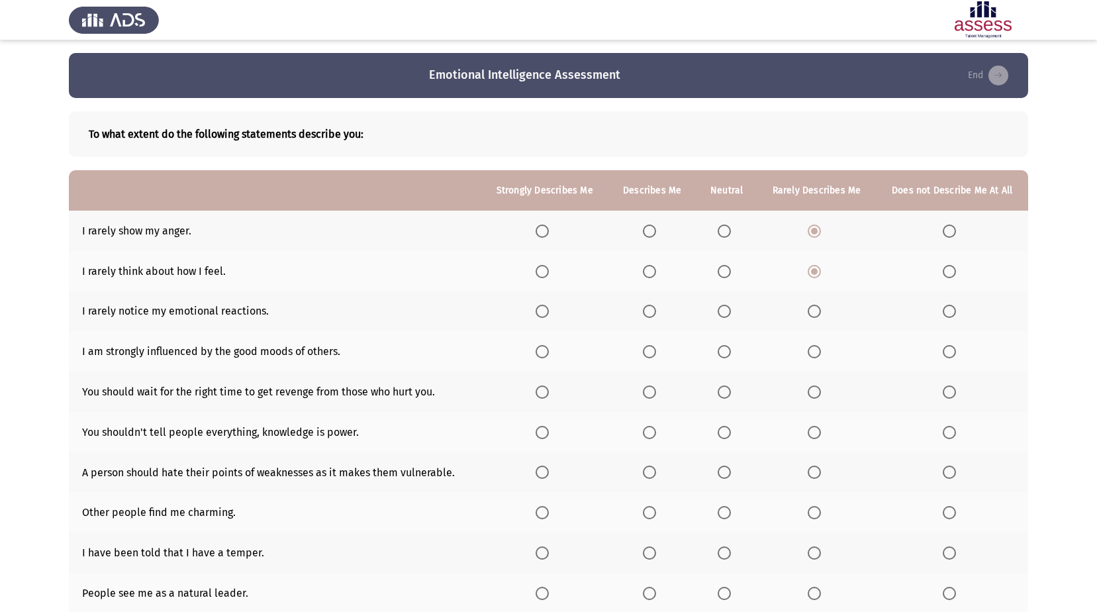
click at [814, 310] on input "Select an option" at bounding box center [814, 311] width 13 height 13
click at [818, 351] on span "Select an option" at bounding box center [814, 351] width 13 height 13
click at [818, 351] on input "Select an option" at bounding box center [814, 351] width 13 height 13
click at [949, 385] on span "Select an option" at bounding box center [949, 391] width 13 height 13
click at [949, 385] on input "Select an option" at bounding box center [949, 391] width 13 height 13
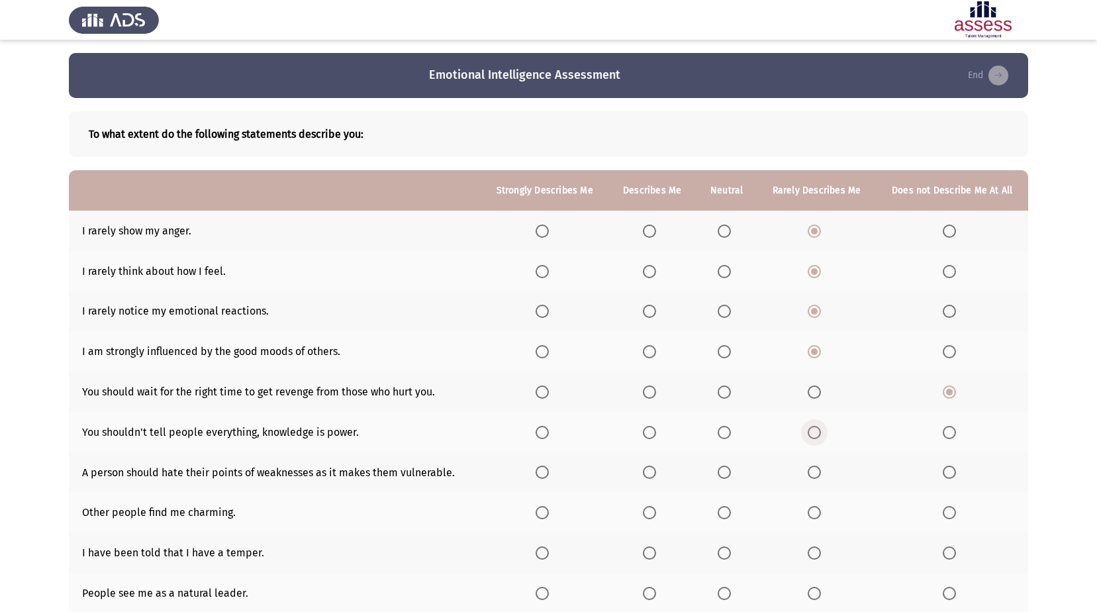
click at [814, 434] on span "Select an option" at bounding box center [814, 432] width 13 height 13
click at [814, 434] on input "Select an option" at bounding box center [814, 432] width 13 height 13
click at [814, 473] on span "Select an option" at bounding box center [814, 471] width 13 height 13
click at [814, 473] on input "Select an option" at bounding box center [814, 471] width 13 height 13
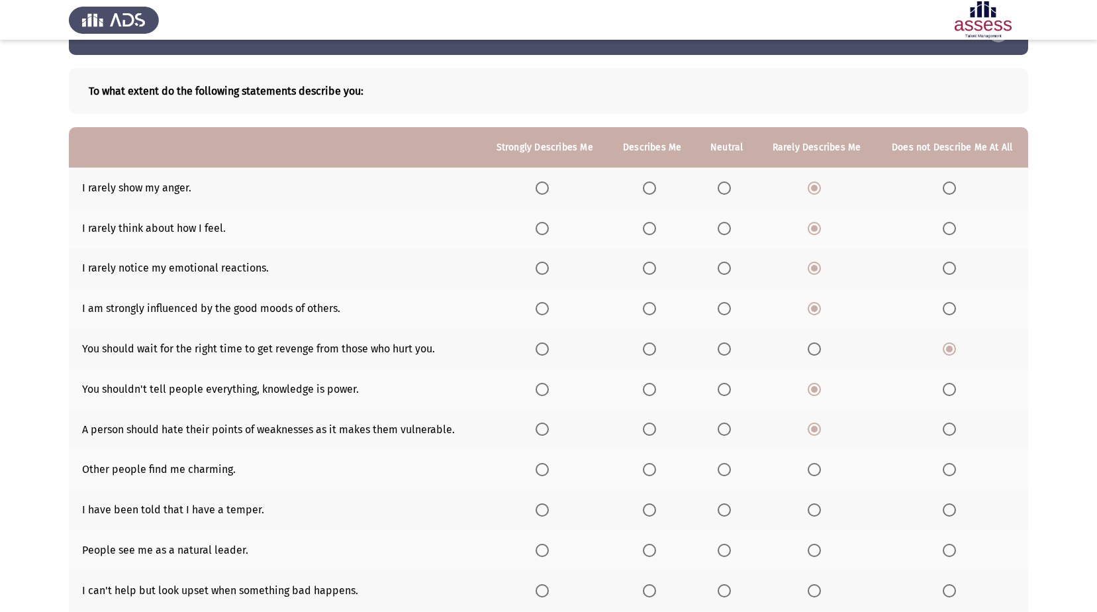
scroll to position [66, 0]
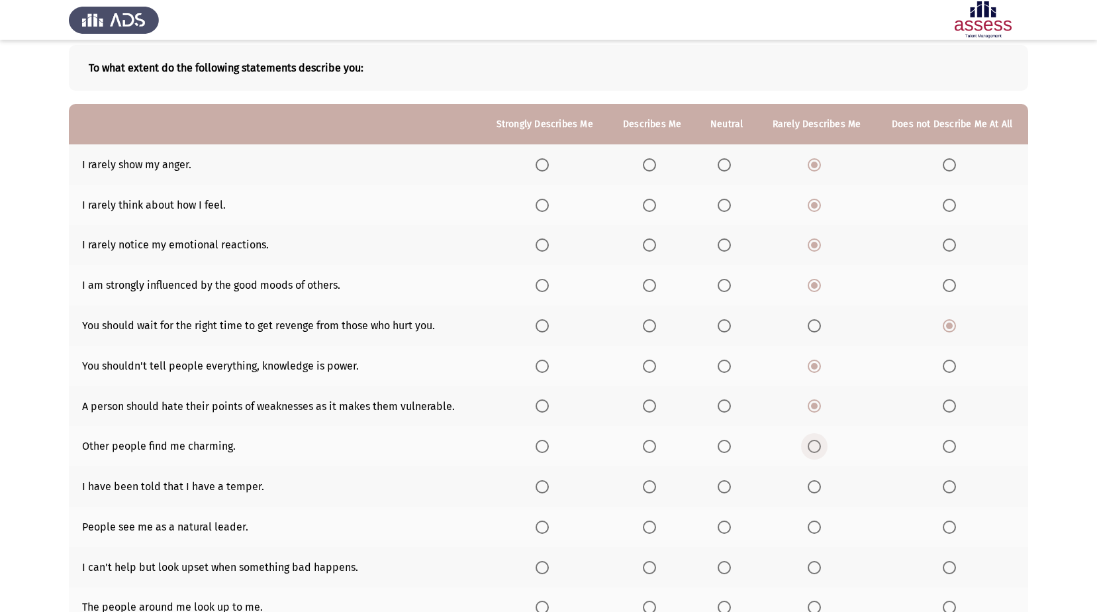
click at [820, 446] on span "Select an option" at bounding box center [814, 446] width 13 height 13
click at [820, 446] on input "Select an option" at bounding box center [814, 446] width 13 height 13
click at [820, 483] on span "Select an option" at bounding box center [814, 486] width 13 height 13
click at [820, 483] on input "Select an option" at bounding box center [814, 486] width 13 height 13
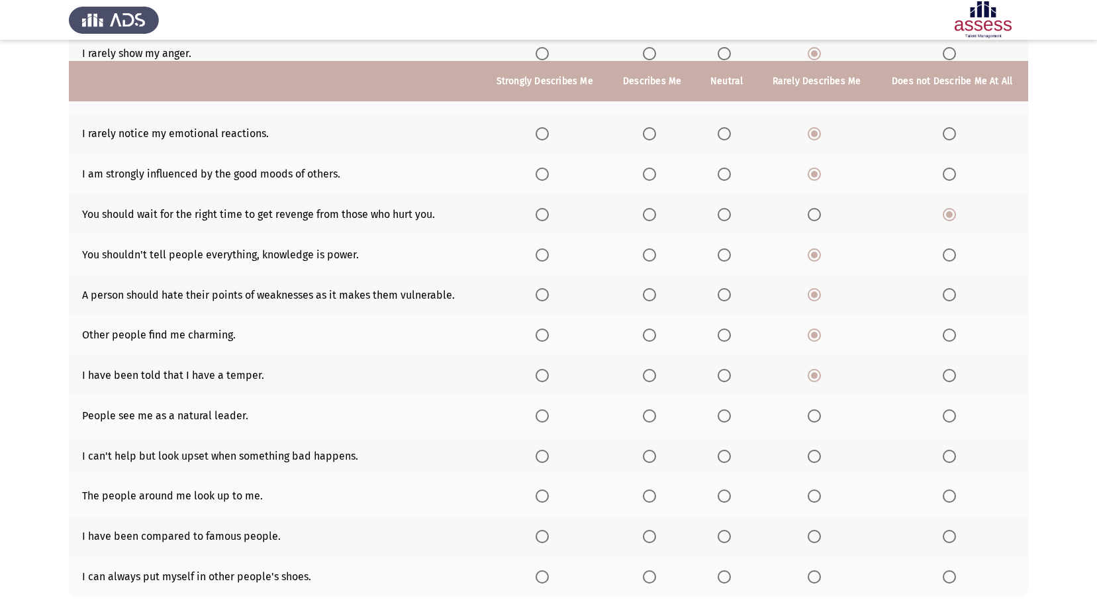
scroll to position [199, 0]
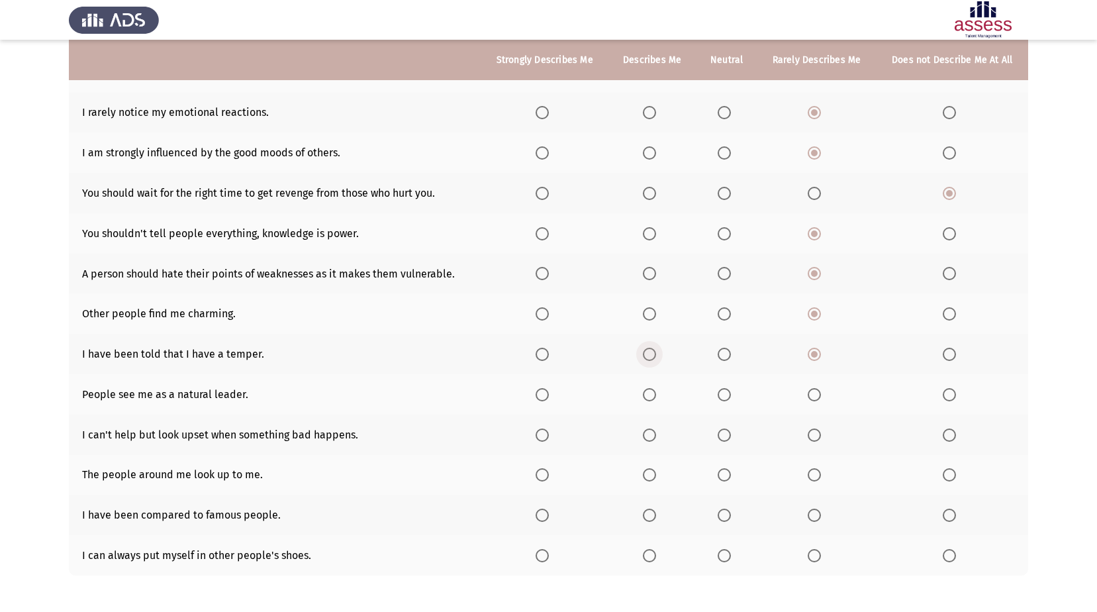
click at [650, 355] on span "Select an option" at bounding box center [649, 354] width 13 height 13
click at [650, 355] on input "Select an option" at bounding box center [649, 354] width 13 height 13
click at [809, 393] on span "Select an option" at bounding box center [814, 394] width 13 height 13
click at [809, 393] on input "Select an option" at bounding box center [814, 394] width 13 height 13
click at [652, 431] on span "Select an option" at bounding box center [649, 434] width 13 height 13
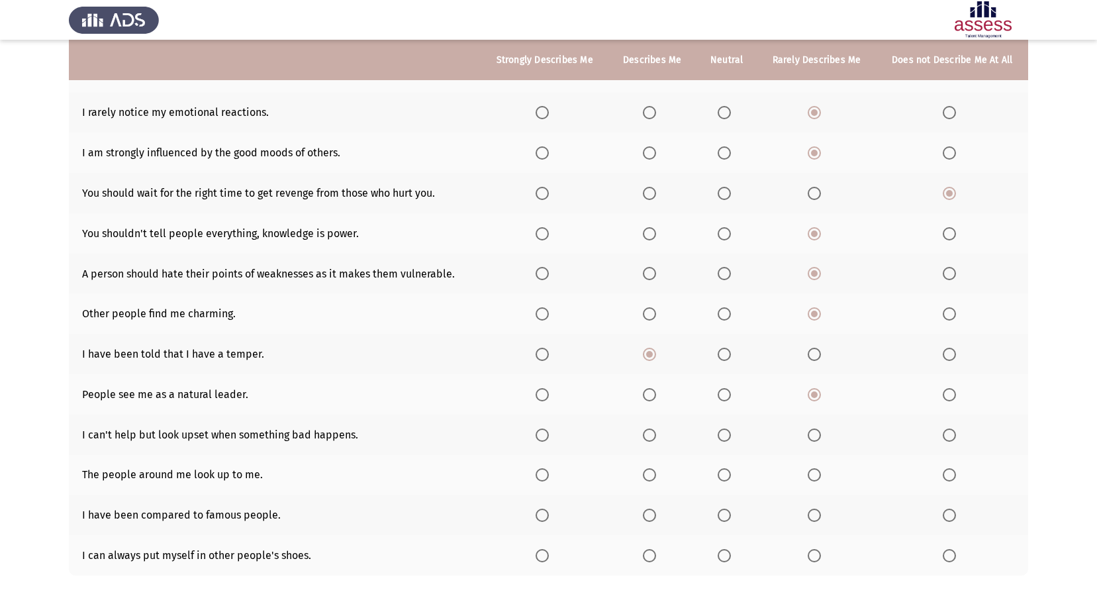
click at [652, 431] on input "Select an option" at bounding box center [649, 434] width 13 height 13
click at [810, 469] on span "Select an option" at bounding box center [814, 474] width 13 height 13
click at [810, 469] on input "Select an option" at bounding box center [814, 474] width 13 height 13
click at [820, 509] on span "Select an option" at bounding box center [814, 514] width 13 height 13
click at [820, 509] on input "Select an option" at bounding box center [814, 514] width 13 height 13
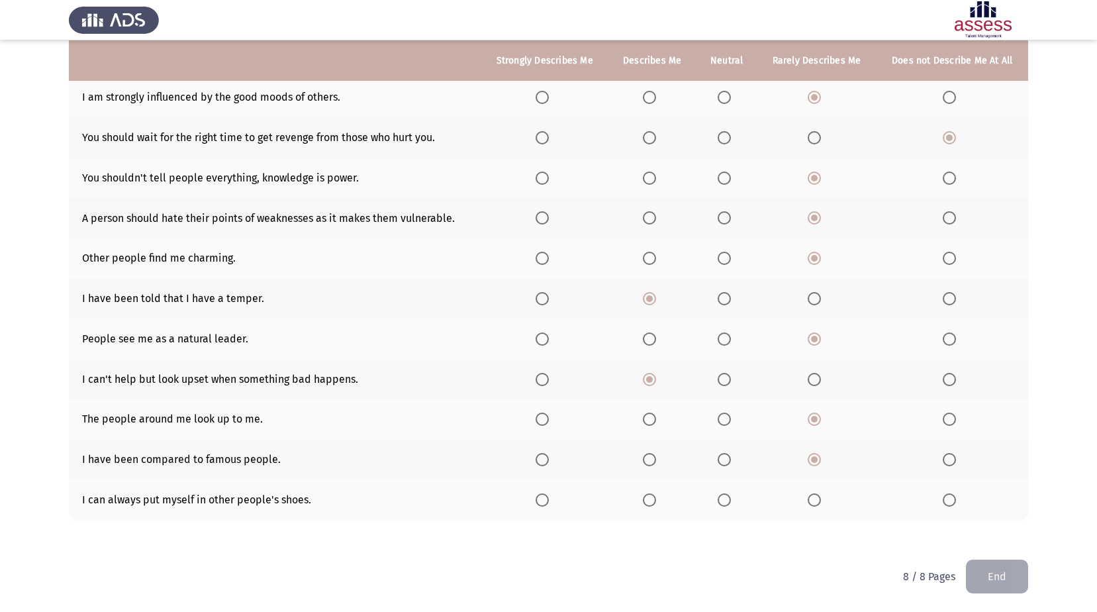
scroll to position [255, 0]
click at [656, 500] on span "Select an option" at bounding box center [649, 499] width 13 height 13
click at [656, 500] on input "Select an option" at bounding box center [649, 499] width 13 height 13
click at [1008, 576] on button "End" at bounding box center [997, 576] width 62 height 34
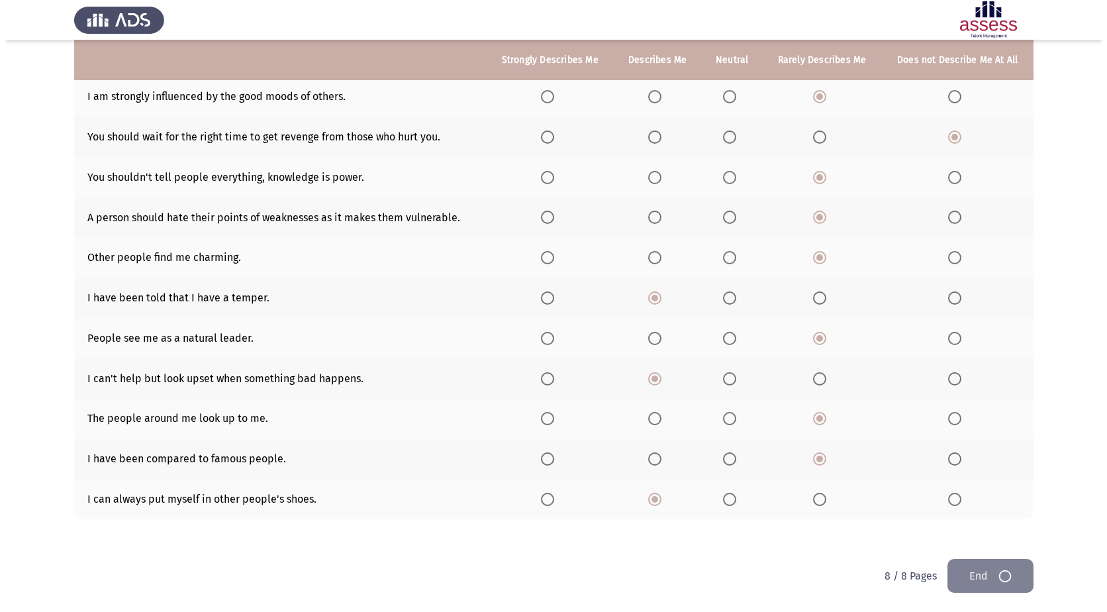
scroll to position [0, 0]
